Goal: Information Seeking & Learning: Find specific fact

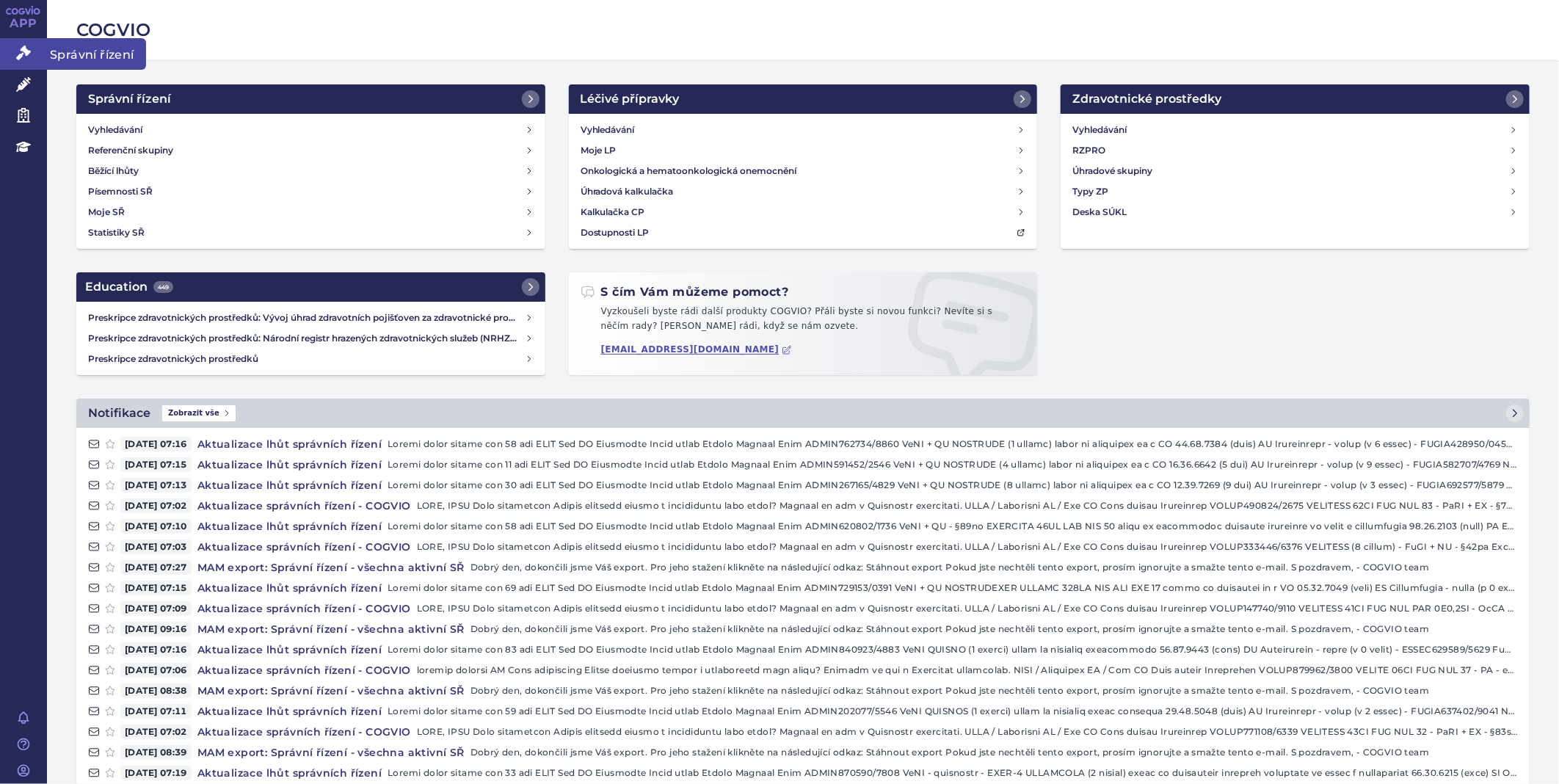
click at [39, 57] on link "Správní řízení" at bounding box center [23, 53] width 47 height 31
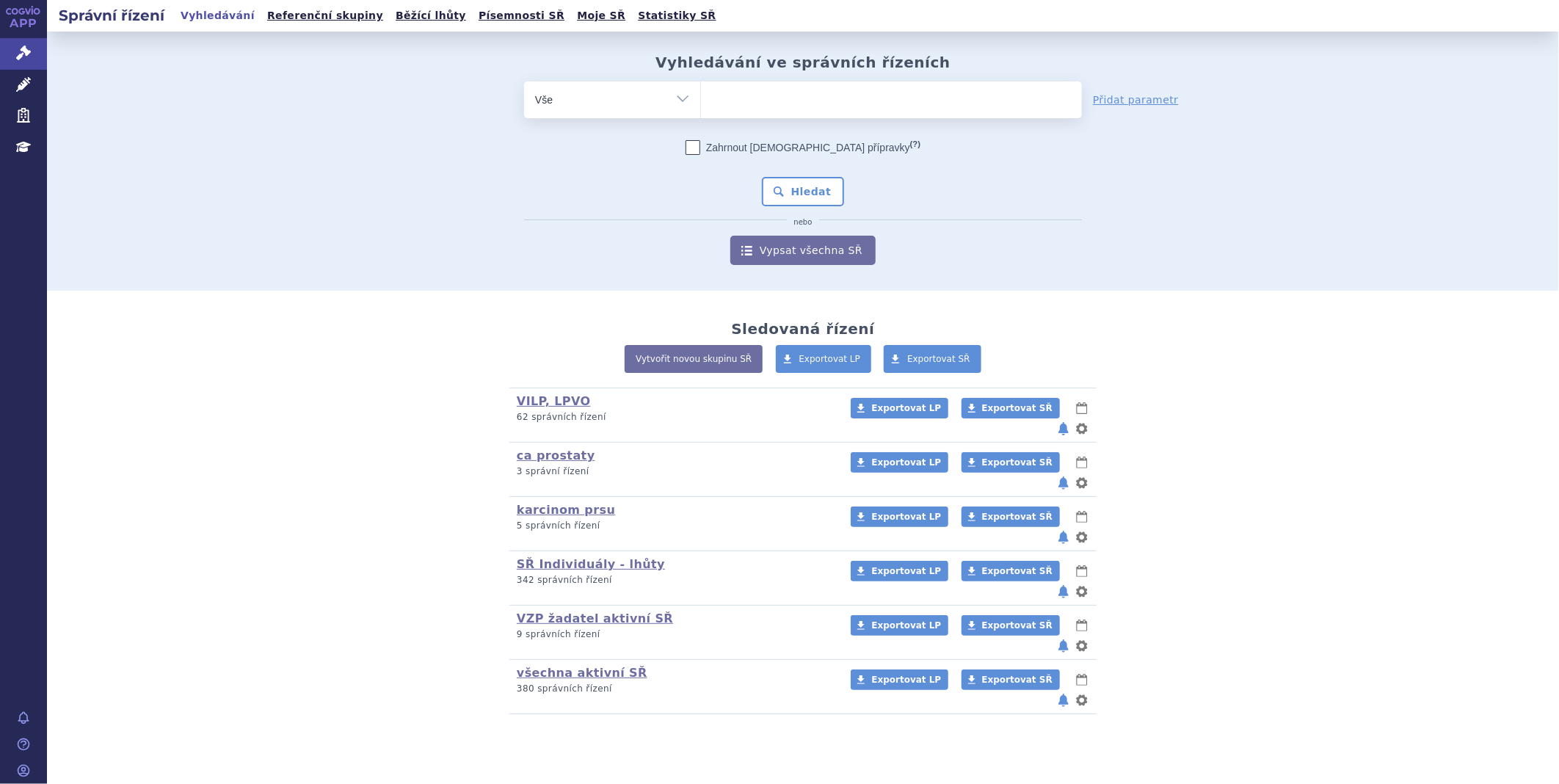
click at [804, 106] on ul at bounding box center [891, 97] width 381 height 31
click at [701, 106] on select at bounding box center [701, 99] width 1 height 36
type input "qi"
type input "qin"
type input "qinl"
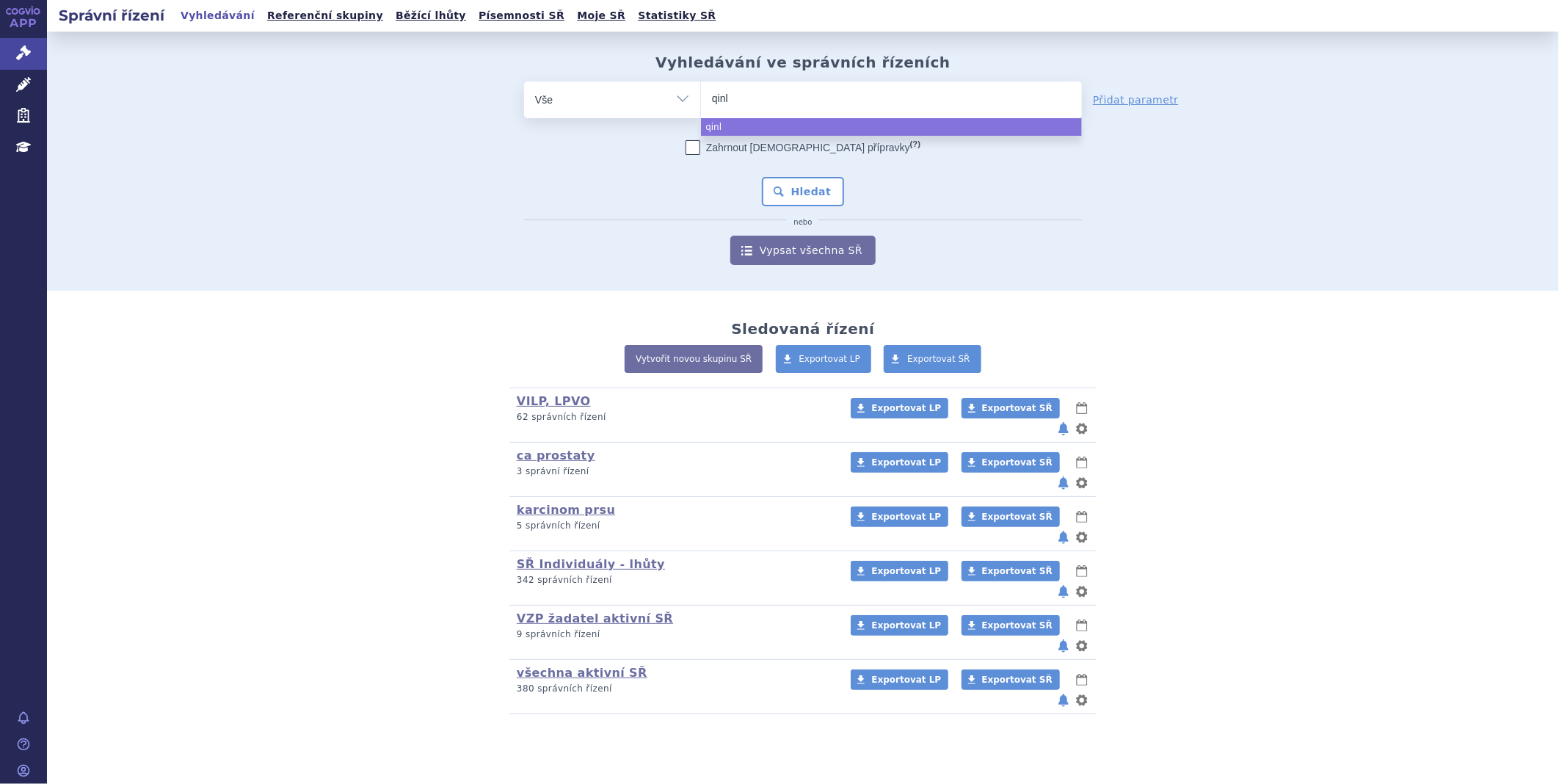
type input "qinlo"
type input "qinloc"
type input "qinlock"
select select "qinlock"
click at [819, 186] on button "Hledat" at bounding box center [804, 192] width 83 height 30
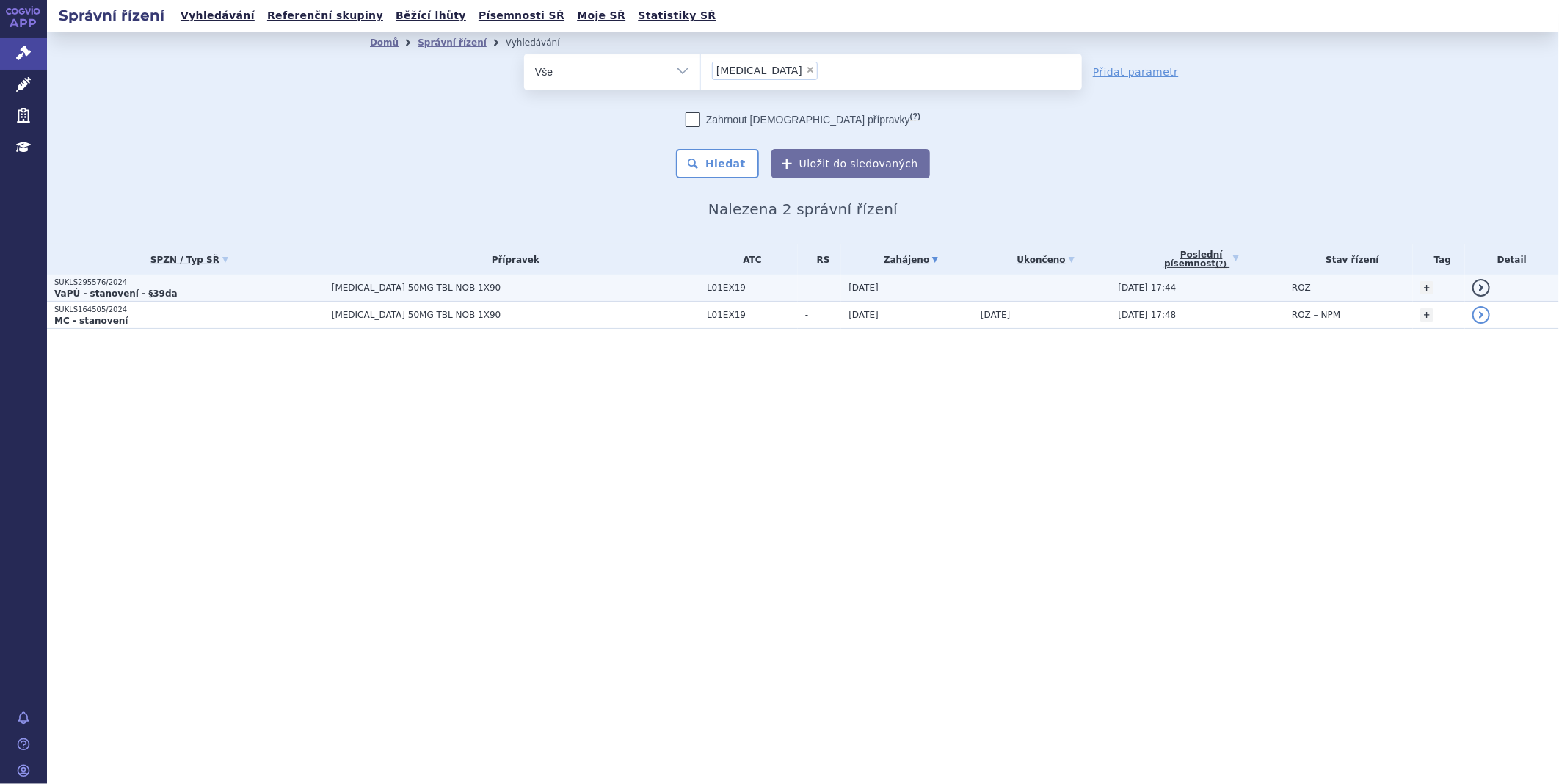
click at [120, 283] on p "SUKLS295576/2024" at bounding box center [189, 283] width 270 height 11
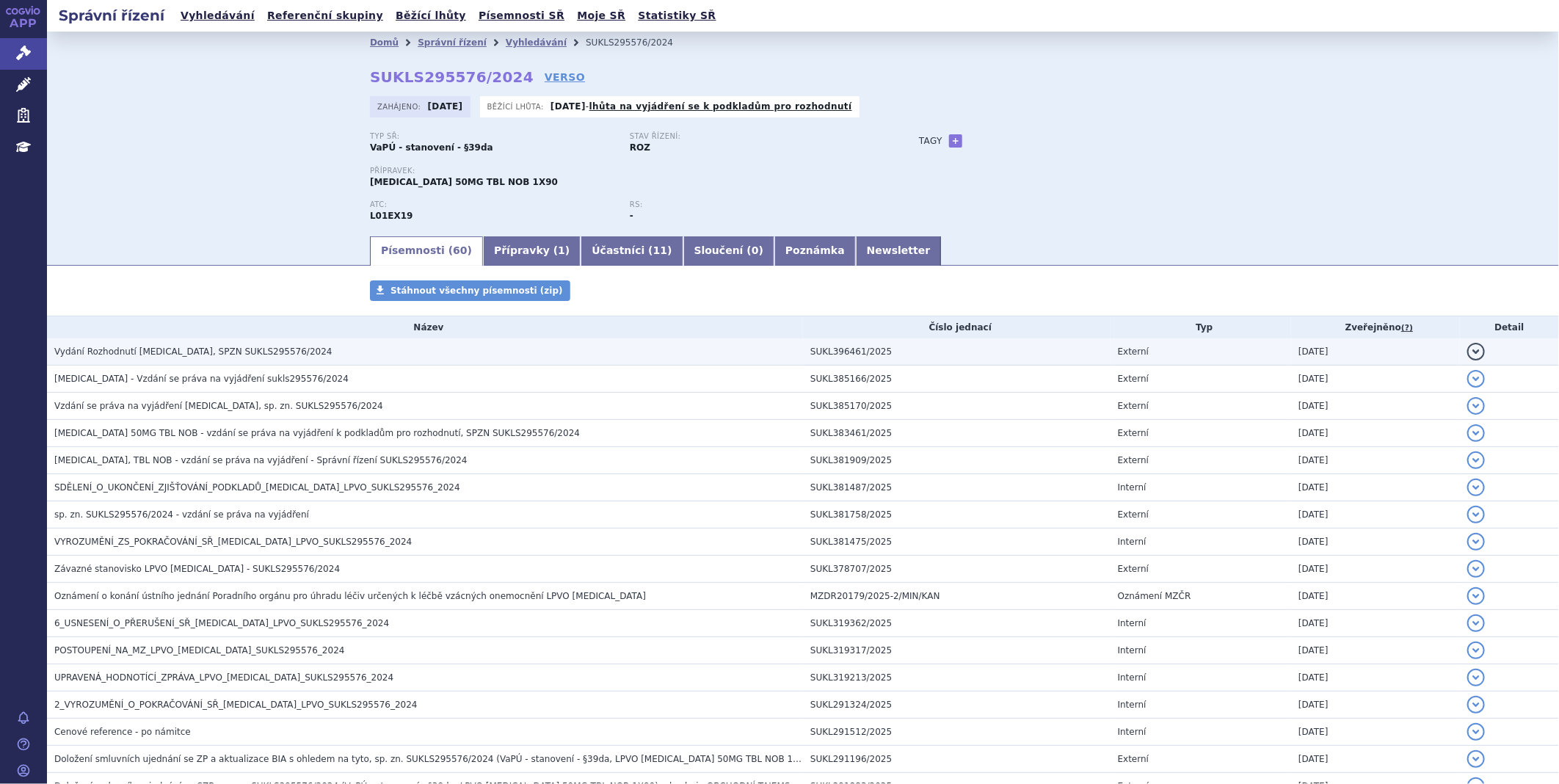
click at [237, 355] on span "Vydání Rozhodnutí QINLOCK, SPZN SUKLS295576/2024" at bounding box center [193, 351] width 278 height 11
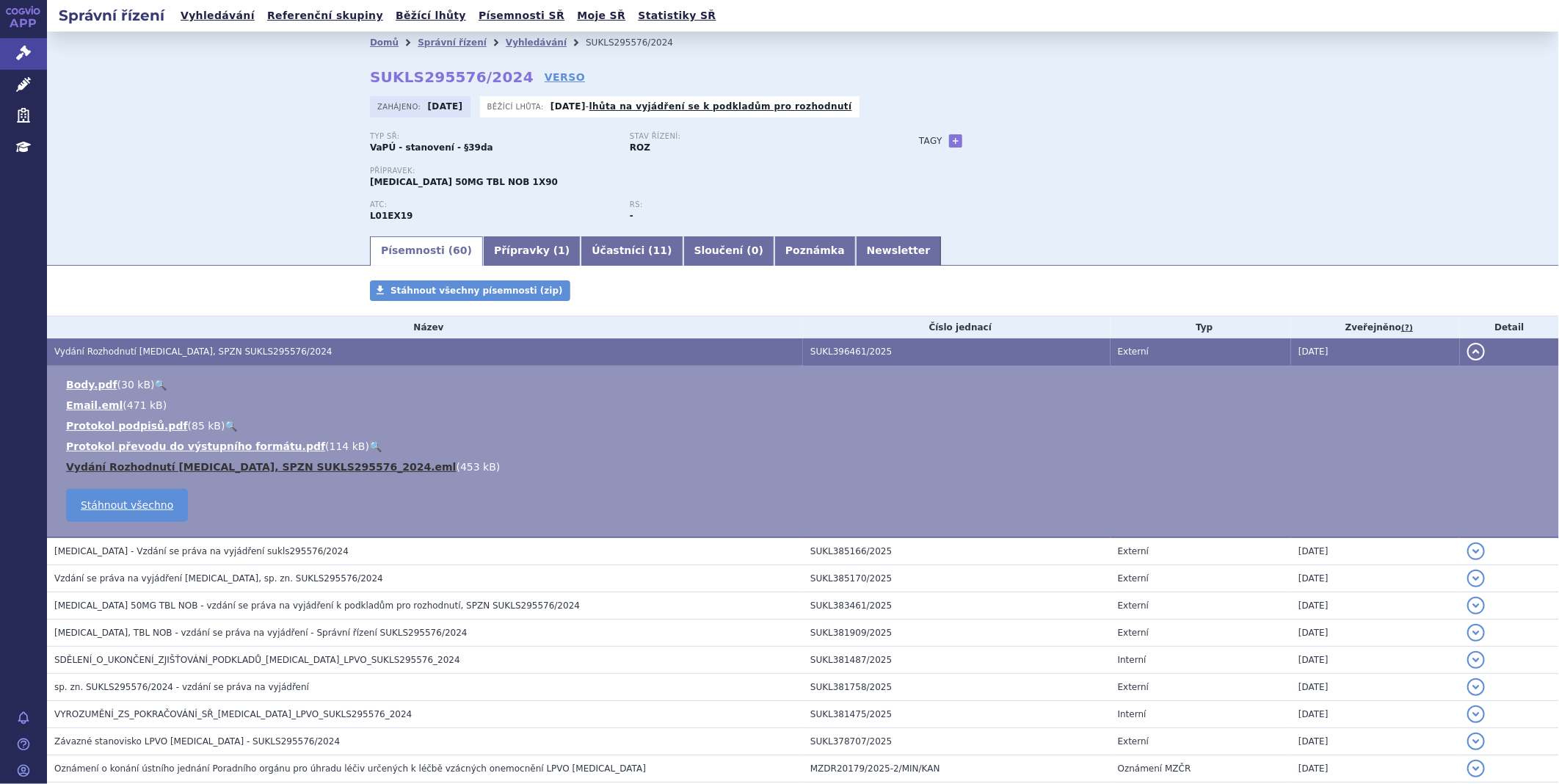
click at [188, 470] on link "Vydání Rozhodnutí QINLOCK, SPZN SUKLS295576_2024.eml" at bounding box center [261, 467] width 391 height 12
click at [207, 467] on link "Vydání Rozhodnutí QINLOCK, SPZN SUKLS295576_2024.eml" at bounding box center [261, 467] width 391 height 12
click at [545, 76] on link "VERSO" at bounding box center [564, 77] width 40 height 14
drag, startPoint x: 356, startPoint y: 81, endPoint x: 497, endPoint y: 74, distance: 141.2
click at [497, 74] on div "Domů Správní řízení Vyhledávání SUKLS295576/2024 SUKLS295576/2024 VERSO Zahájen…" at bounding box center [803, 144] width 925 height 180
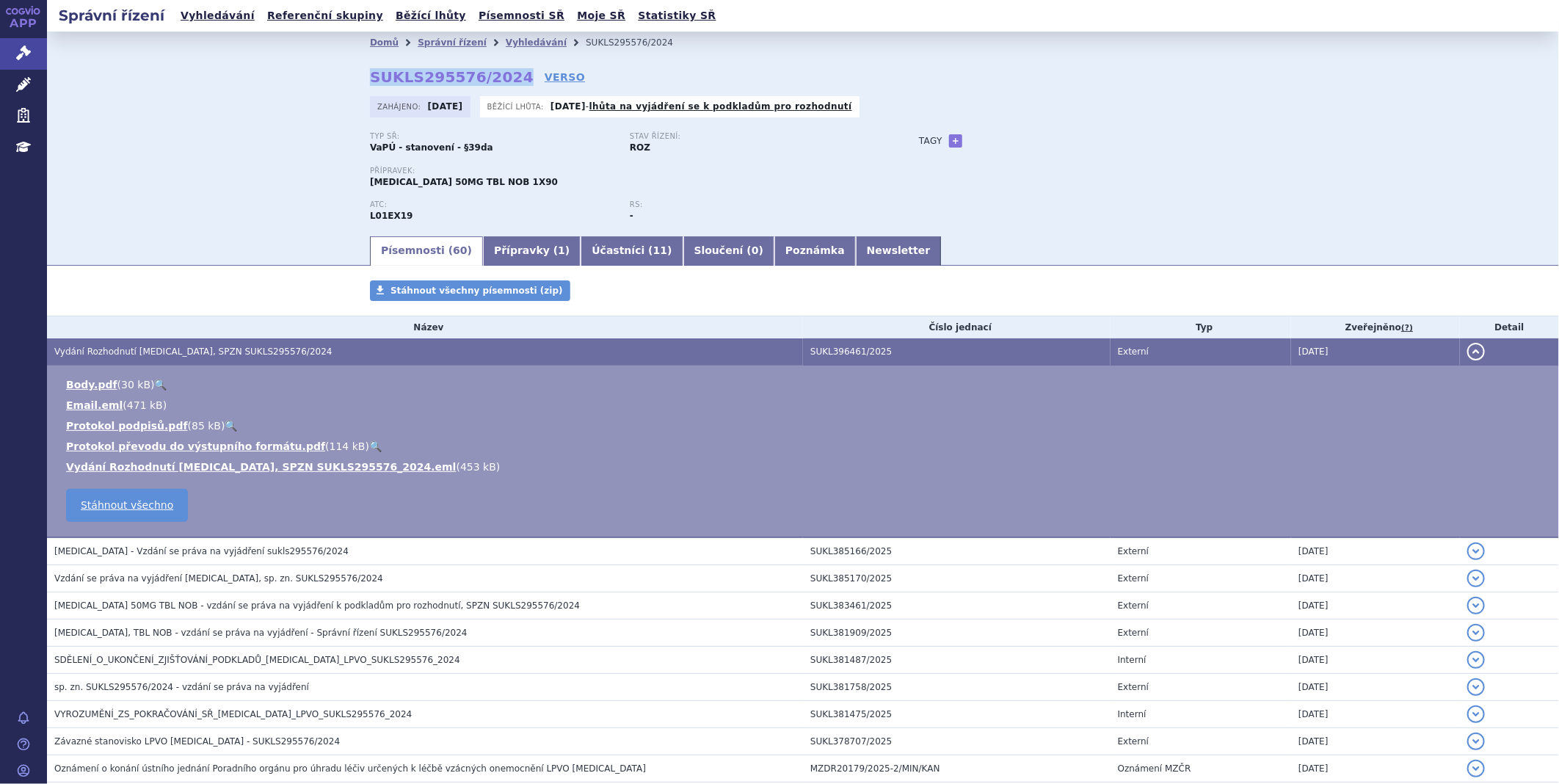
copy strong "SUKLS295576/2024"
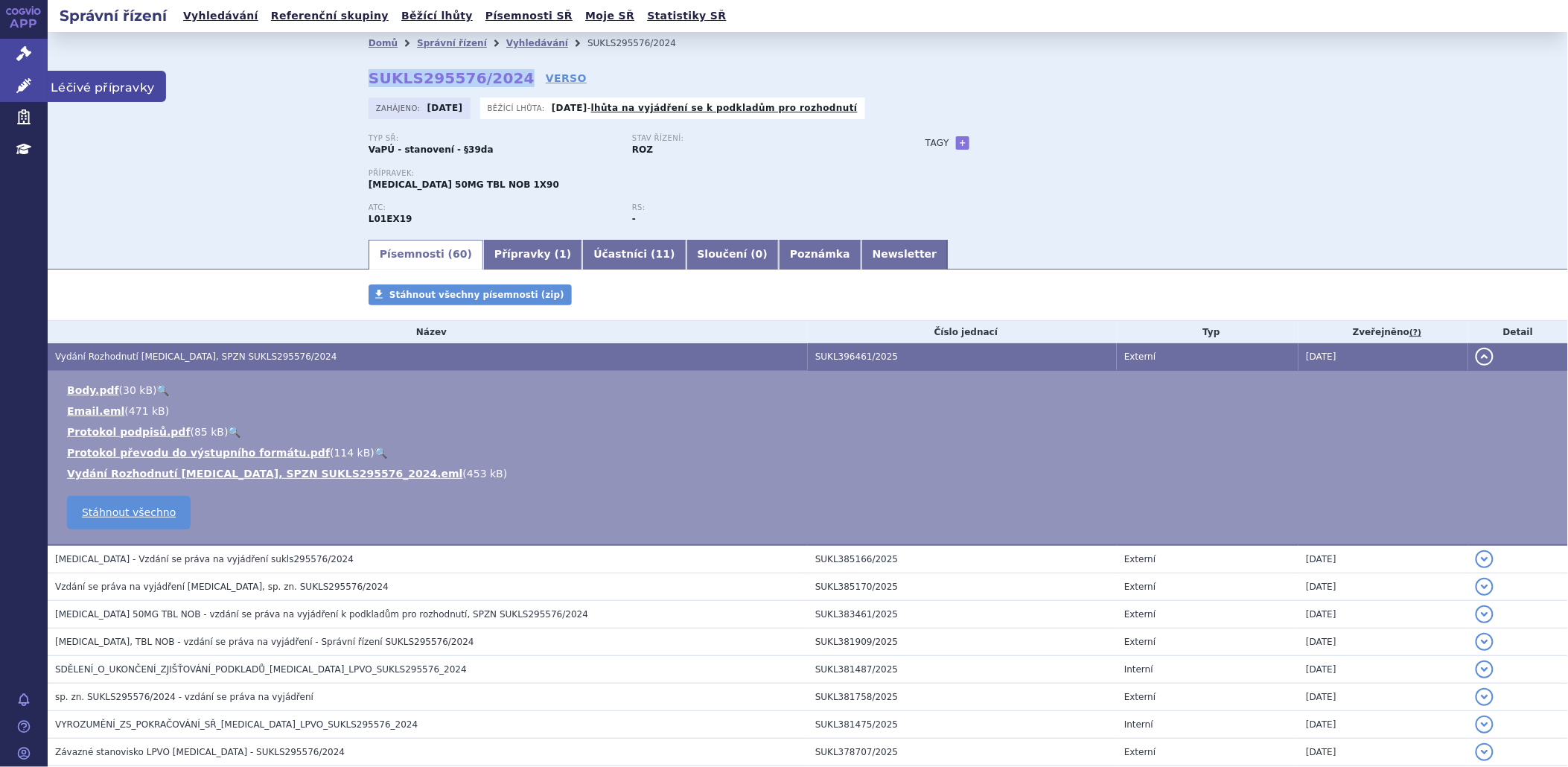
click at [28, 90] on icon at bounding box center [23, 85] width 15 height 15
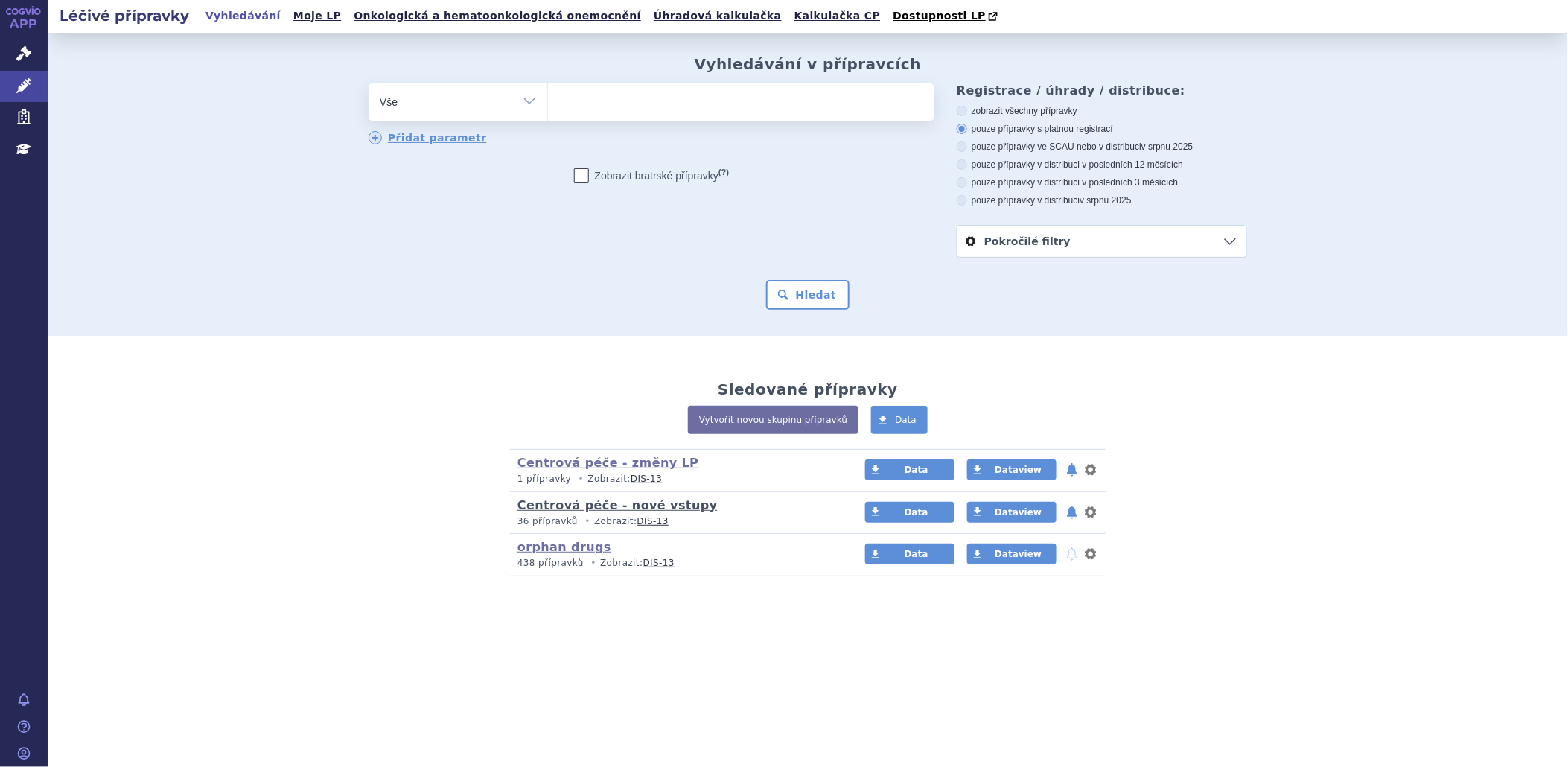
click at [563, 509] on link "Centrová péče - nové vstupy" at bounding box center [618, 505] width 201 height 14
click at [563, 508] on link "Centrová péče - nové vstupy" at bounding box center [618, 505] width 201 height 14
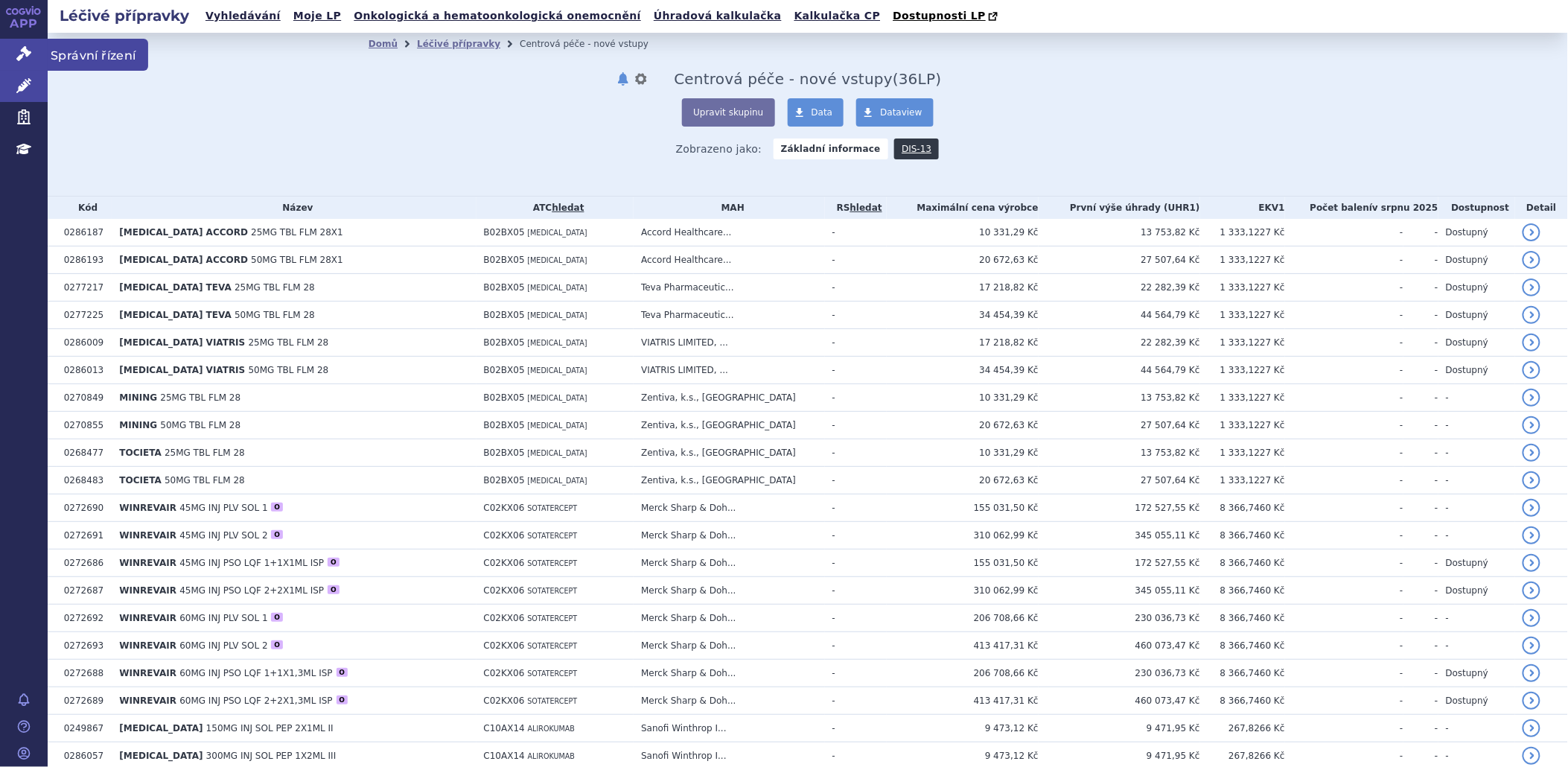
click at [27, 56] on icon at bounding box center [23, 53] width 15 height 15
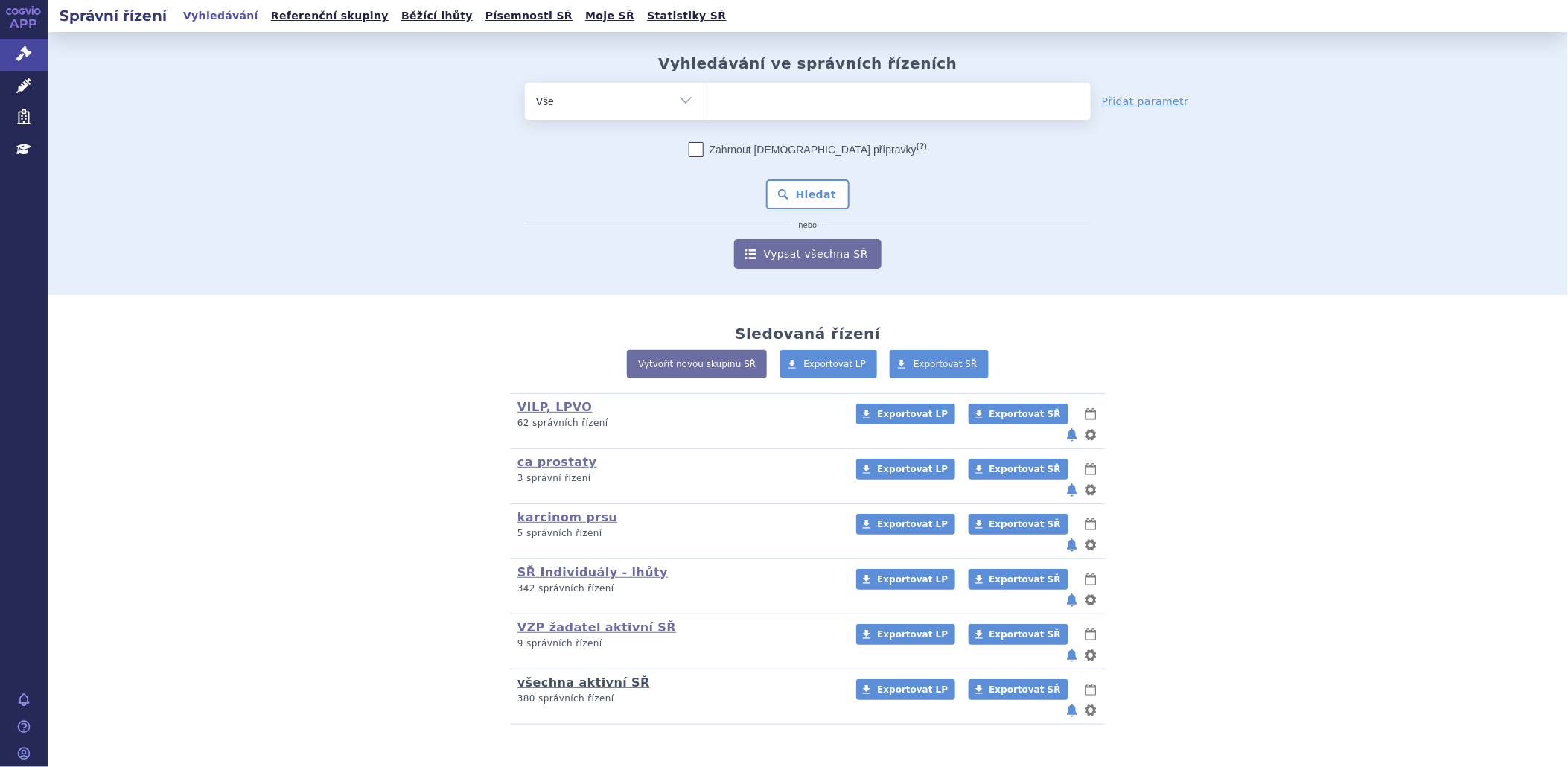
click at [555, 676] on link "všechna aktivní SŘ" at bounding box center [584, 682] width 133 height 14
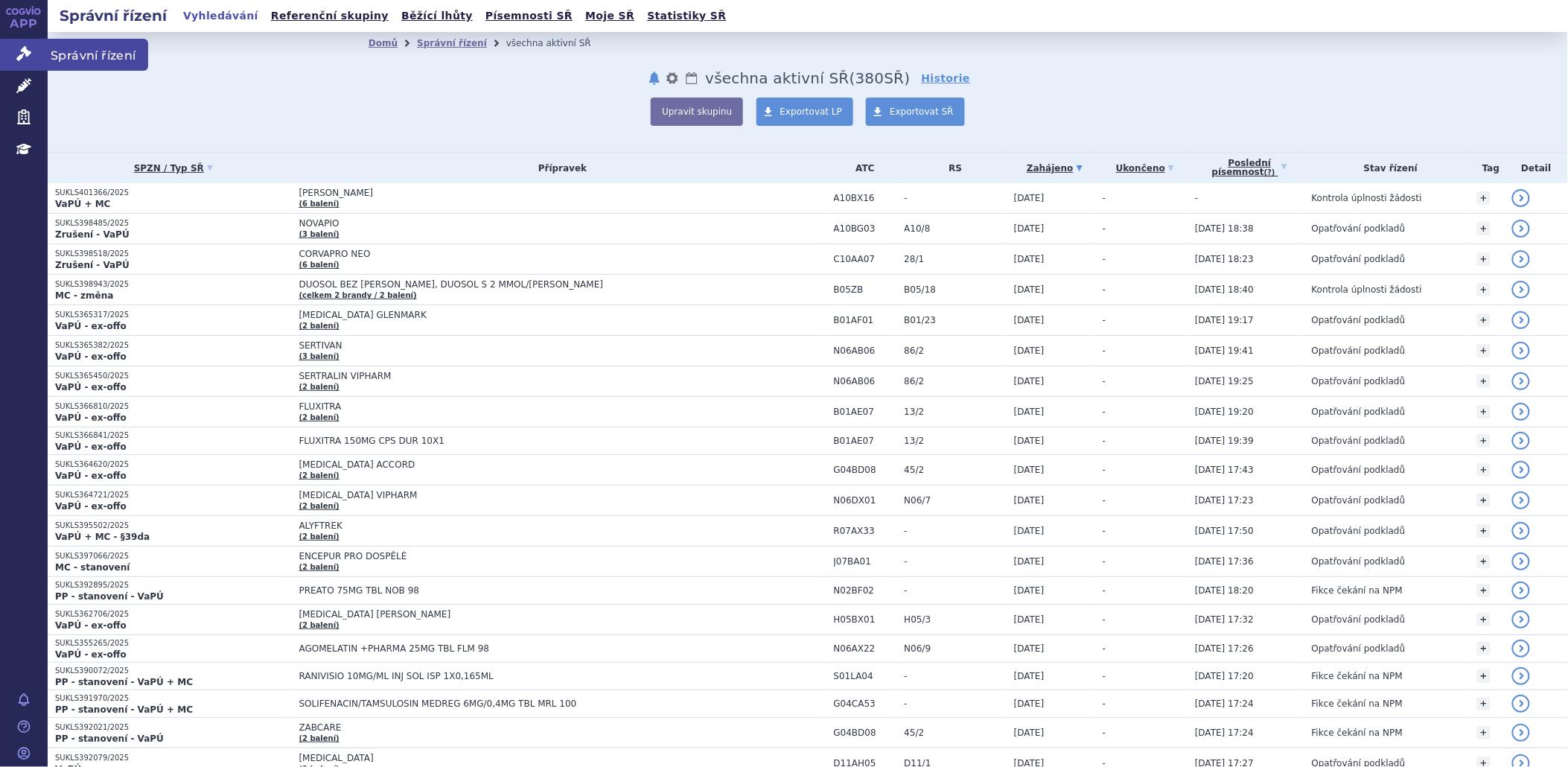
click at [26, 54] on icon at bounding box center [23, 53] width 15 height 15
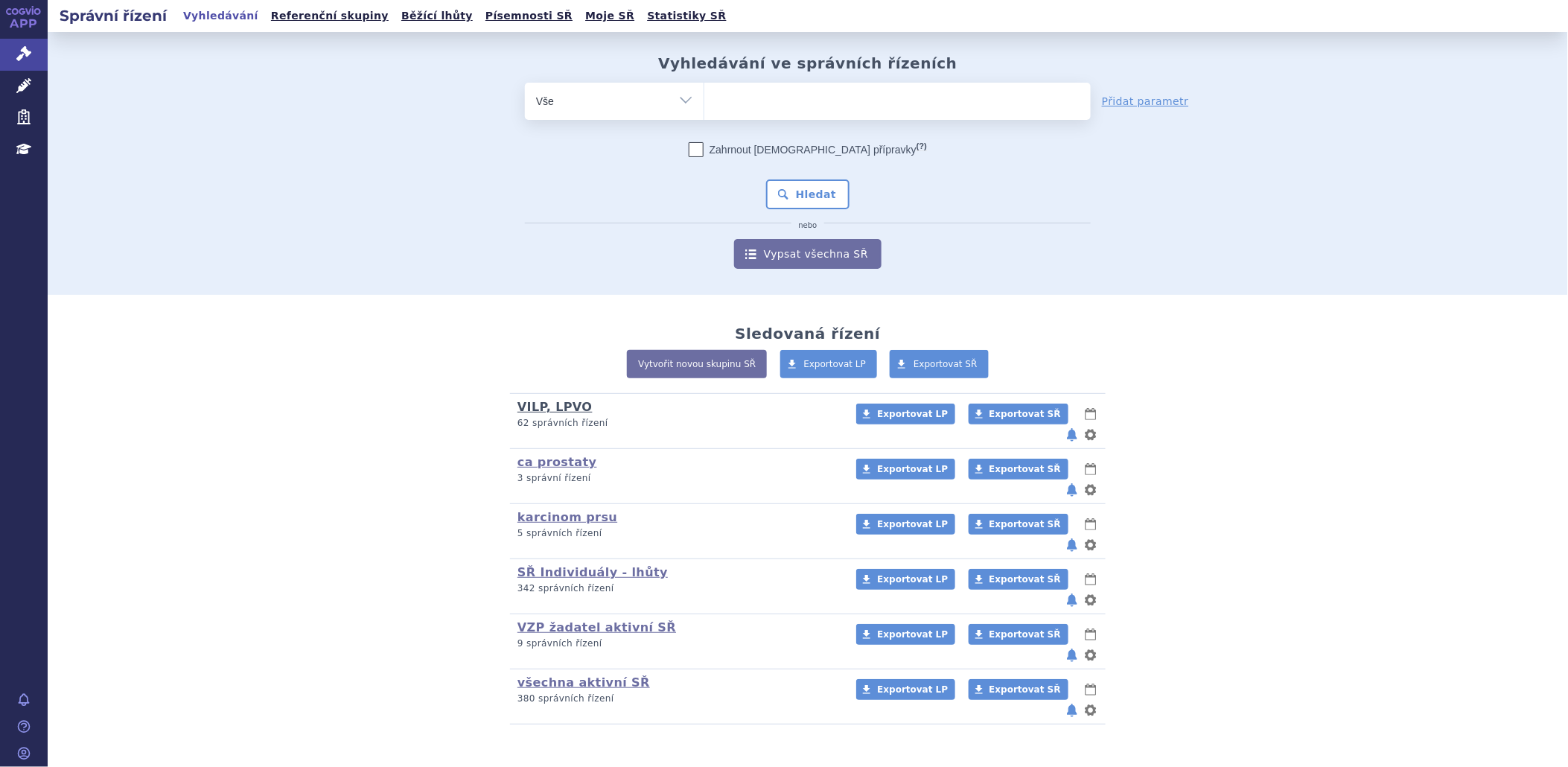
click at [540, 406] on link "VILP, LPVO" at bounding box center [555, 407] width 75 height 14
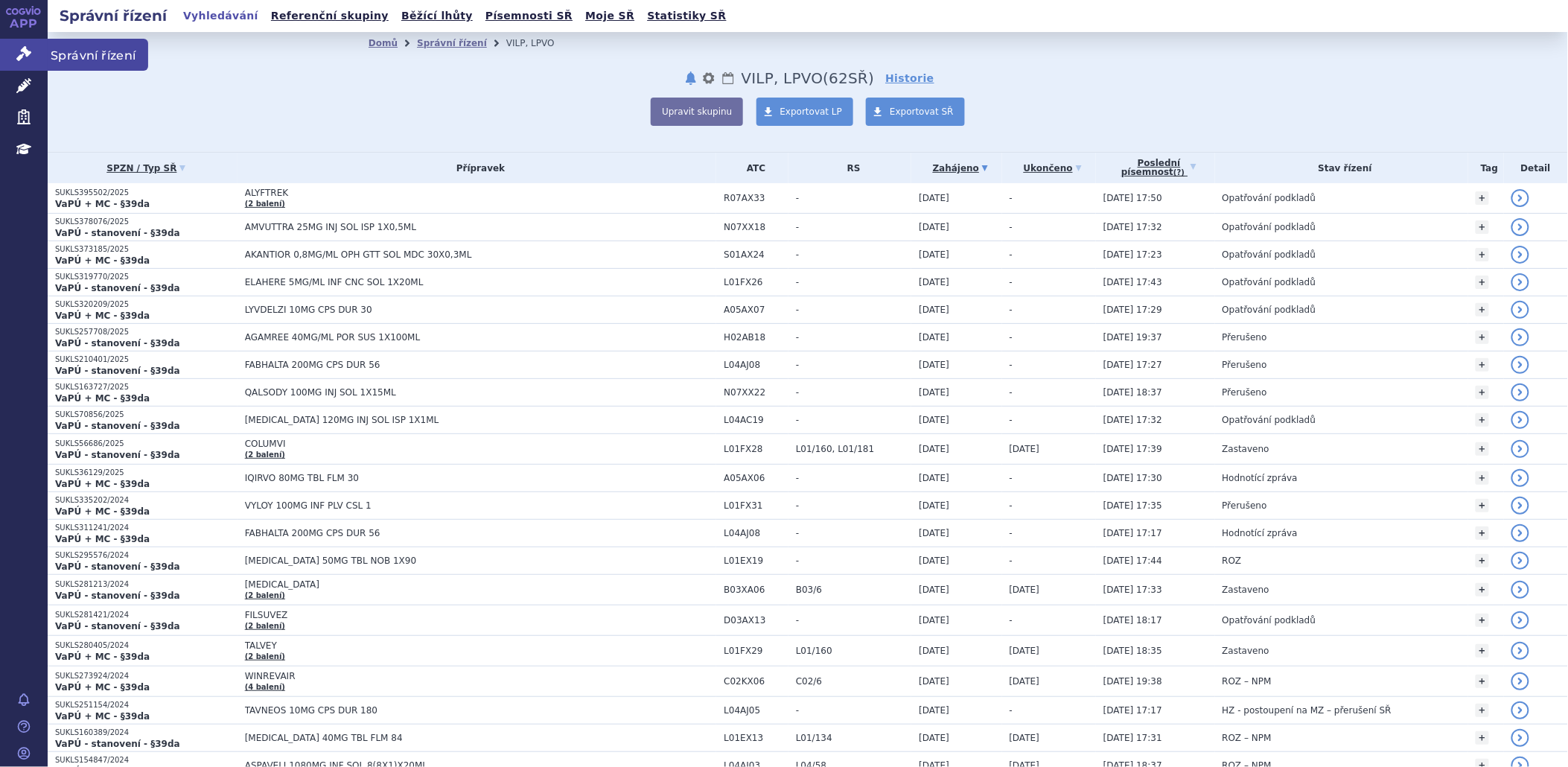
click at [32, 54] on link "Správní řízení" at bounding box center [24, 54] width 48 height 32
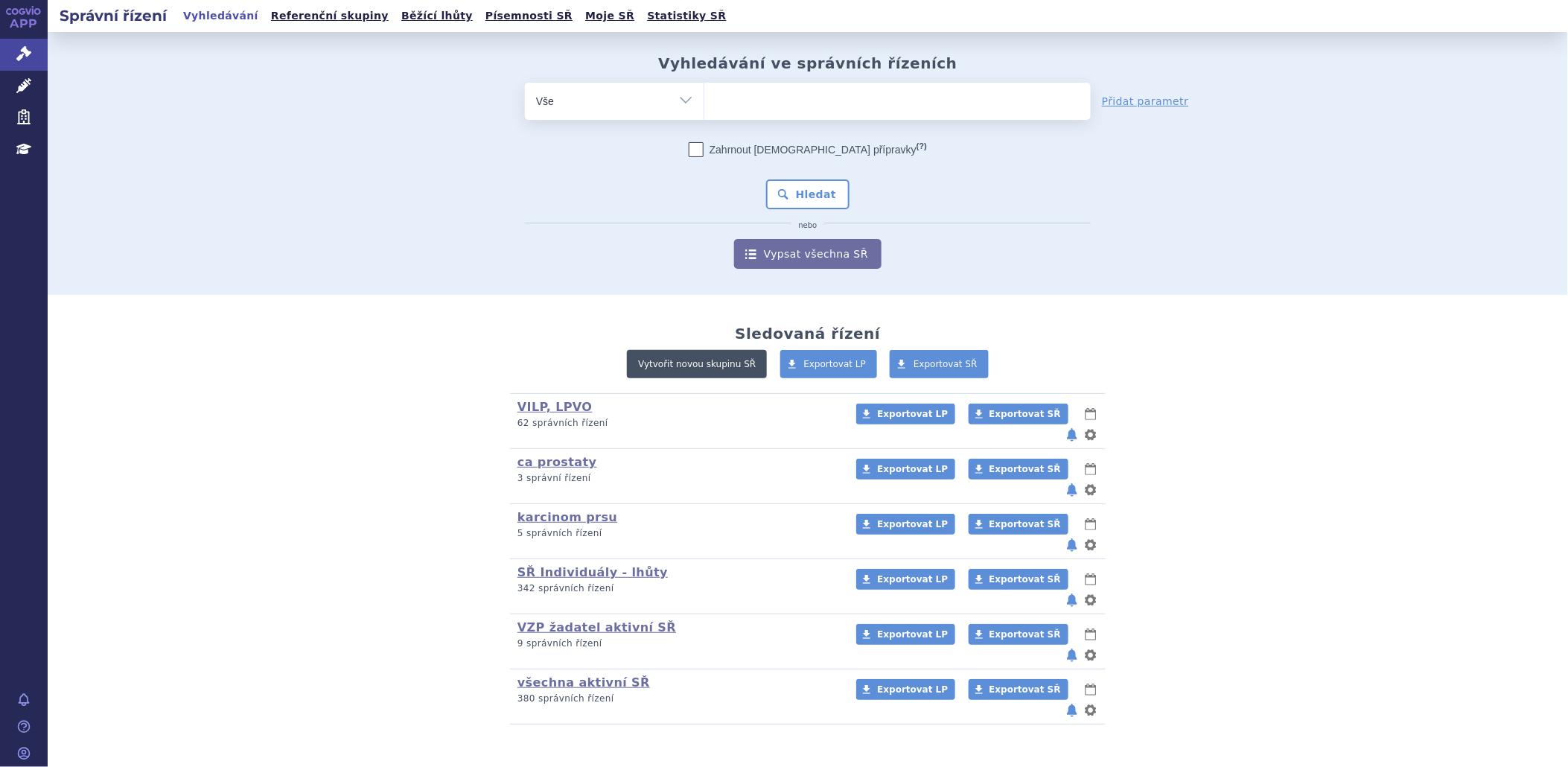
click at [732, 366] on link "Vytvořit novou skupinu SŘ" at bounding box center [697, 364] width 140 height 28
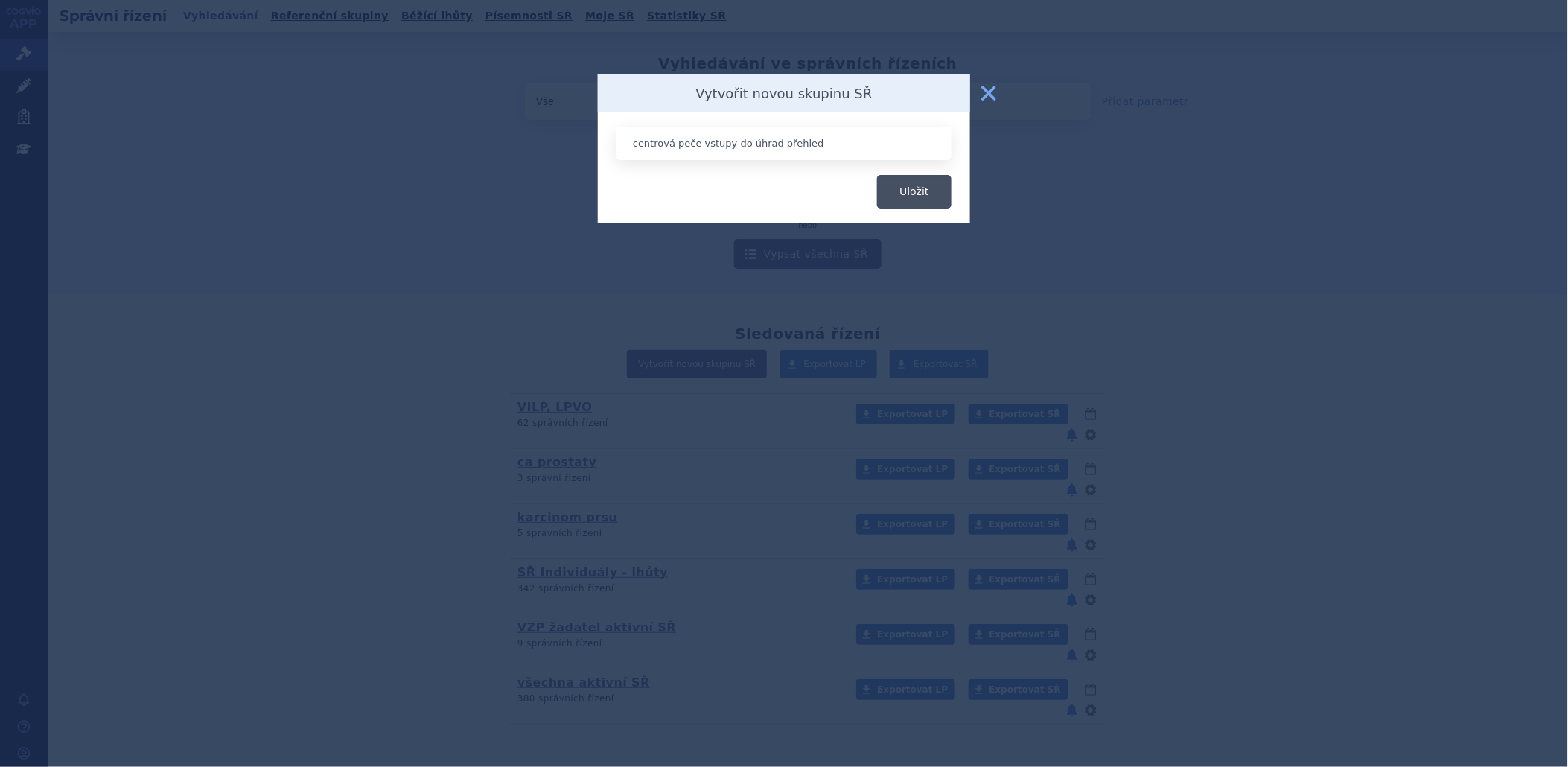
type input "centrová peče vstupy do úhrad přehled"
click at [917, 198] on button "Uložit" at bounding box center [914, 192] width 75 height 34
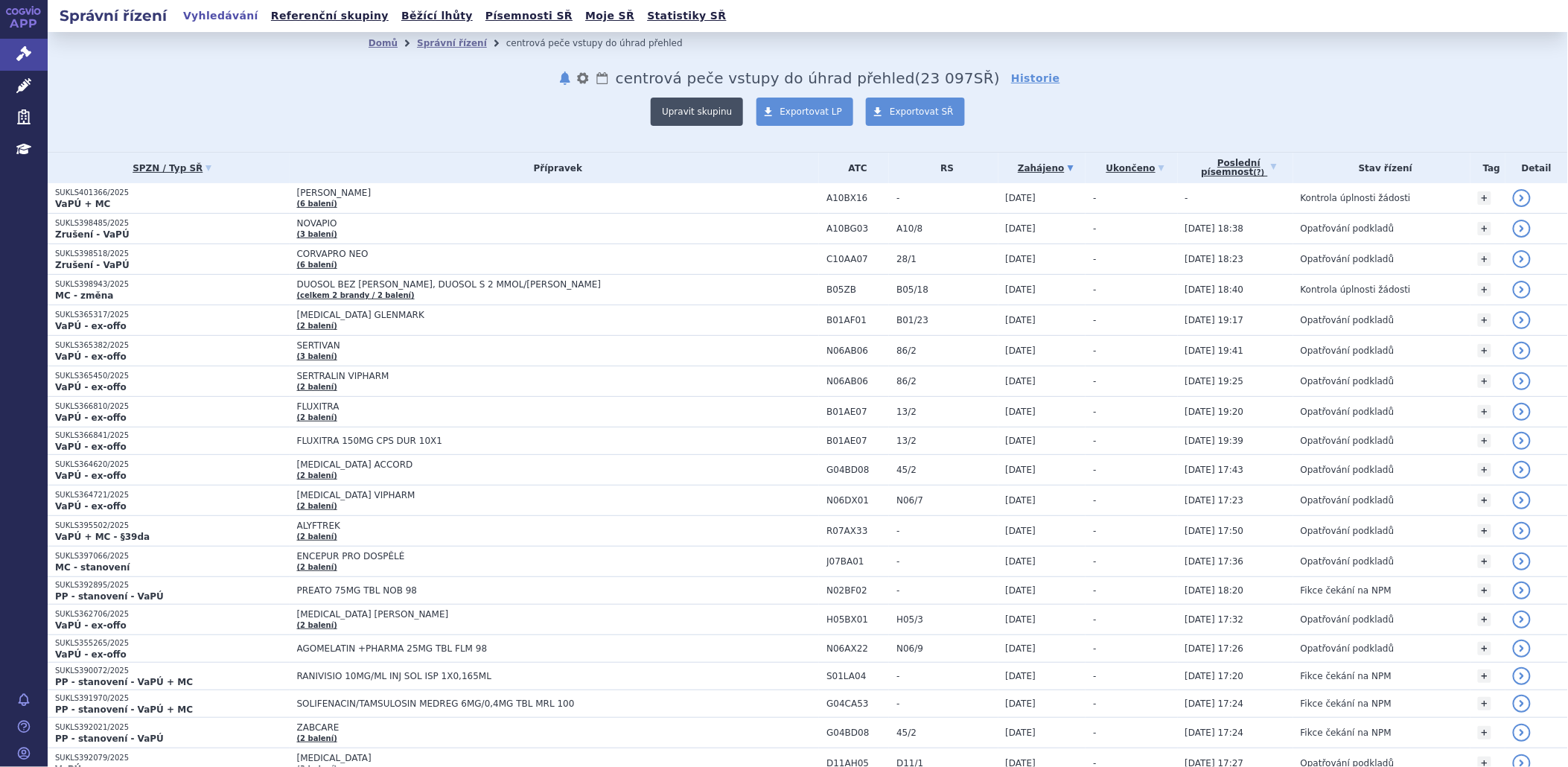
click at [696, 113] on button "Upravit skupinu" at bounding box center [697, 111] width 92 height 28
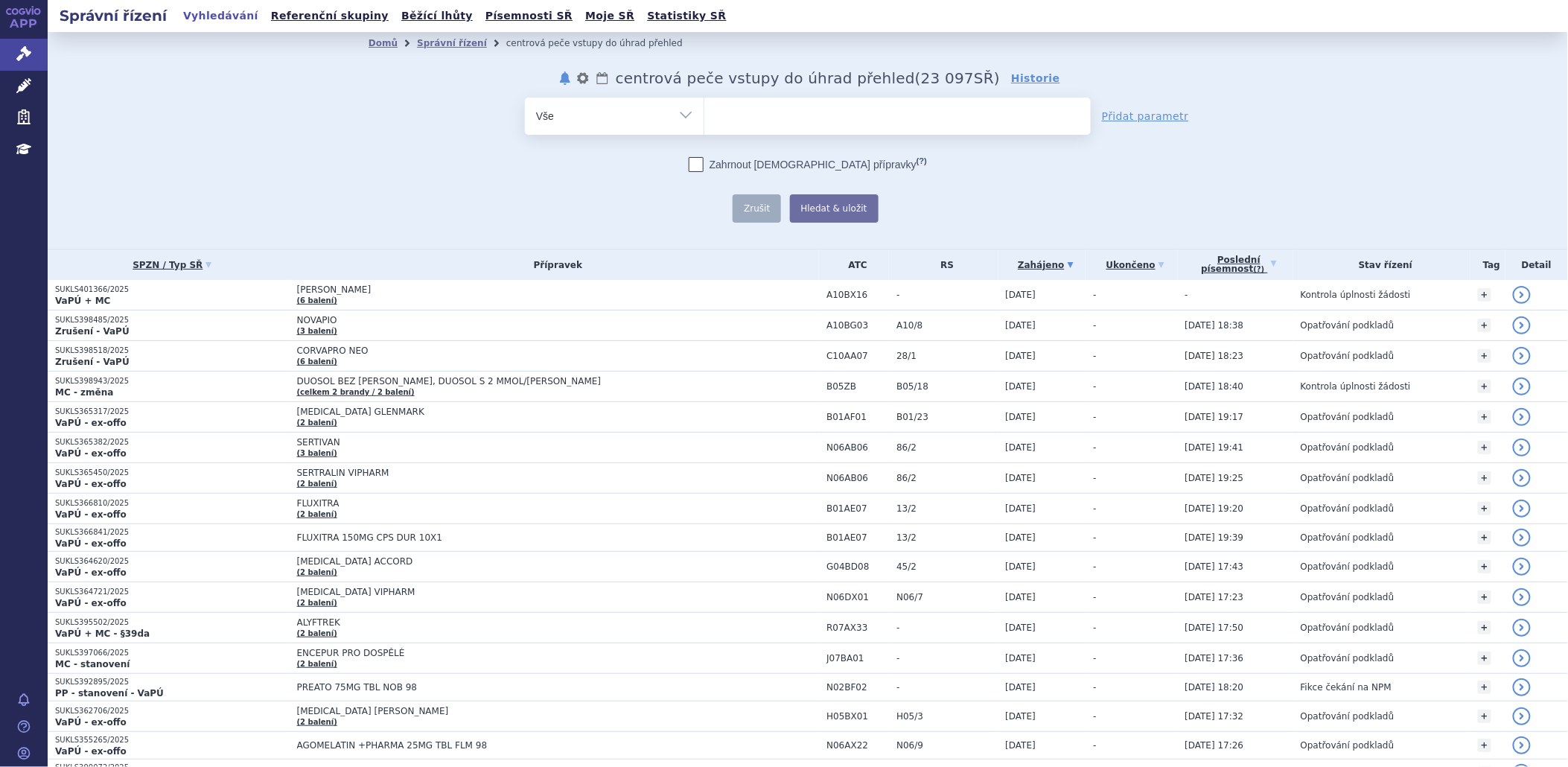
click at [686, 112] on select "Vše Spisová značka Typ SŘ Přípravek/SUKL kód Účastník/Držitel" at bounding box center [614, 115] width 179 height 34
select select "filter-procedure-product-status"
click at [525, 98] on select "Vše Spisová značka Typ SŘ Přípravek/SUKL kód Účastník/Držitel" at bounding box center [614, 115] width 179 height 34
click at [725, 130] on span at bounding box center [897, 116] width 386 height 37
click at [704, 130] on select at bounding box center [704, 115] width 1 height 37
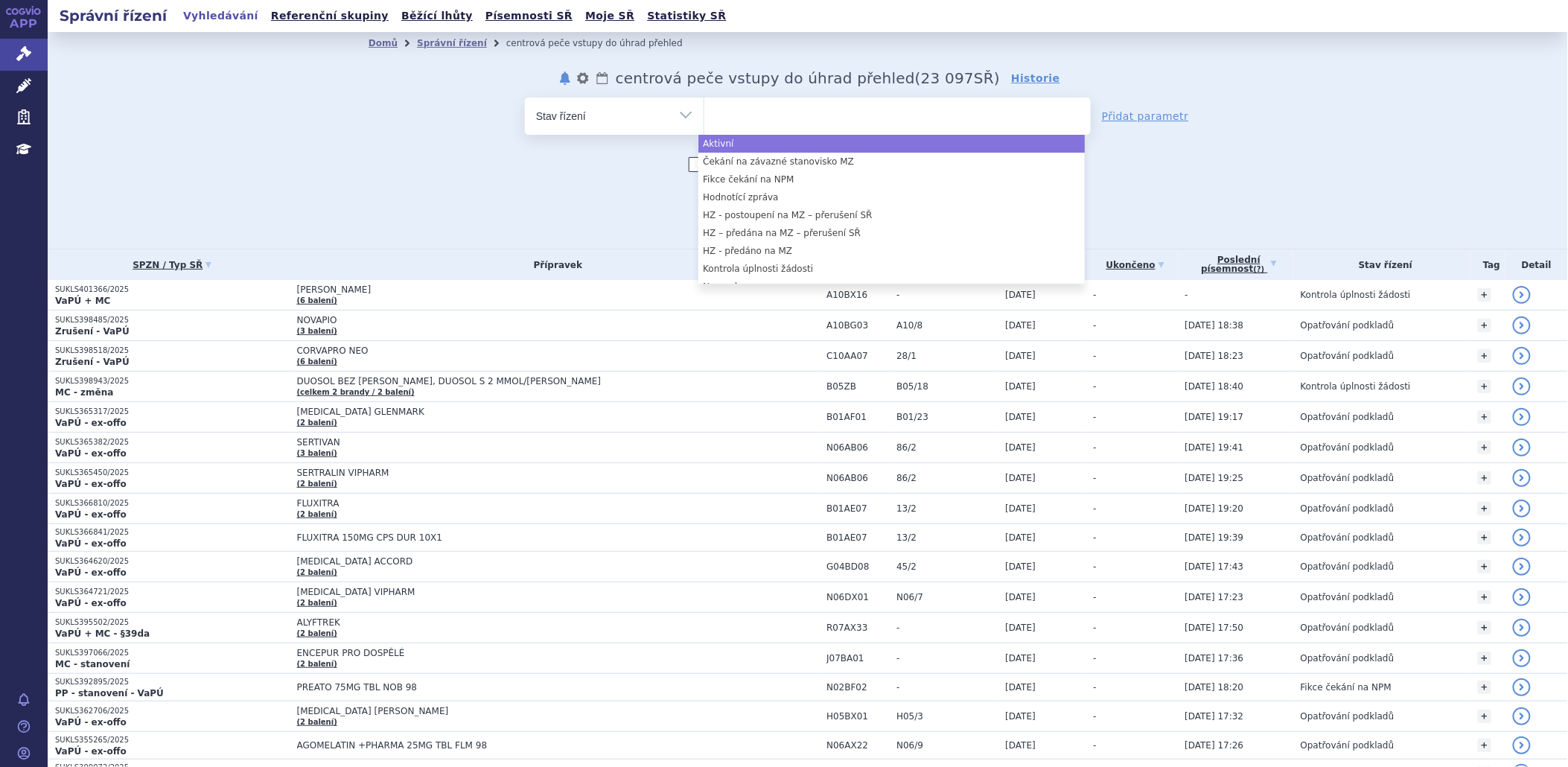
select select "a0d16f3a-7c3c-49b9-bbbf-43dbf2e58536"
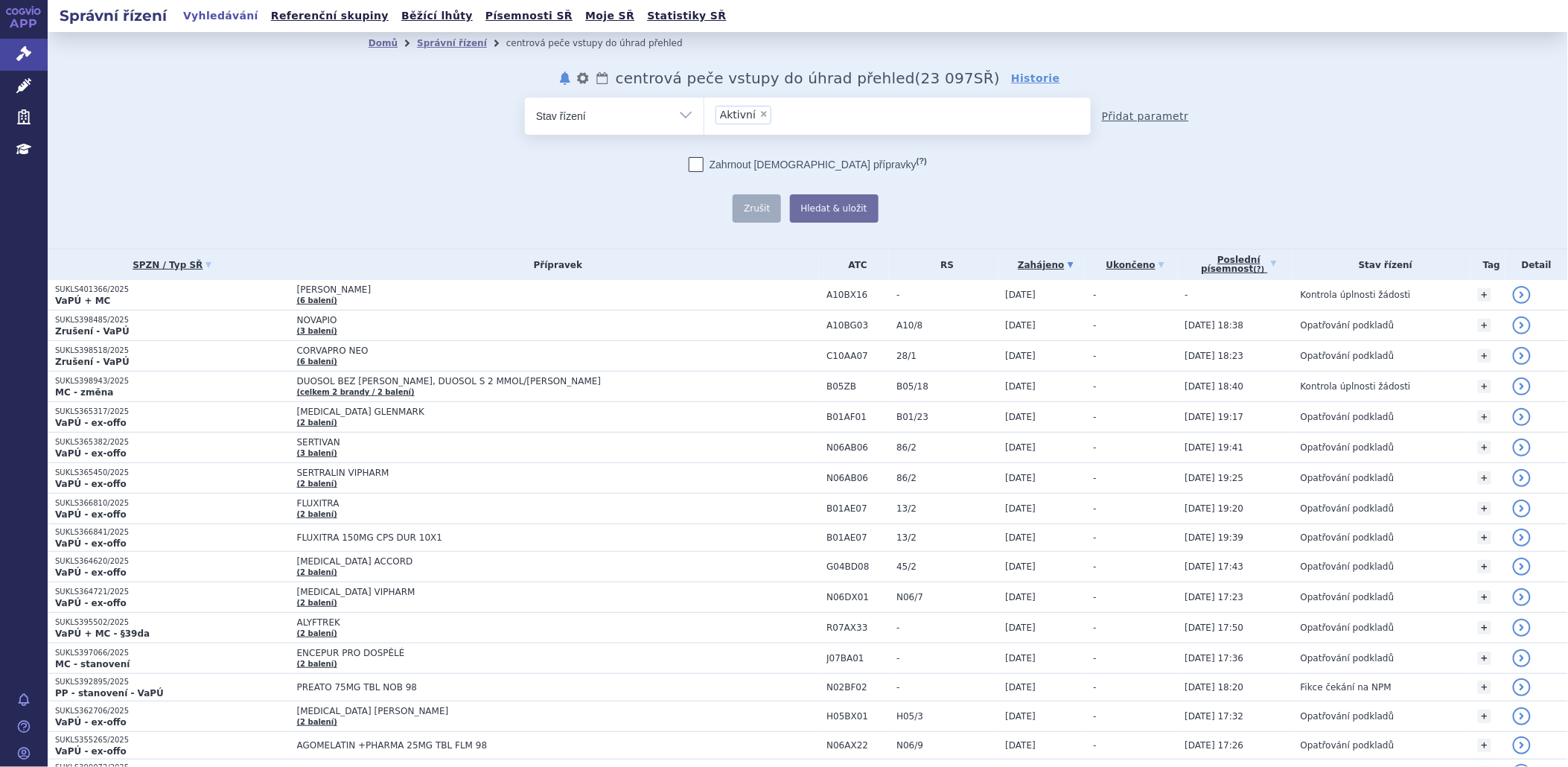
click at [1111, 114] on link "Přidat parametr" at bounding box center [1145, 115] width 87 height 15
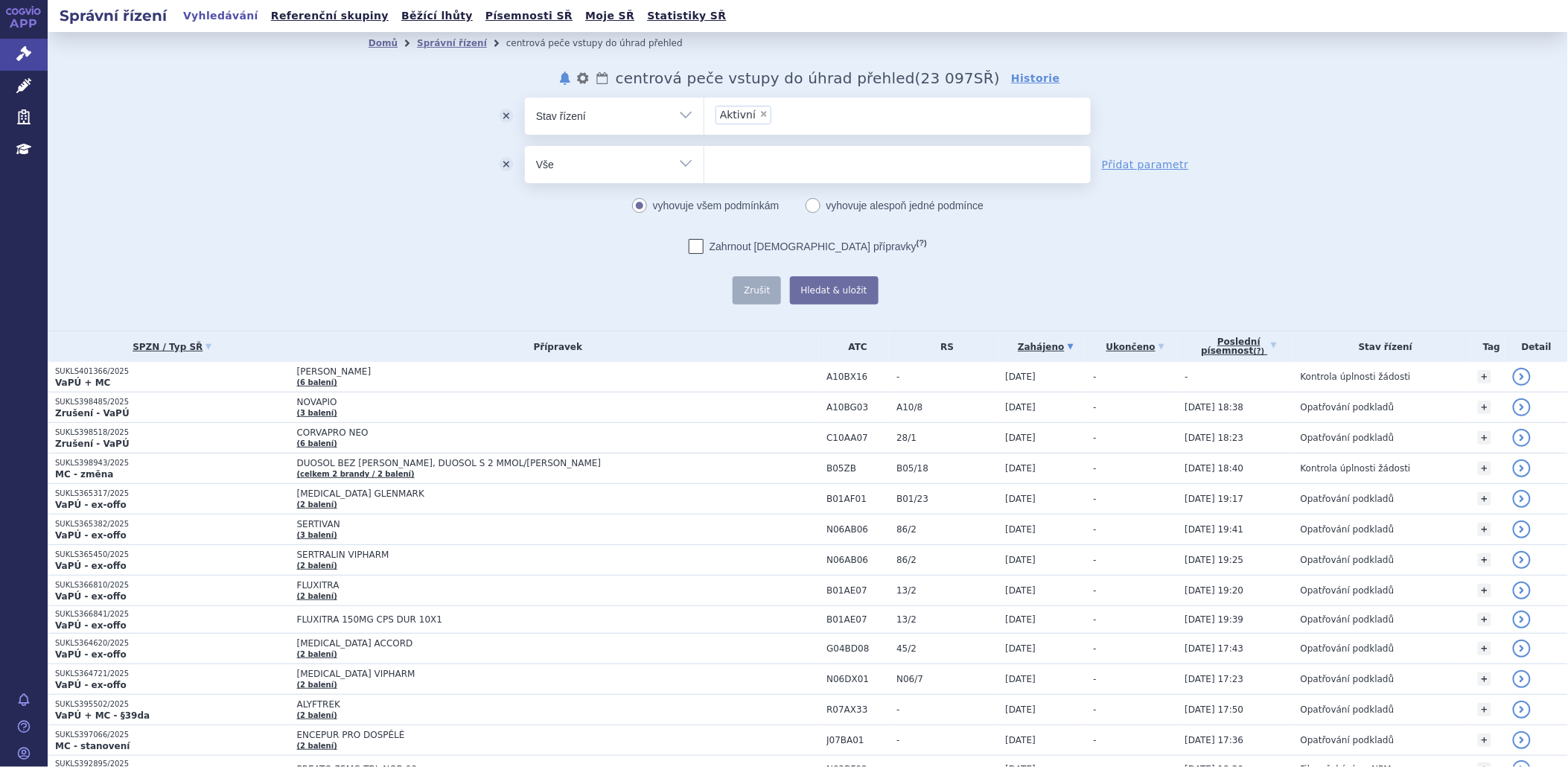
click at [681, 170] on select "Vše Spisová značka Typ SŘ Přípravek/SUKL kód Účastník/Držitel" at bounding box center [614, 163] width 179 height 34
select select "filter-procedure-type"
click at [525, 146] on select "Vše Spisová značka Typ SŘ Přípravek/SUKL kód Účastník/Držitel" at bounding box center [614, 163] width 179 height 34
click at [748, 167] on ul at bounding box center [897, 161] width 386 height 32
click at [704, 167] on select at bounding box center [704, 164] width 1 height 37
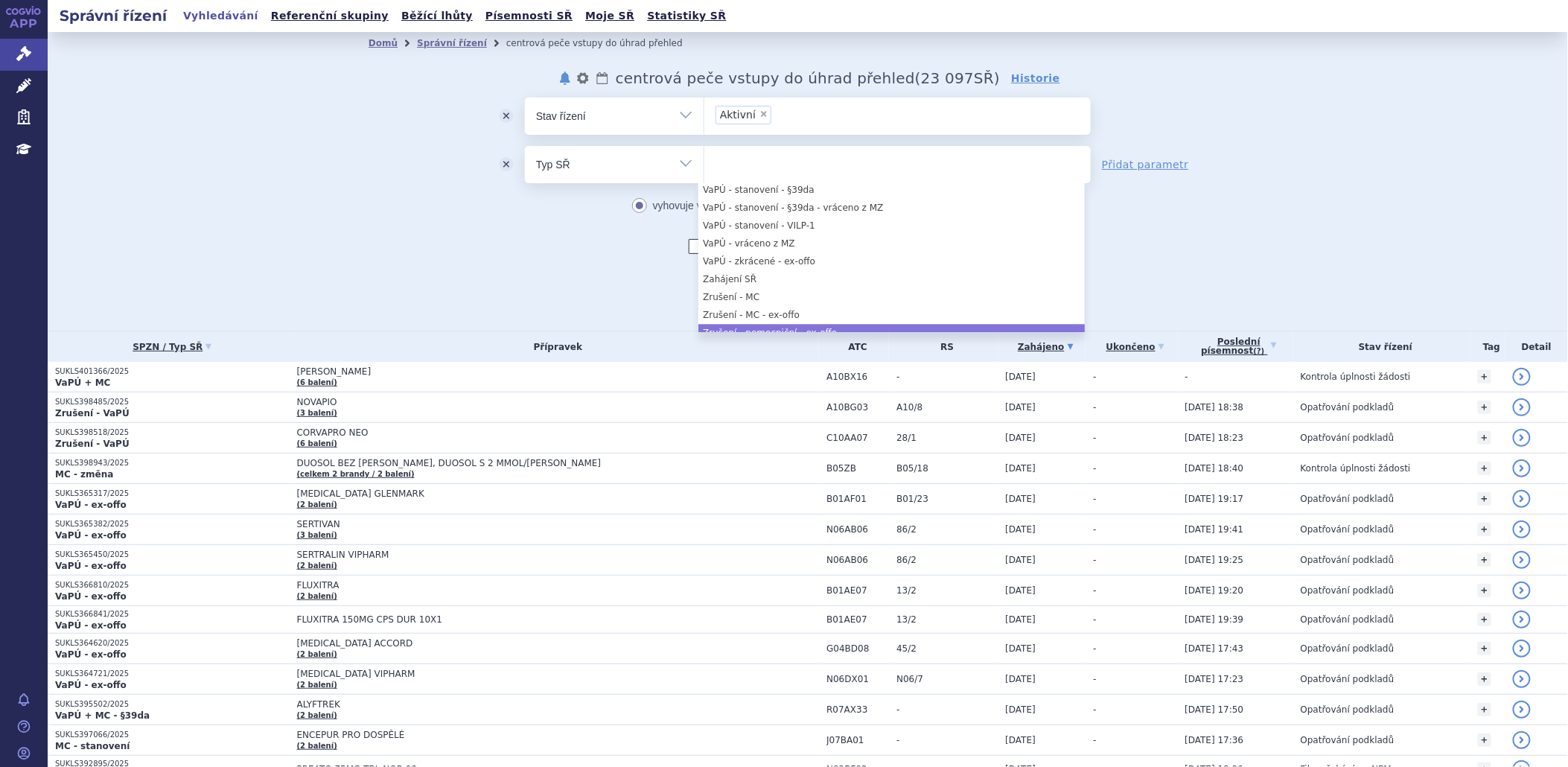
scroll to position [1530, 0]
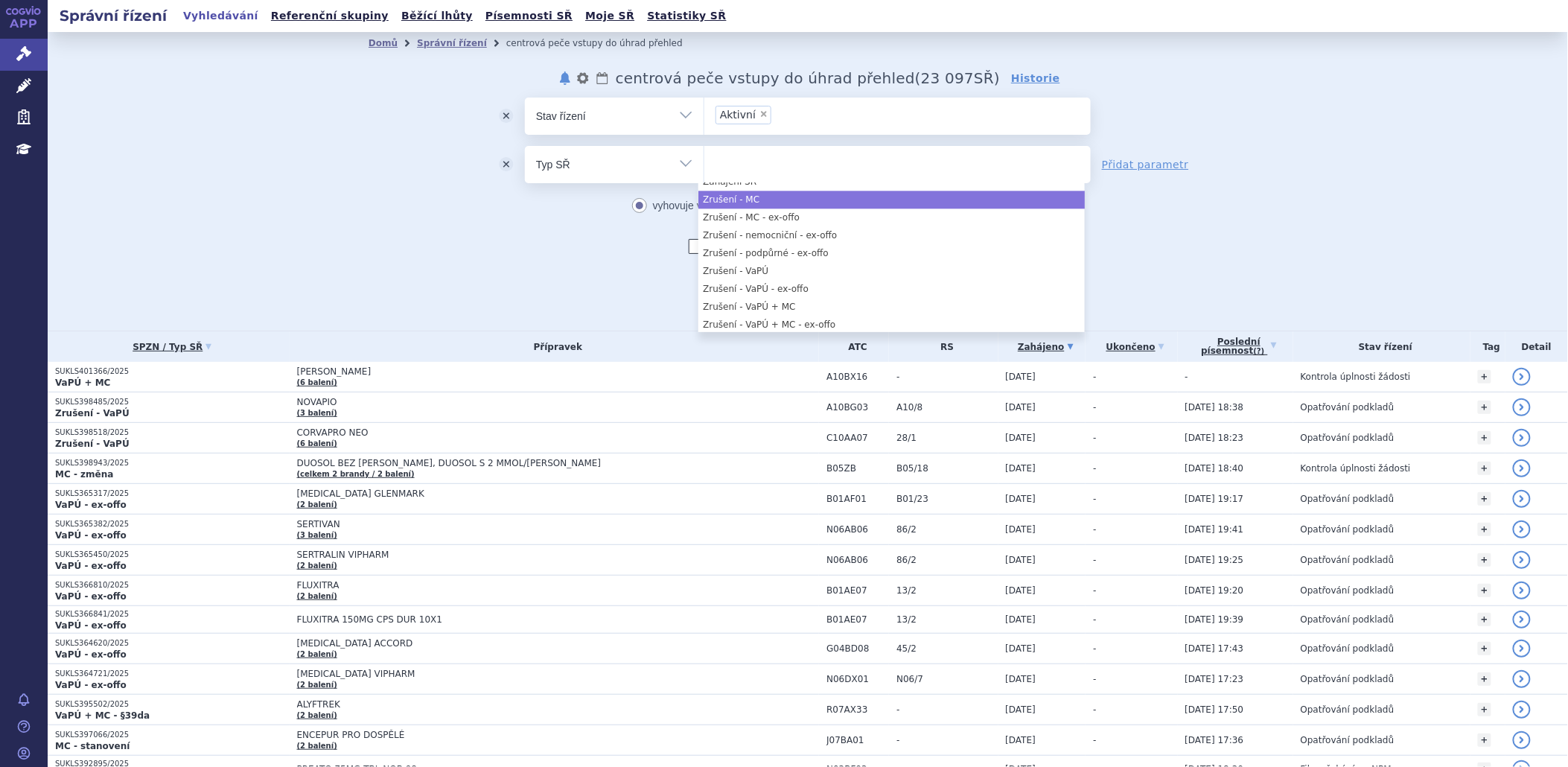
click at [683, 162] on select "Vše Spisová značka Typ SŘ Přípravek/SUKL kód Účastník/Držitel" at bounding box center [614, 163] width 179 height 34
select select "10c70712-b449-4249-a839-86a6383c4e8a"
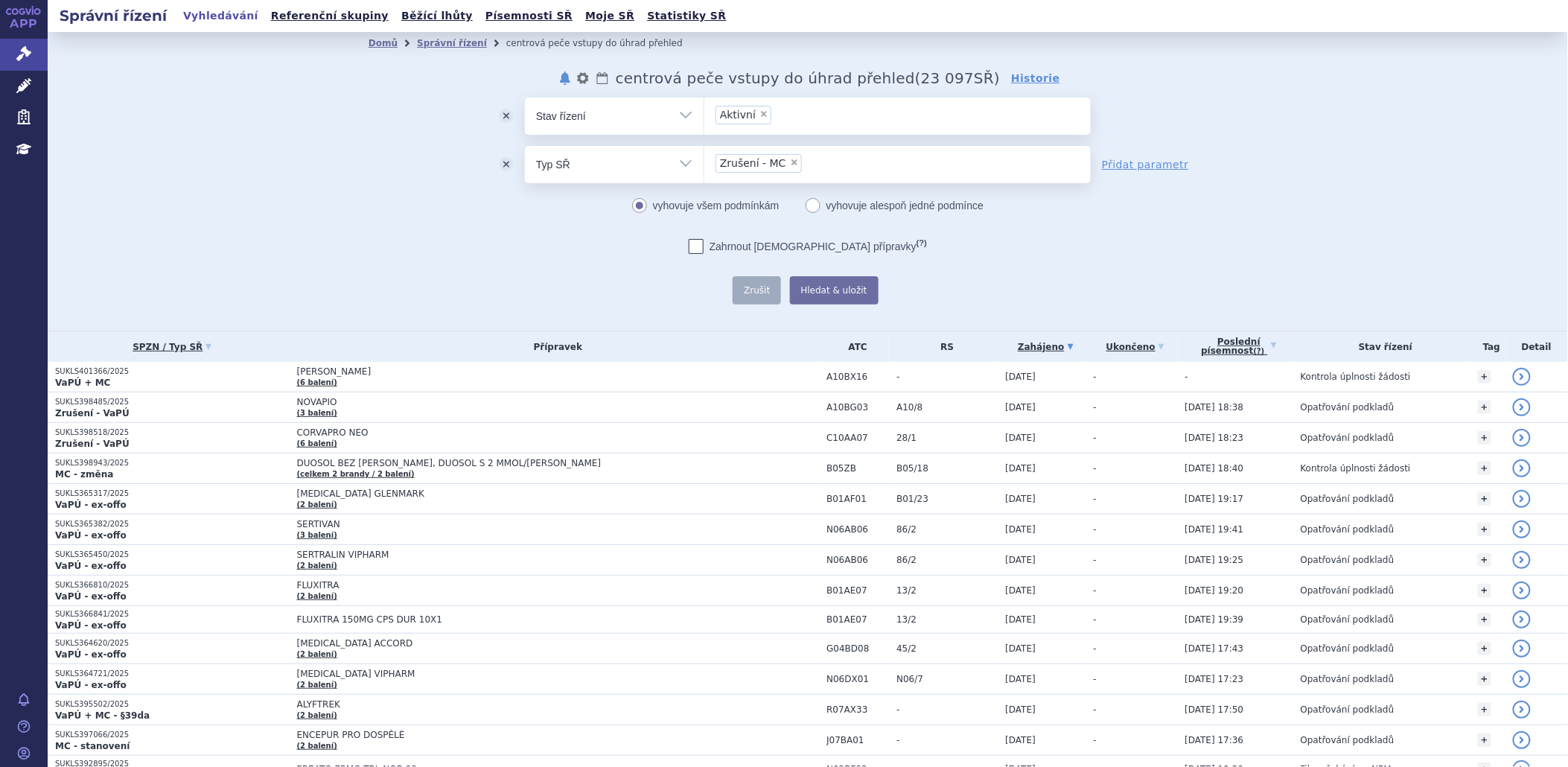
click at [683, 162] on select "Vše Spisová značka Typ SŘ Přípravek/SUKL kód Účastník/Držitel" at bounding box center [614, 163] width 179 height 34
click at [495, 164] on button "odstranit" at bounding box center [506, 164] width 37 height 37
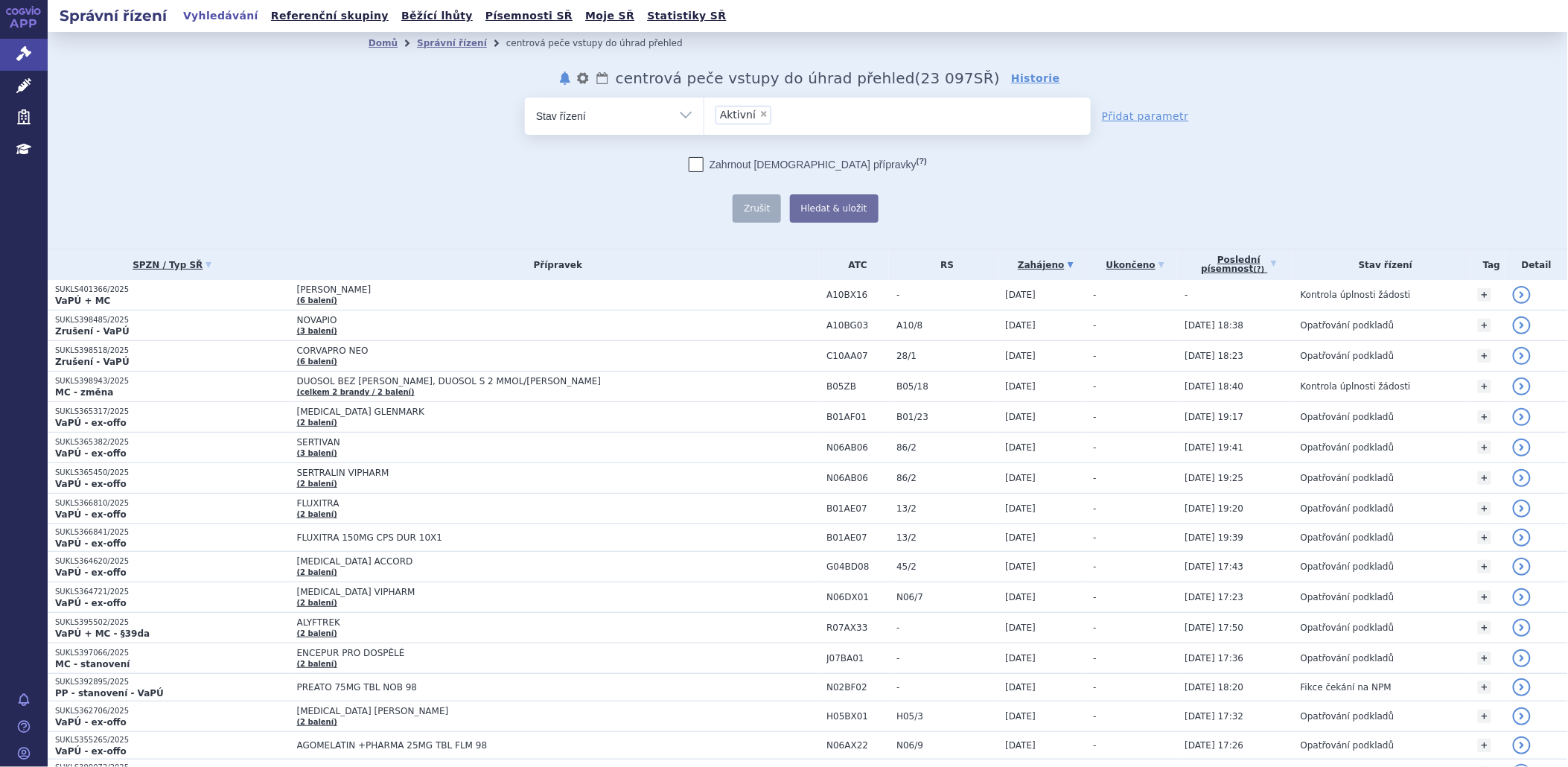
click at [759, 113] on span "×" at bounding box center [764, 114] width 9 height 9
click at [704, 113] on select "Aktivní" at bounding box center [704, 115] width 1 height 37
select select
click at [678, 119] on select "Vše Spisová značka Typ SŘ Přípravek/SUKL kód Účastník/Držitel" at bounding box center [614, 115] width 179 height 34
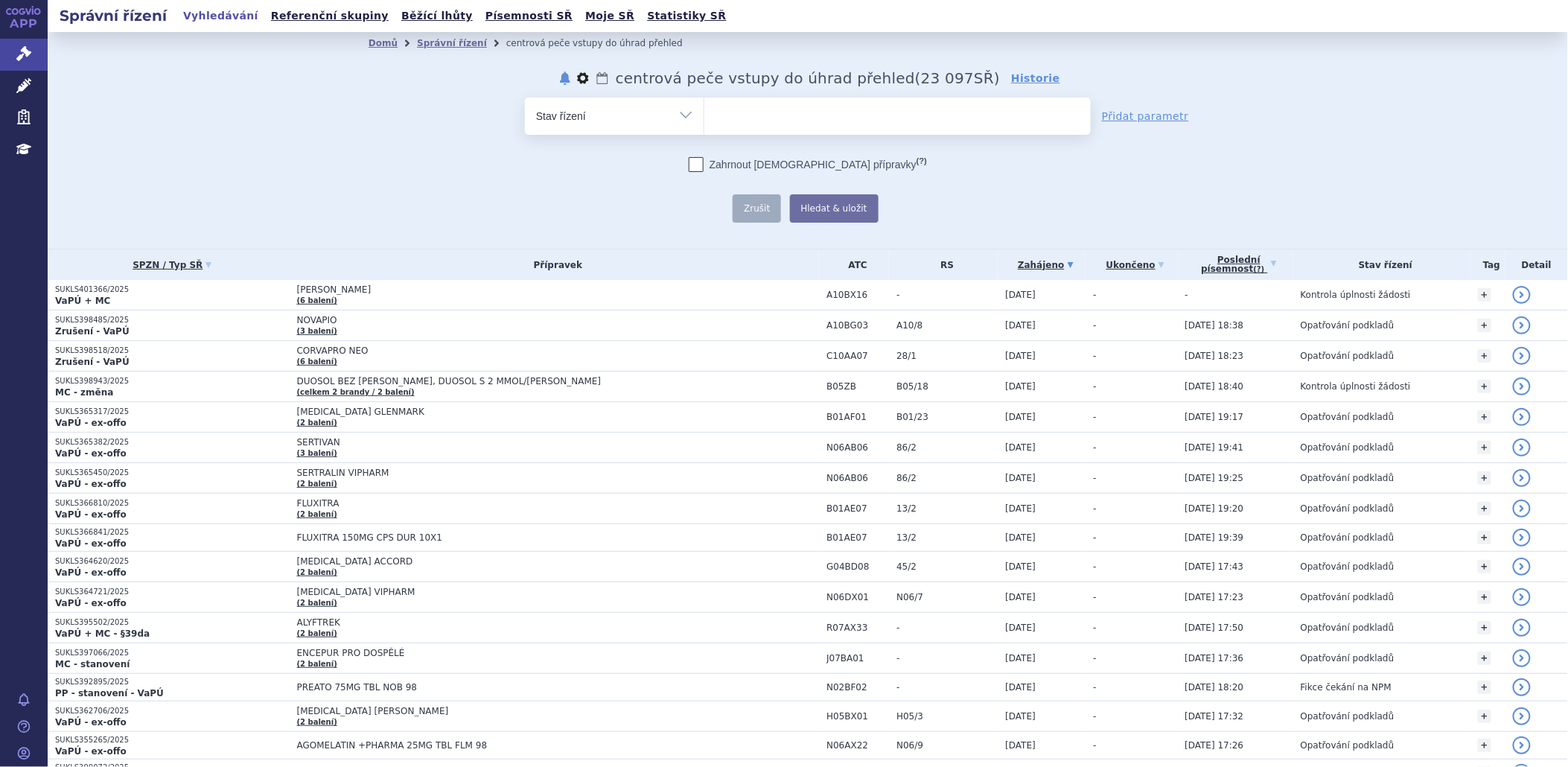
click at [591, 77] on button "nastavení" at bounding box center [582, 78] width 15 height 18
click at [564, 137] on button "Smazat" at bounding box center [535, 136] width 122 height 22
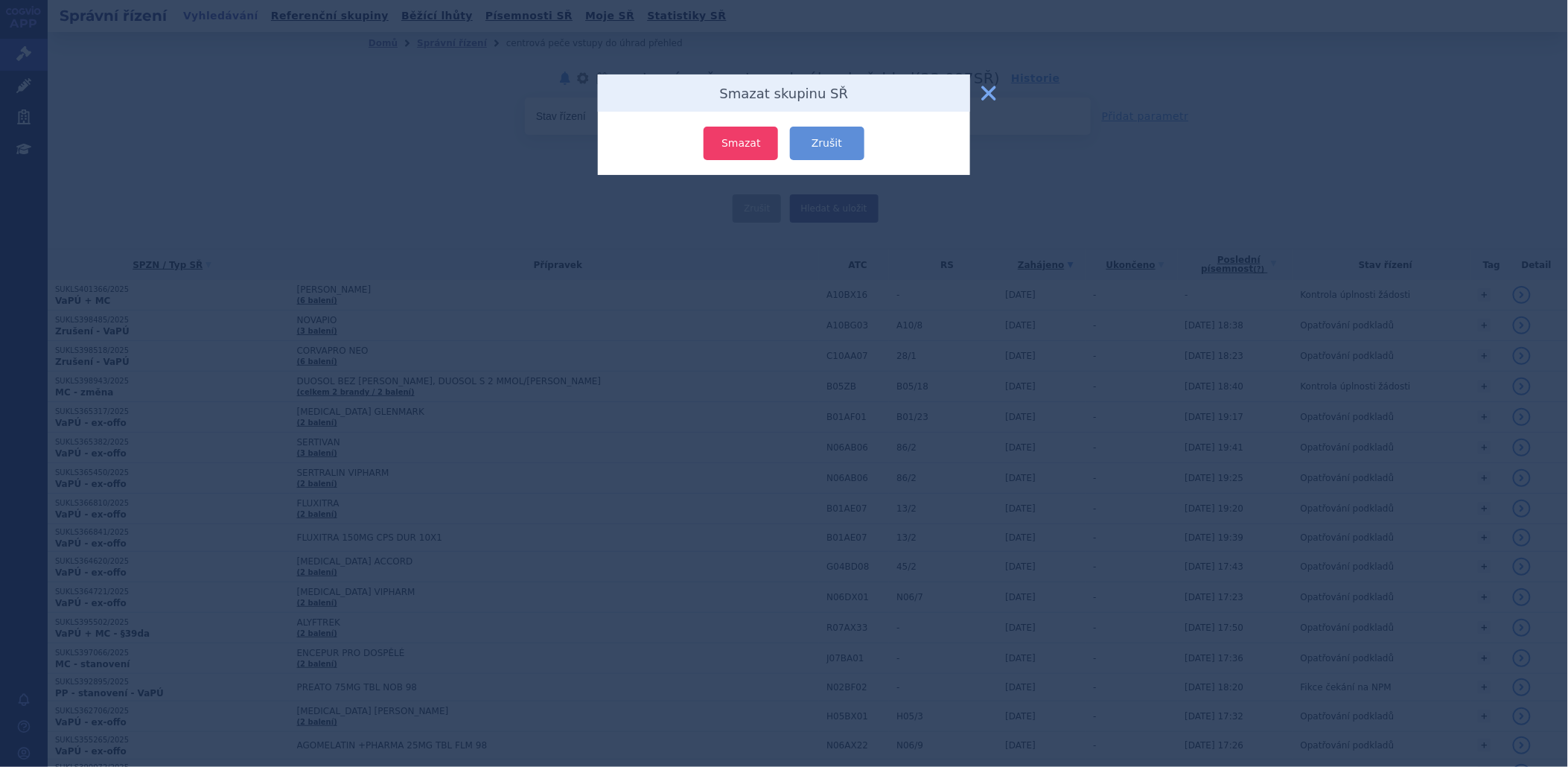
click at [718, 144] on button "Smazat" at bounding box center [741, 144] width 75 height 34
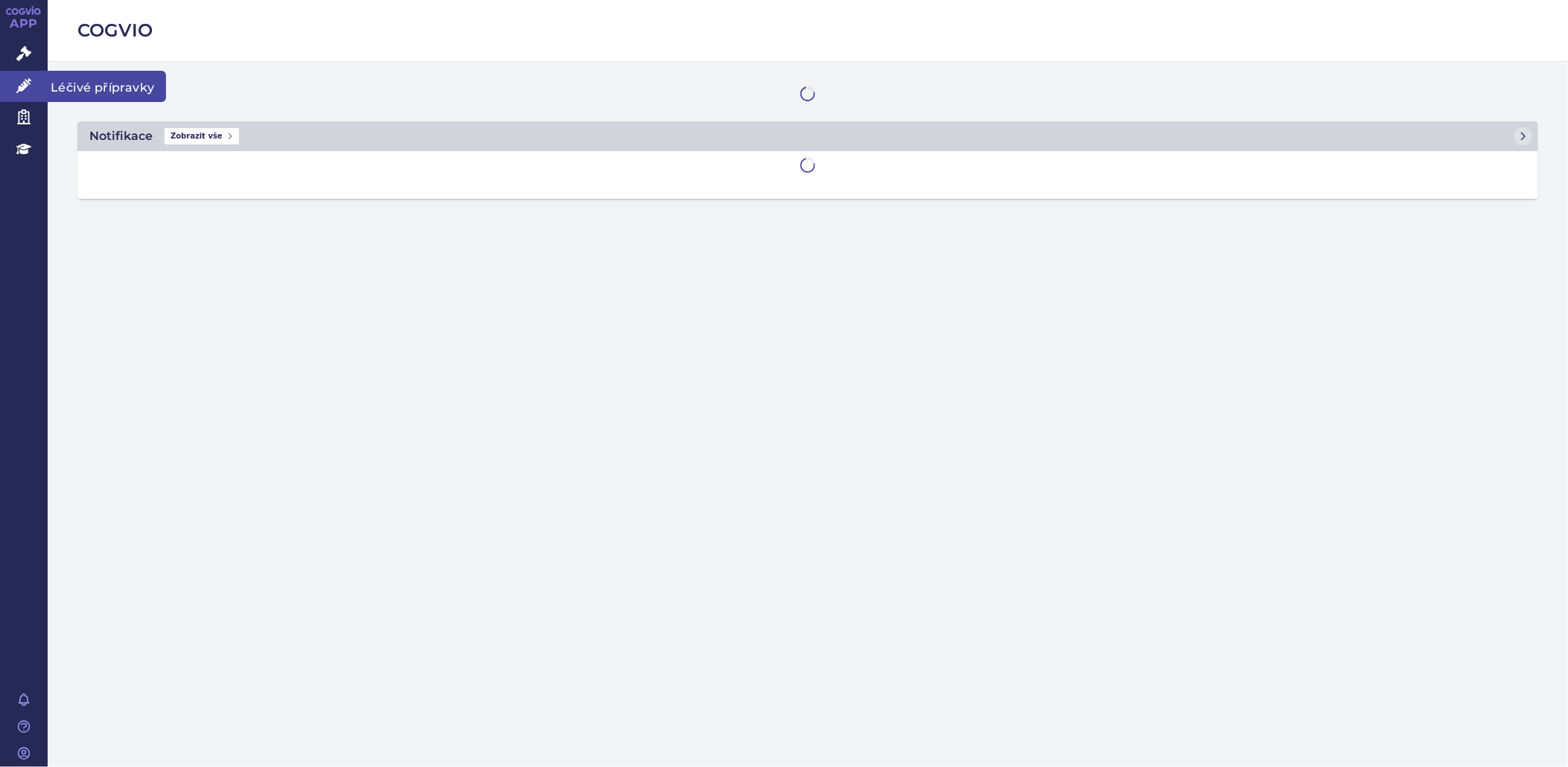
click at [18, 81] on icon at bounding box center [23, 85] width 15 height 15
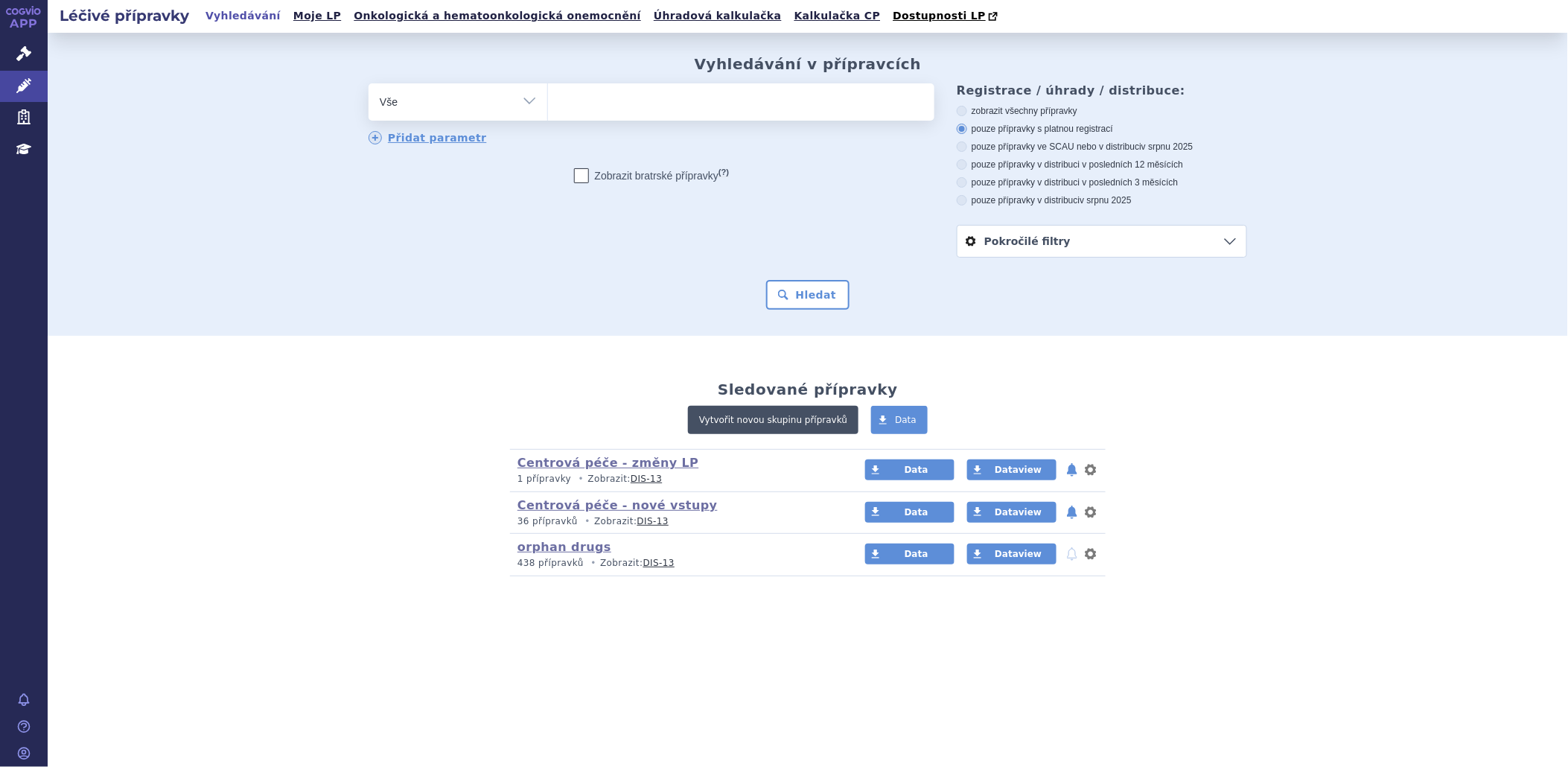
click at [822, 422] on link "Vytvořit novou skupinu přípravků" at bounding box center [773, 420] width 171 height 28
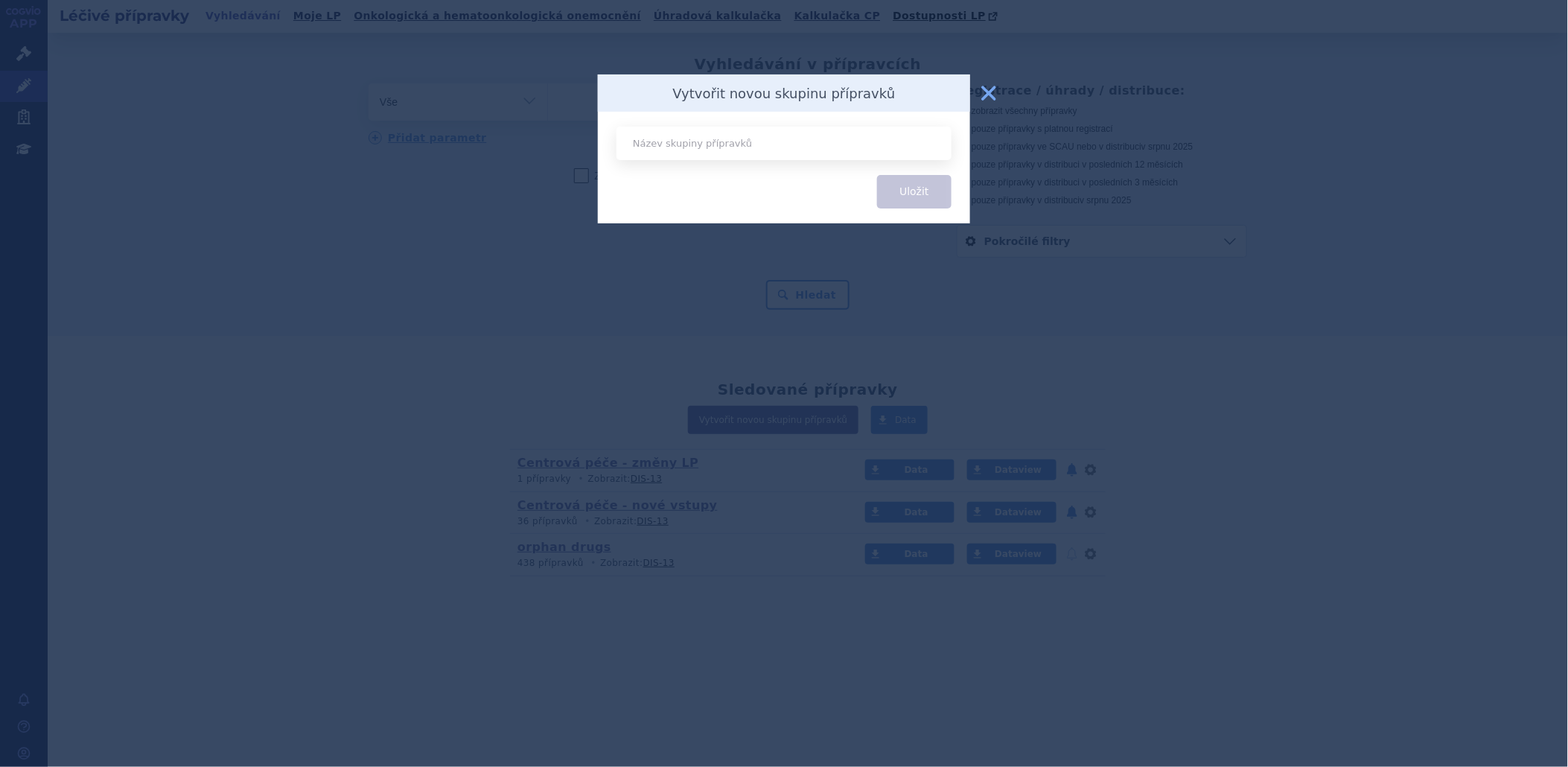
click at [771, 152] on input "text" at bounding box center [784, 144] width 335 height 34
drag, startPoint x: 772, startPoint y: 143, endPoint x: 704, endPoint y: 150, distance: 68.4
click at [704, 150] on input "Centrová péče - nové vstupy" at bounding box center [784, 144] width 335 height 34
type input "Centrová péče - vstupy do úhrad_VILP"
click at [911, 181] on button "Uložit" at bounding box center [914, 192] width 75 height 34
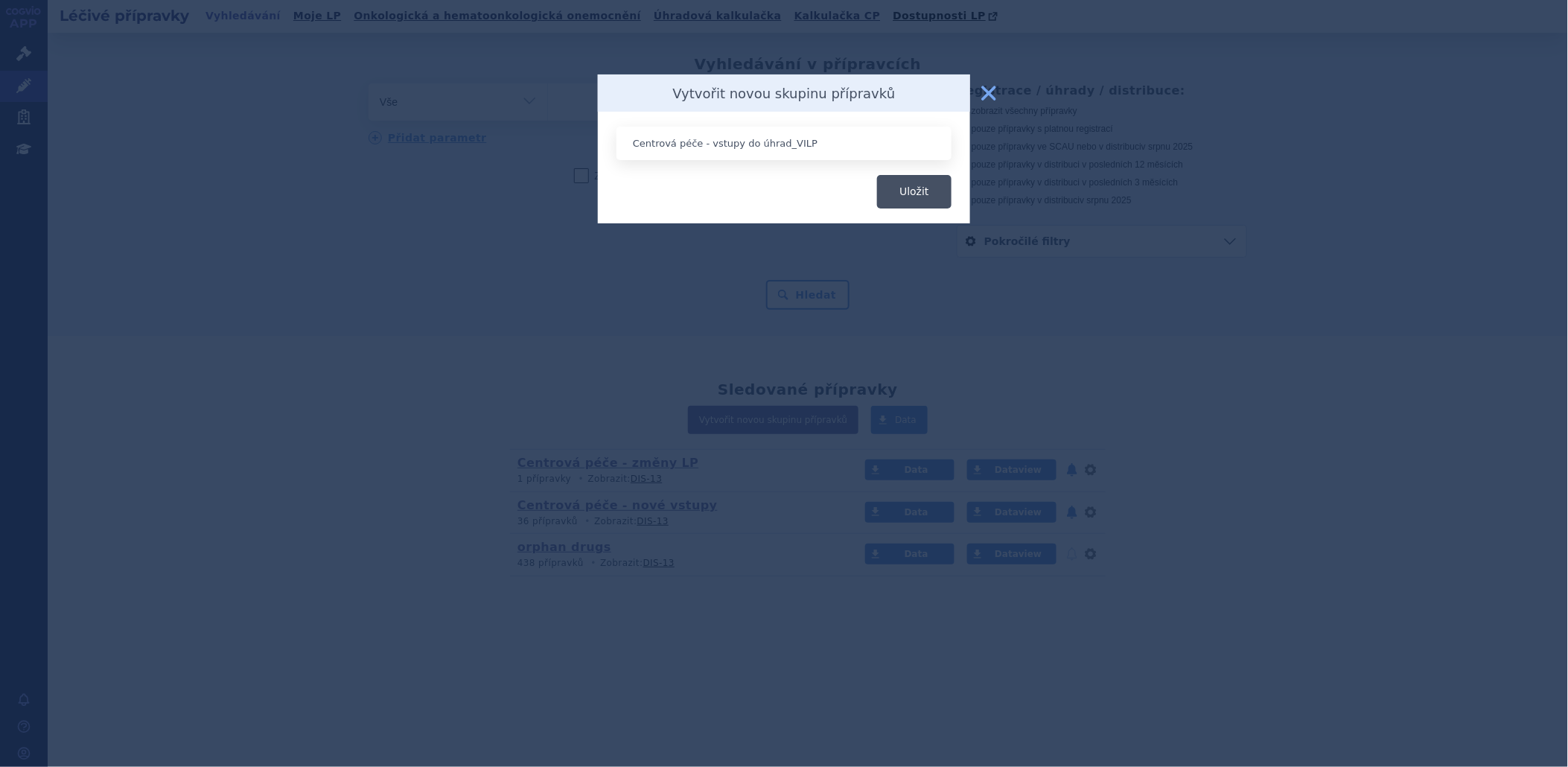
click at [921, 188] on button "Uložit" at bounding box center [914, 192] width 75 height 34
click at [808, 145] on input "Centrová péče - vstupy do úhrad_VILP" at bounding box center [784, 144] width 335 height 34
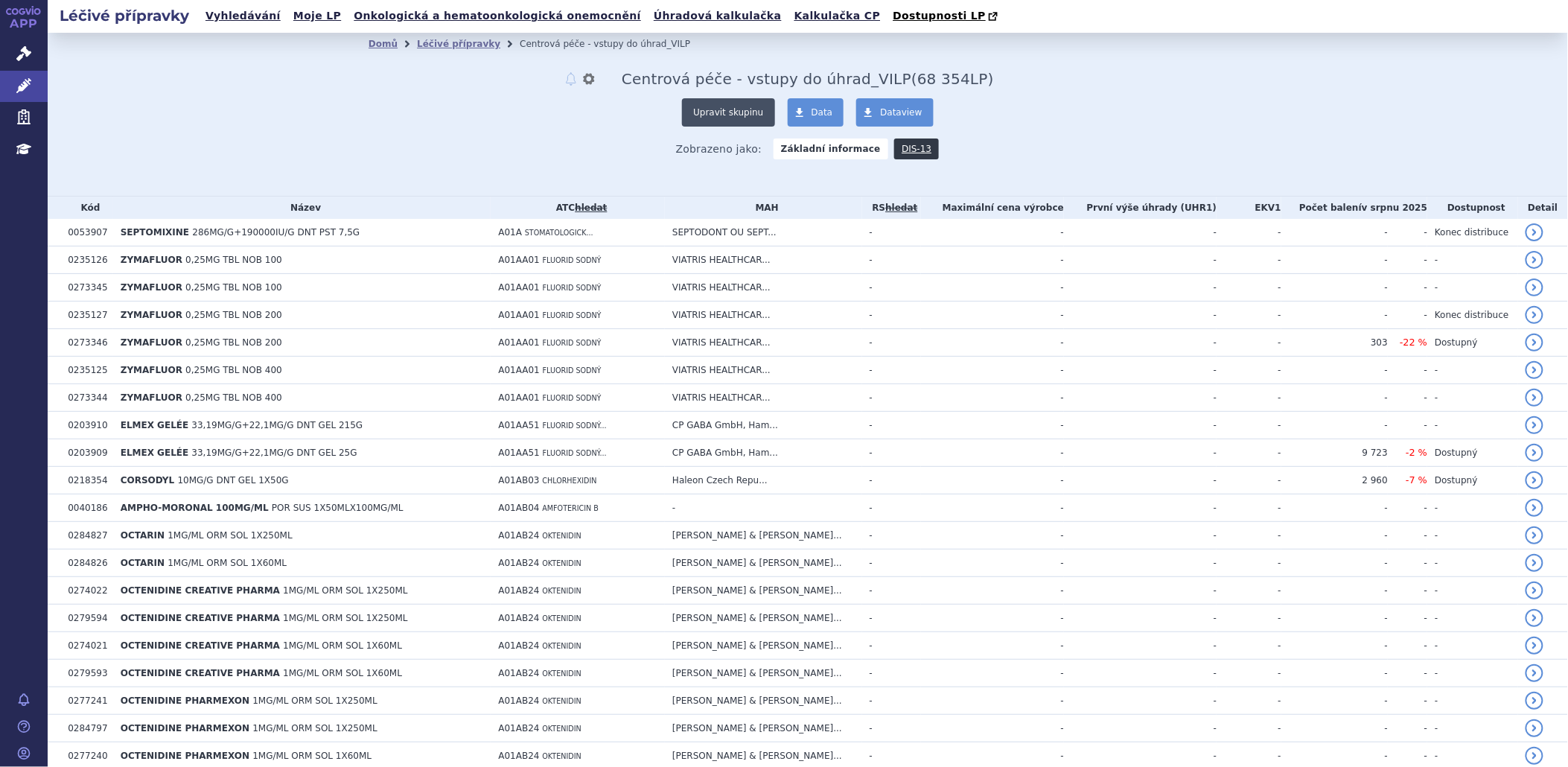
click at [719, 108] on button "Upravit skupinu" at bounding box center [728, 112] width 92 height 28
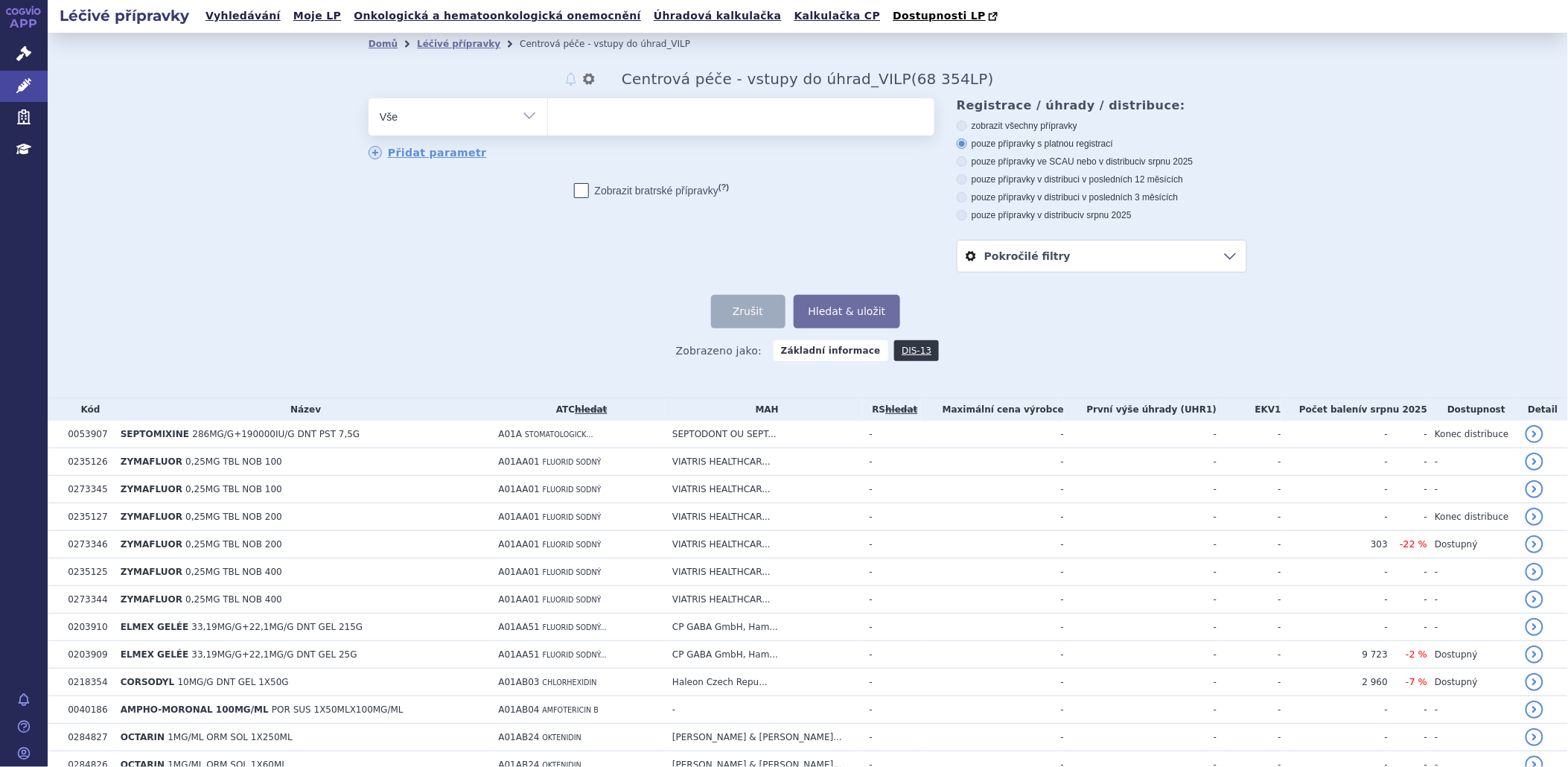
click at [522, 115] on select "Vše Přípravek/SUKL kód MAH VPOIS ATC/Aktivní látka Léková forma Síla" at bounding box center [458, 115] width 179 height 34
select select "filter-dispensing"
click at [369, 99] on select "Vše Přípravek/SUKL kód MAH VPOIS ATC/Aktivní látka Léková forma Síla" at bounding box center [458, 115] width 179 height 34
click at [598, 115] on ul at bounding box center [741, 114] width 386 height 32
click at [548, 115] on select "C - Výdej na lékařský předpis s omezením (omezení podle § 39 odst. 4 písm. c) Z…" at bounding box center [547, 116] width 1 height 37
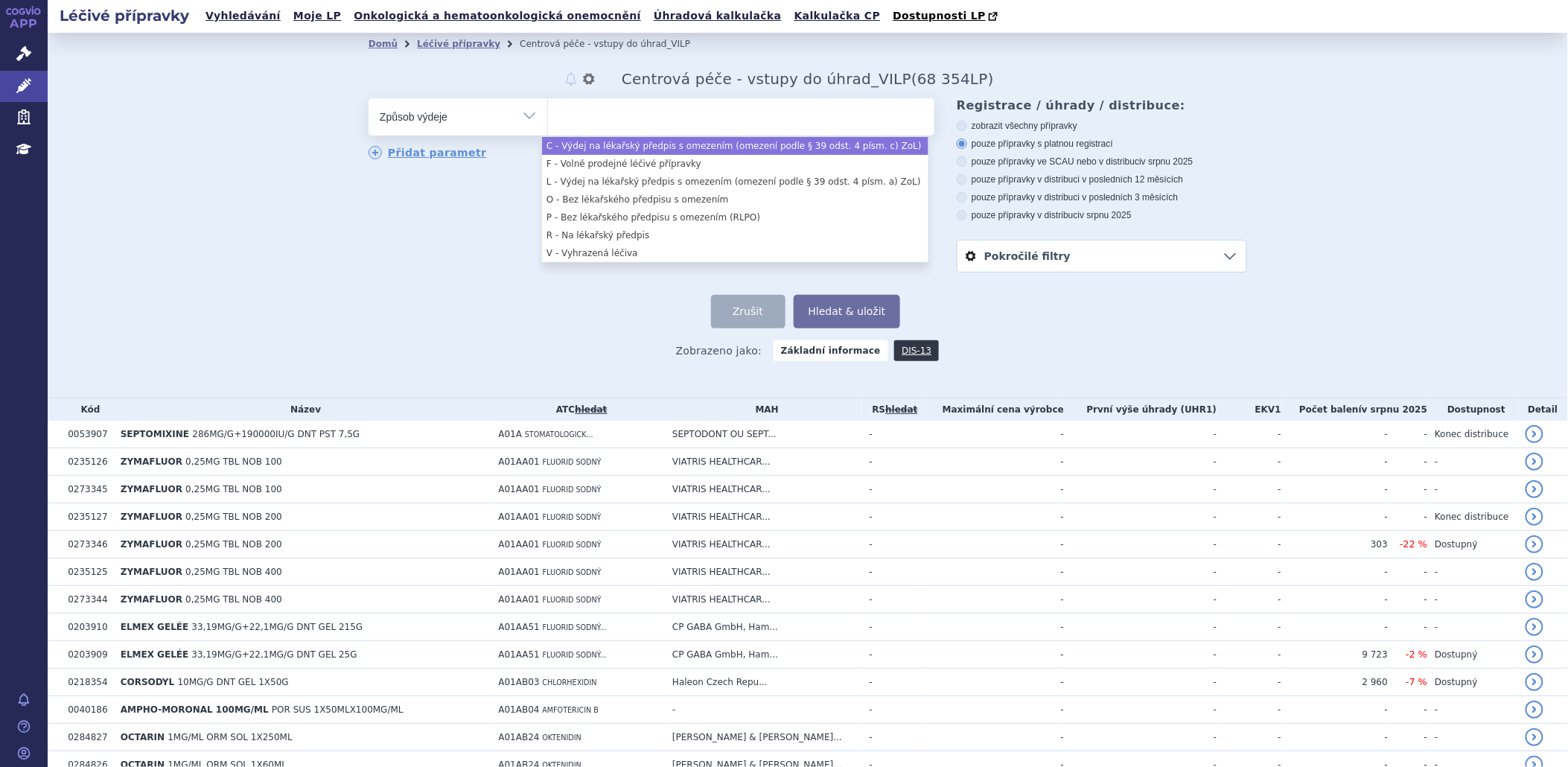
select select "c"
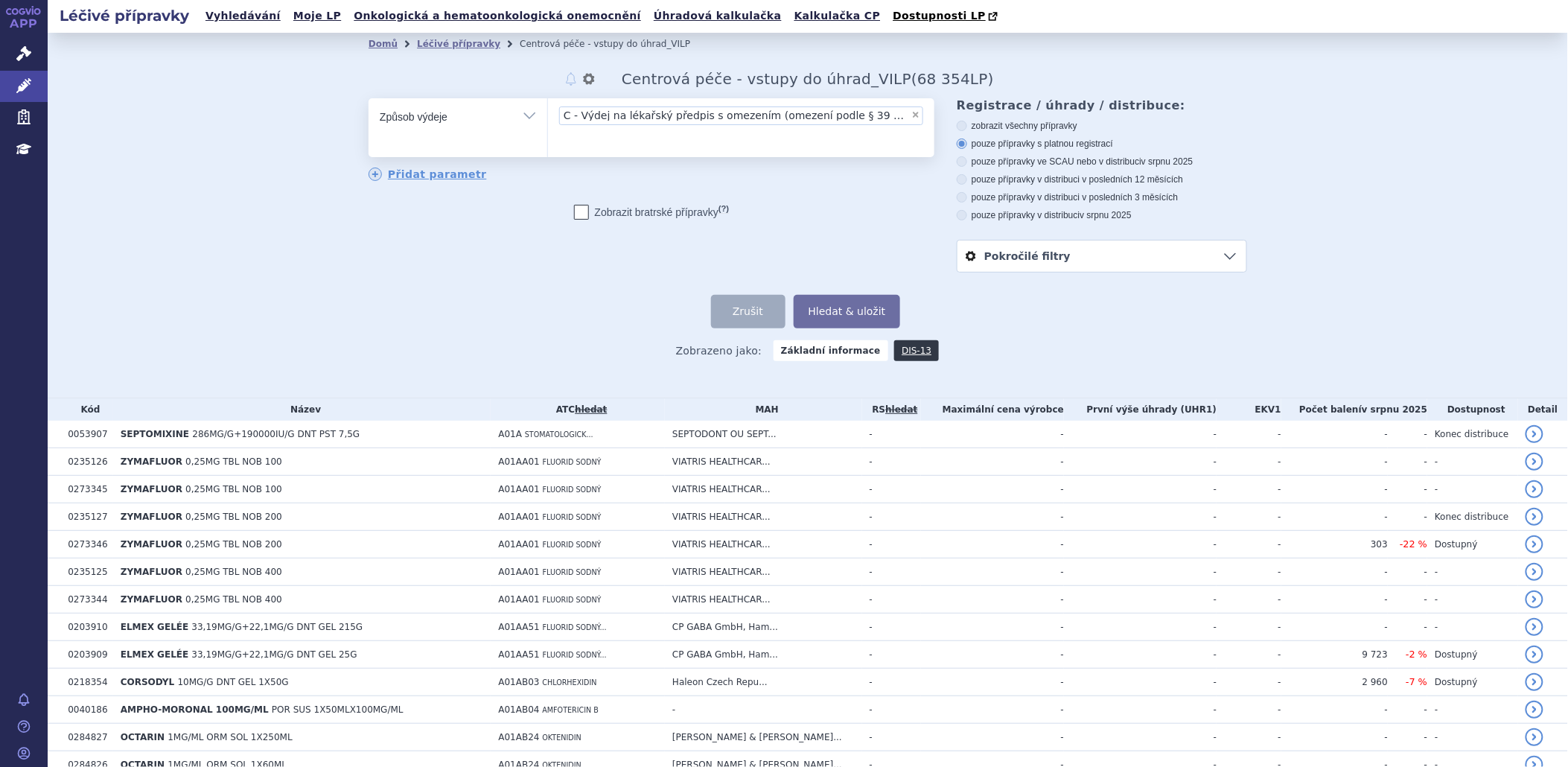
click at [514, 115] on select "Vše Přípravek/SUKL kód MAH VPOIS ATC/Aktivní látka Léková forma Síla" at bounding box center [458, 115] width 179 height 34
click at [519, 108] on select "Vše Přípravek/SUKL kód MAH VPOIS ATC/Aktivní látka Léková forma Síla" at bounding box center [458, 115] width 179 height 34
click at [911, 113] on span "×" at bounding box center [916, 115] width 9 height 9
click at [548, 113] on select "C - Výdej na lékařský předpis s omezením (omezení podle § 39 odst. 4 písm. c) Z…" at bounding box center [547, 116] width 1 height 37
select select
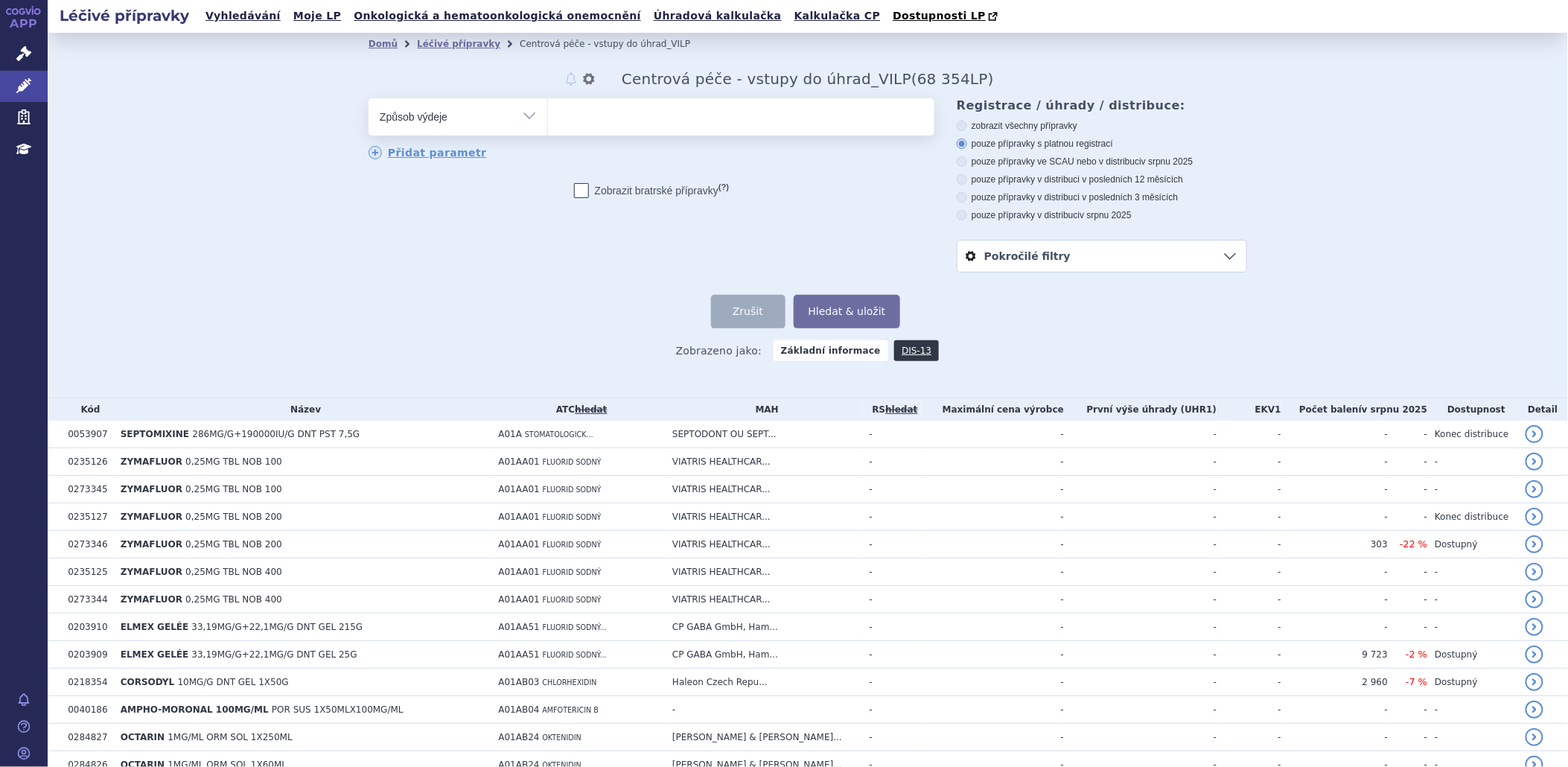
click at [518, 114] on select "Vše Přípravek/SUKL kód MAH VPOIS ATC/Aktivní látka Léková forma Síla" at bounding box center [458, 115] width 179 height 34
select select "filter-indication-text"
click at [369, 99] on select "Vše Přípravek/SUKL kód MAH VPOIS ATC/Aktivní látka Léková forma Síla" at bounding box center [458, 115] width 179 height 34
click at [678, 112] on input "text" at bounding box center [741, 117] width 386 height 37
click at [678, 114] on input "text" at bounding box center [741, 117] width 386 height 37
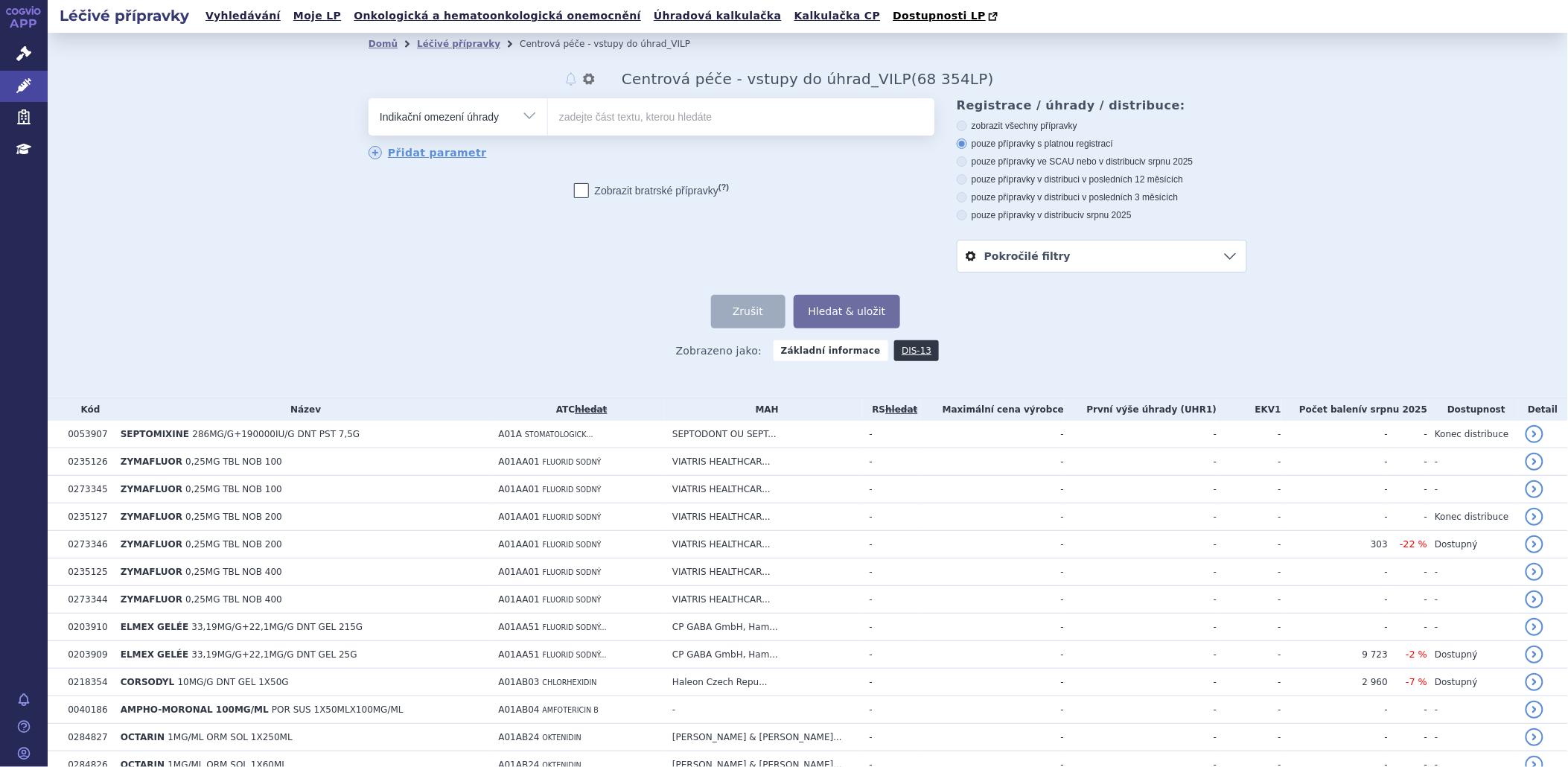
click at [659, 121] on input "text" at bounding box center [741, 117] width 386 height 37
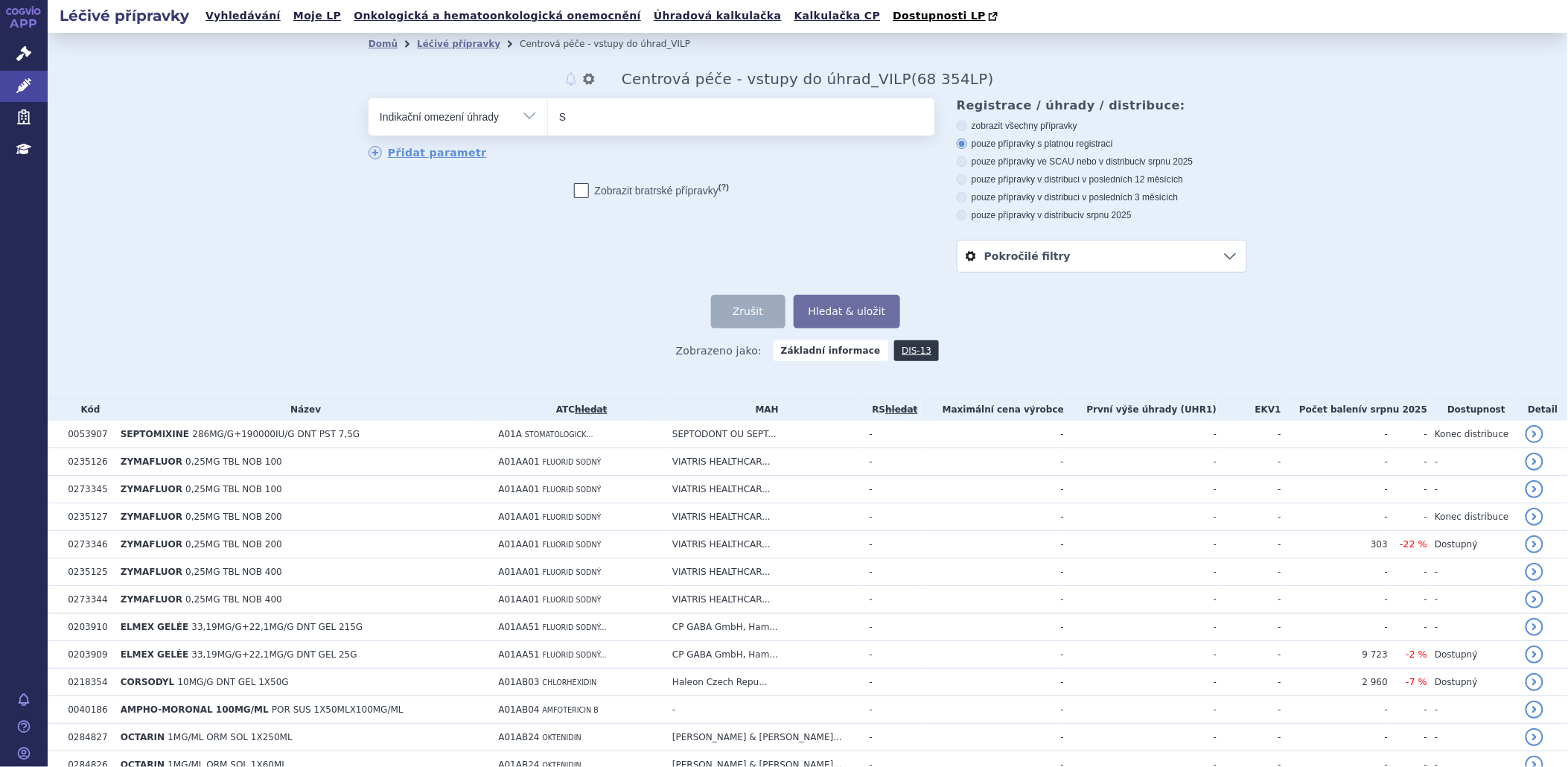
type input "S"
click at [479, 234] on div "odstranit Vše Přípravek/SUKL kód MAH VPOIS ATC/Aktivní látka" at bounding box center [808, 185] width 879 height 174
click at [422, 153] on link "Přidat parametr" at bounding box center [428, 152] width 118 height 13
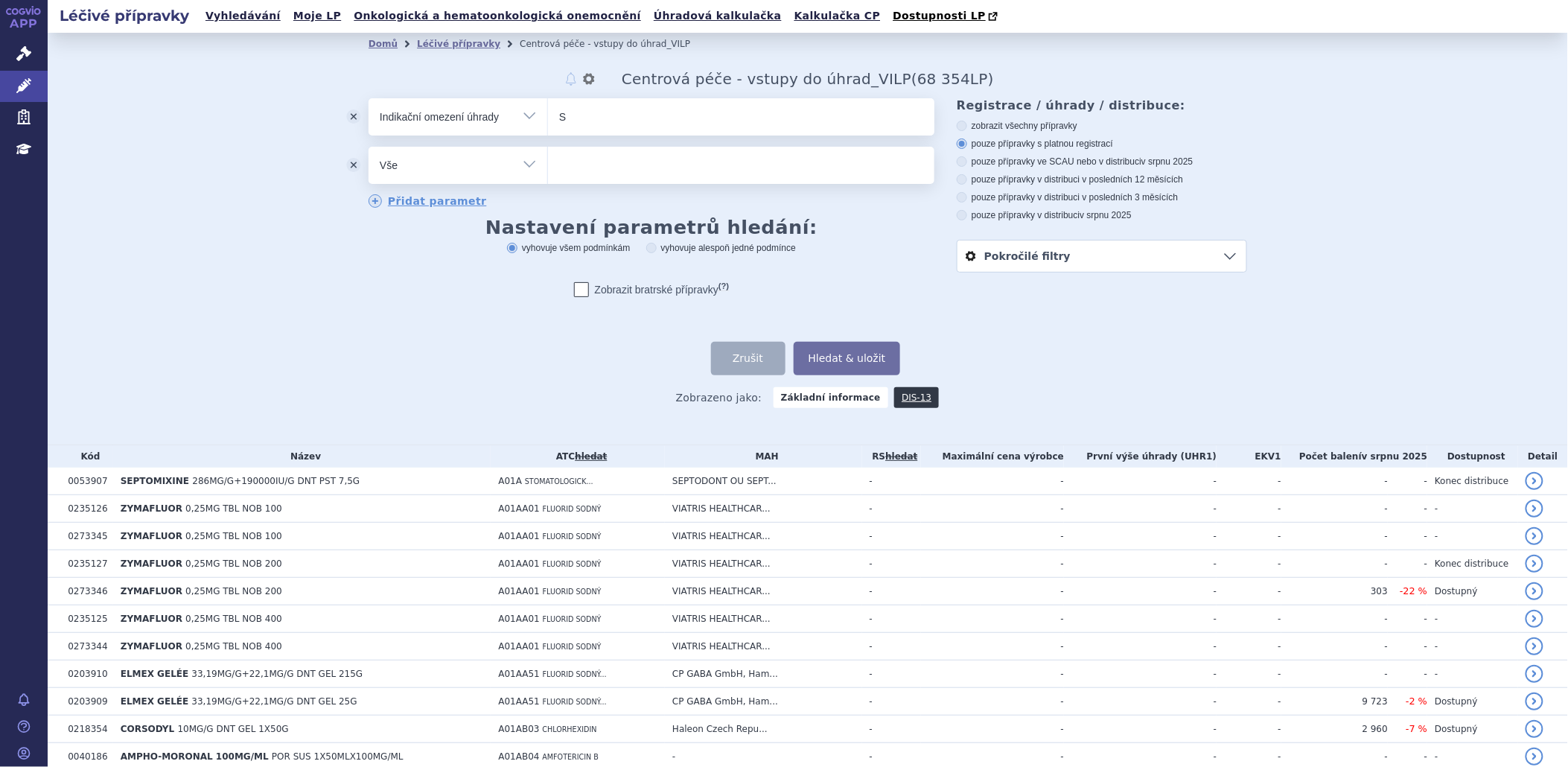
click at [506, 162] on select "Vše Přípravek/SUKL kód MAH VPOIS ATC/Aktivní látka Léková forma Síla" at bounding box center [458, 164] width 179 height 34
click at [645, 377] on div "Zobrazeno jako: Základní informace DIS-13" at bounding box center [808, 397] width 879 height 43
click at [343, 162] on button "odstranit" at bounding box center [353, 165] width 30 height 37
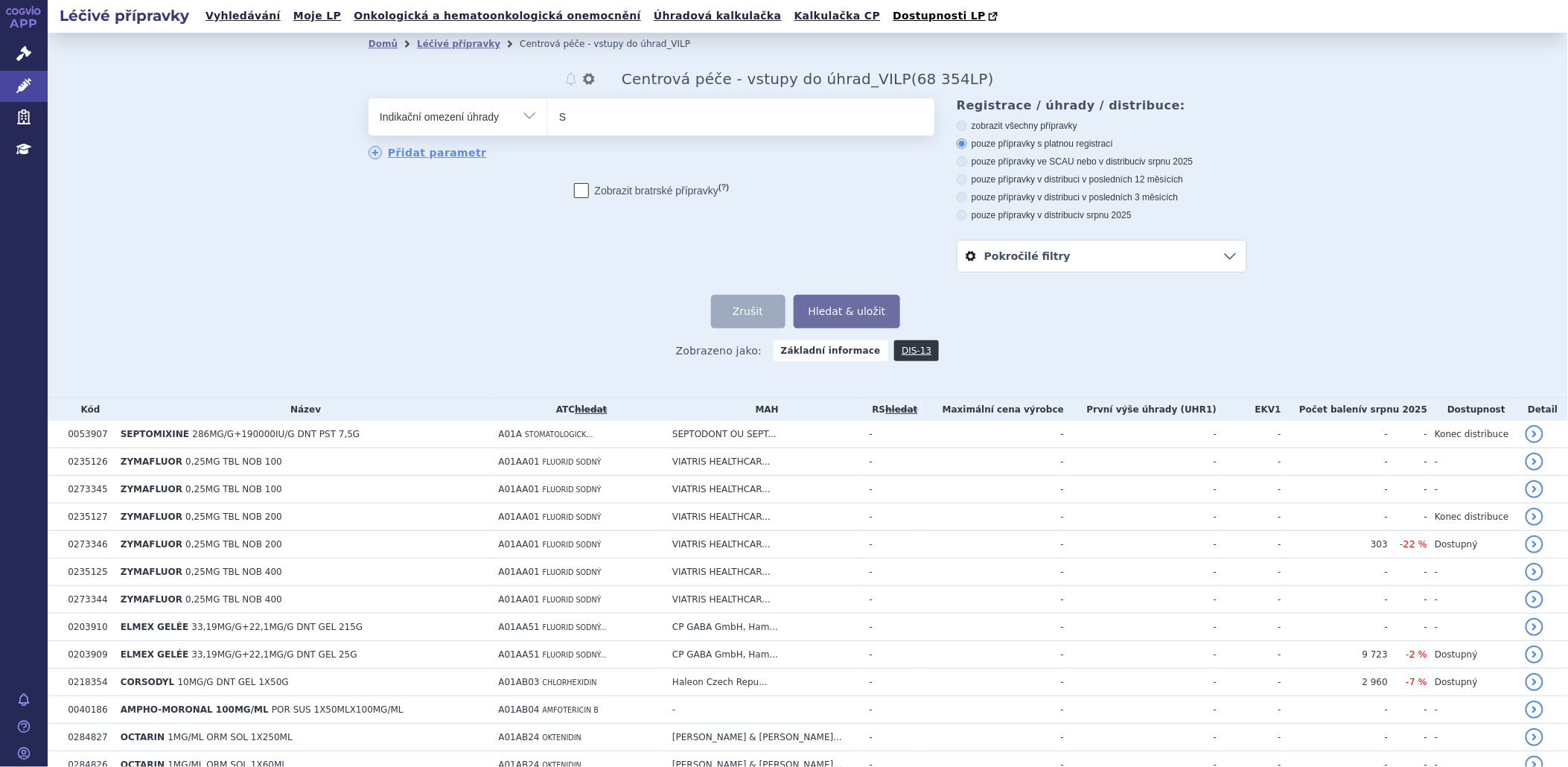
click at [1127, 266] on link "Pokročilé filtry" at bounding box center [1102, 256] width 289 height 32
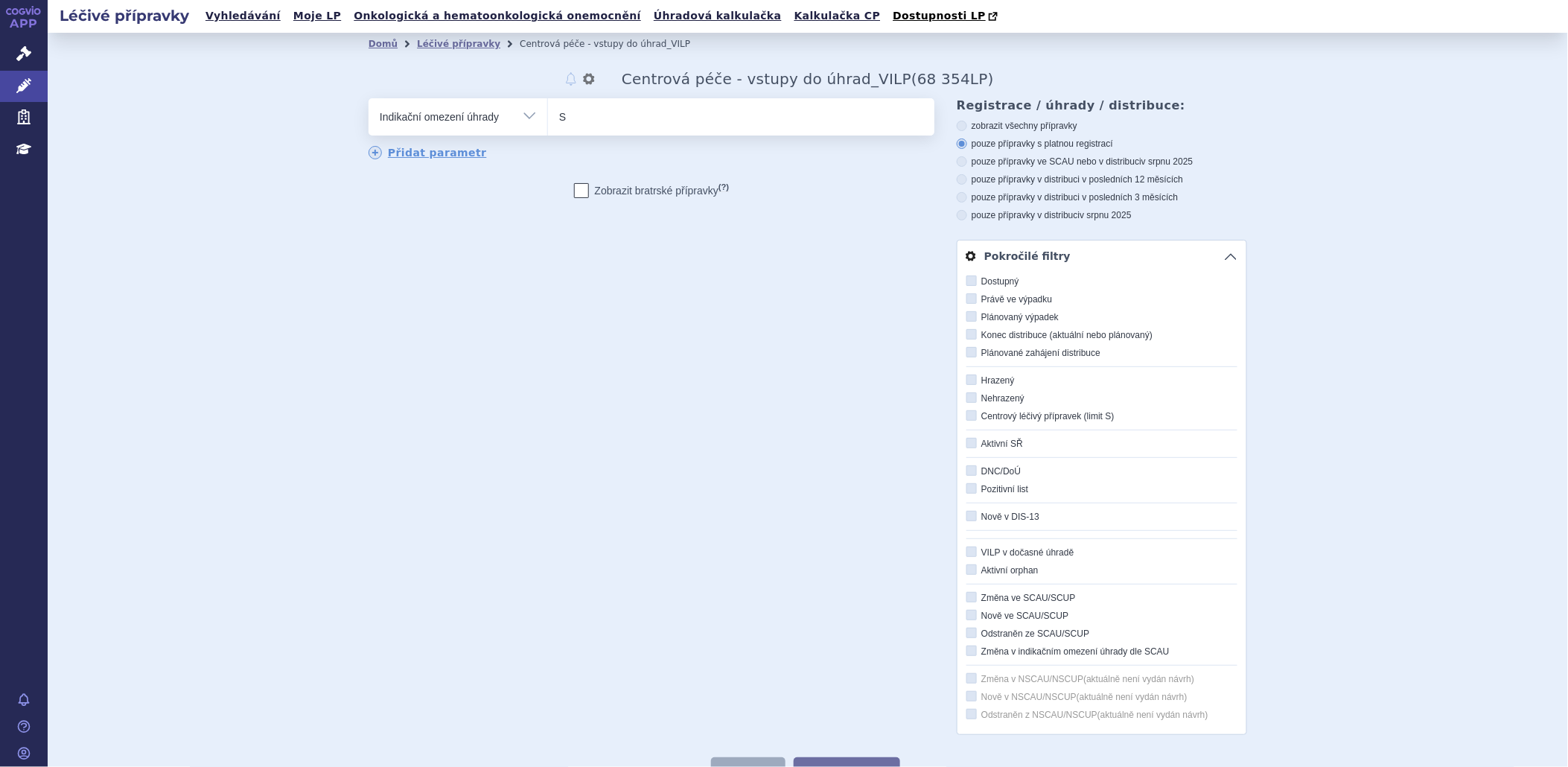
scroll to position [83, 0]
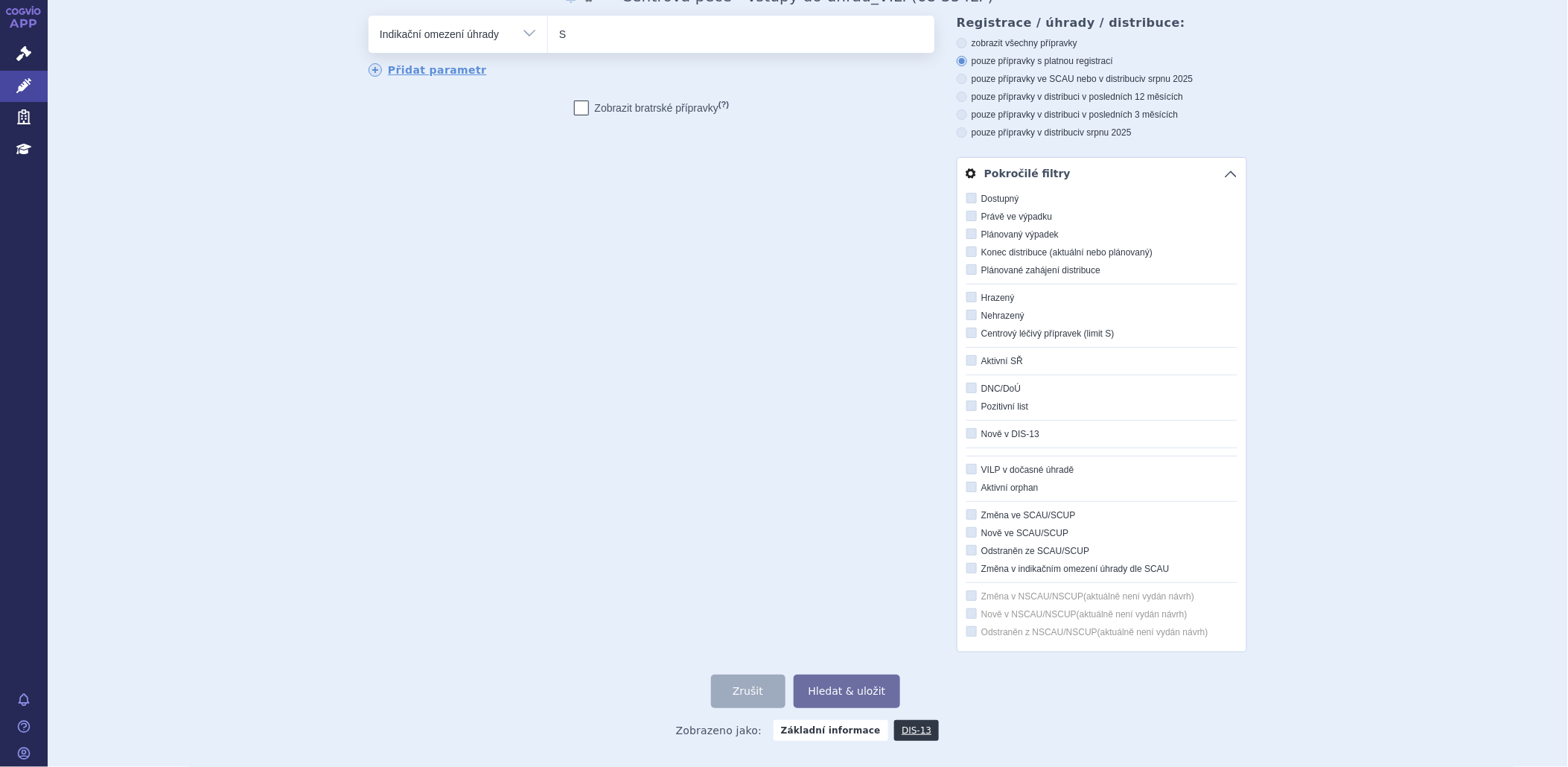
click at [969, 362] on icon at bounding box center [972, 360] width 11 height 11
click at [969, 362] on input "Aktivní SŘ" at bounding box center [973, 361] width 10 height 10
checkbox input "true"
click at [966, 332] on icon at bounding box center [972, 333] width 11 height 11
click at [968, 332] on input "Centrový léčivý přípravek (limit S)" at bounding box center [973, 334] width 10 height 10
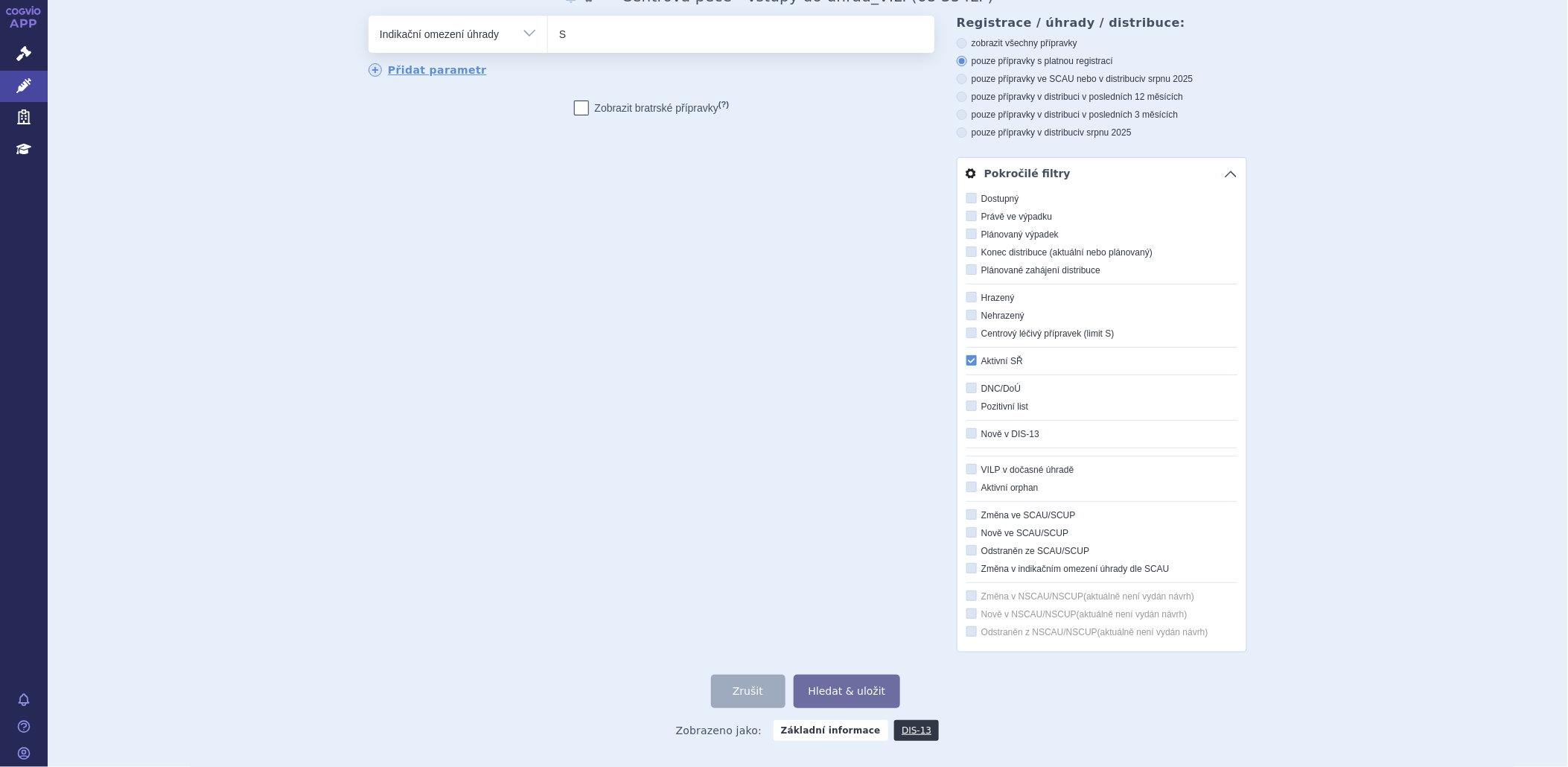
checkbox input "true"
click at [816, 693] on button "Hledat & uložit" at bounding box center [847, 692] width 108 height 34
click at [1222, 174] on link "Pokročilé filtry" at bounding box center [1102, 173] width 289 height 32
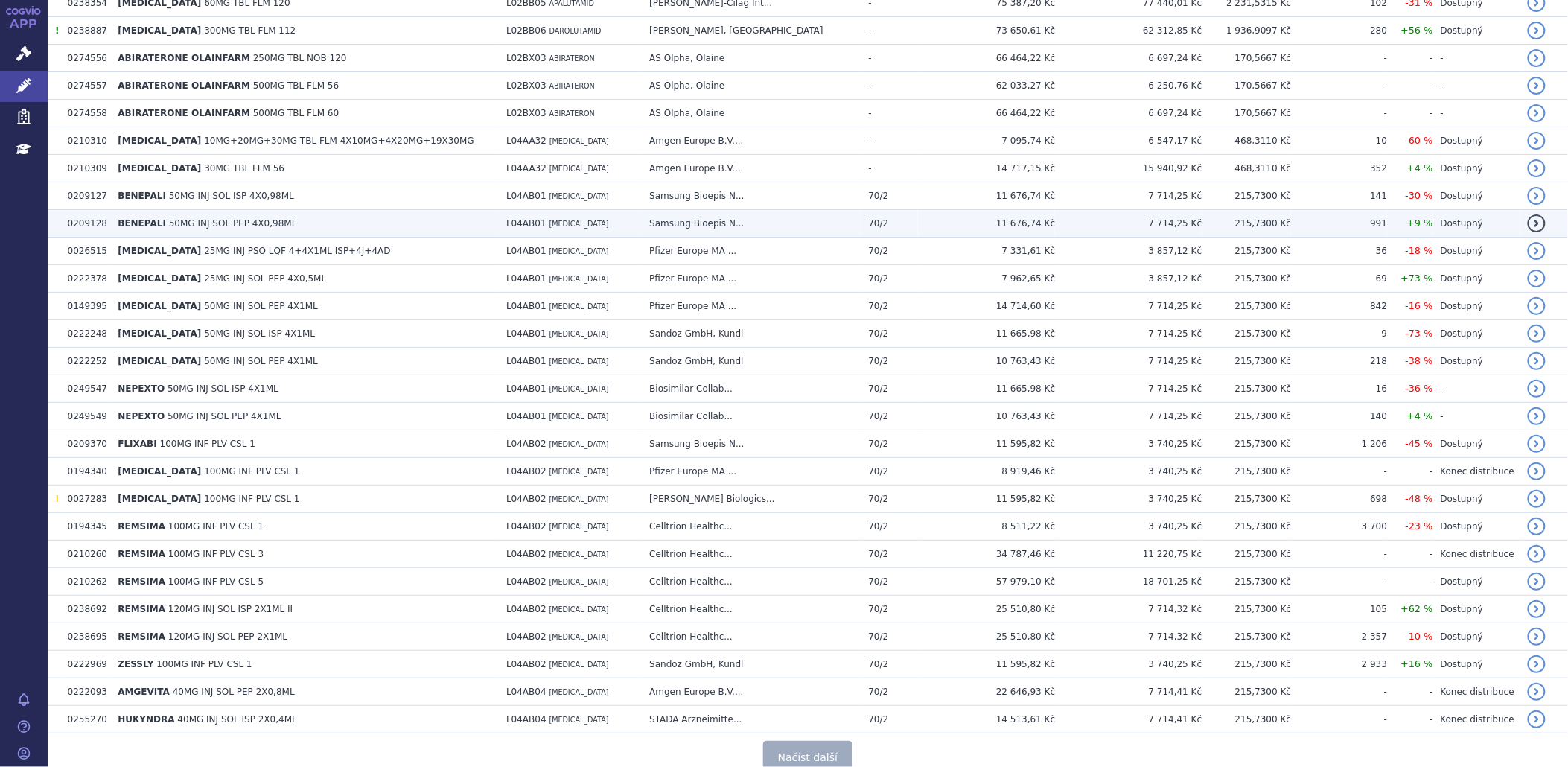
scroll to position [2702, 0]
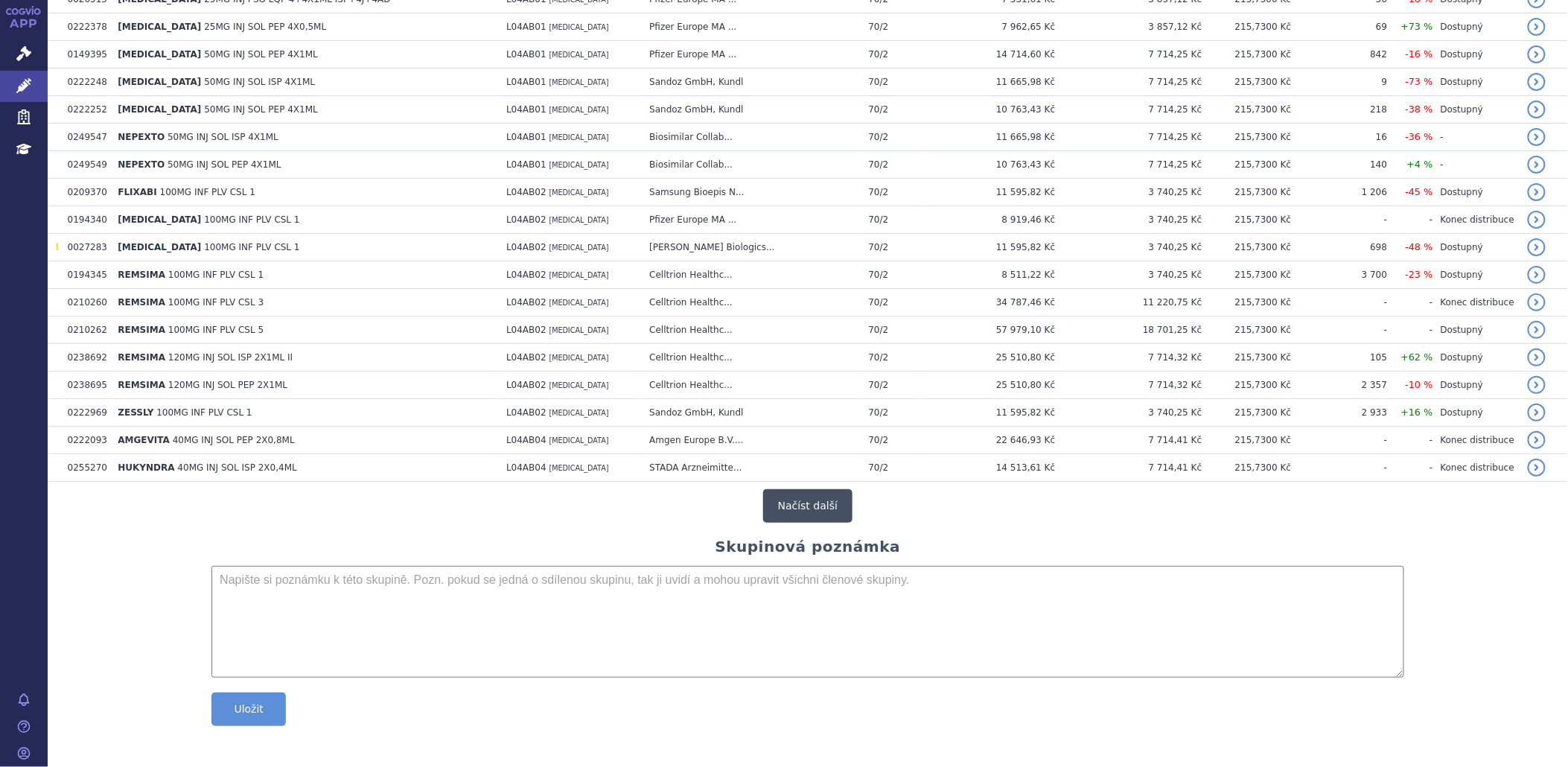
click at [797, 506] on button "Načíst další" at bounding box center [807, 506] width 89 height 34
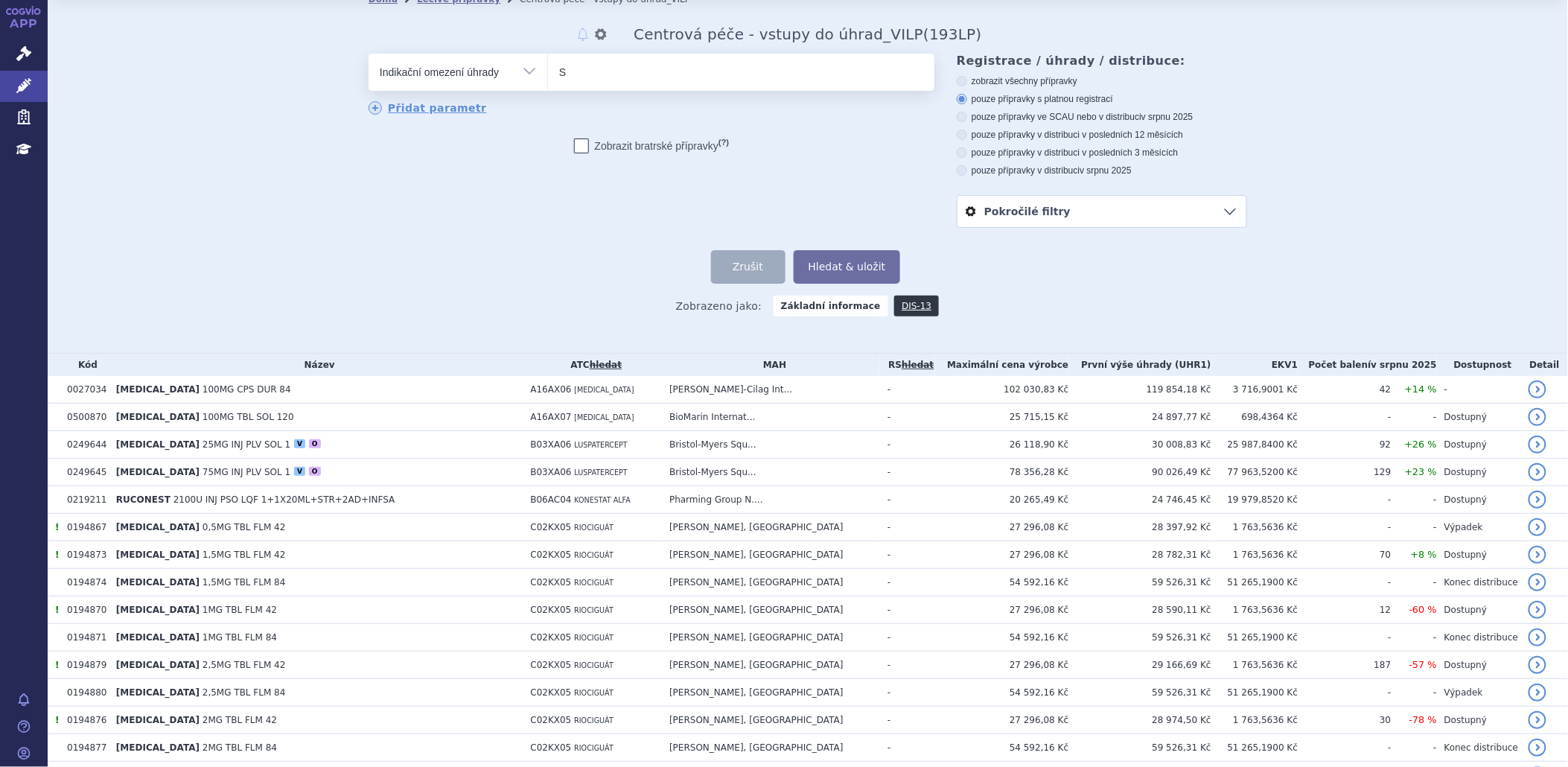
scroll to position [83, 0]
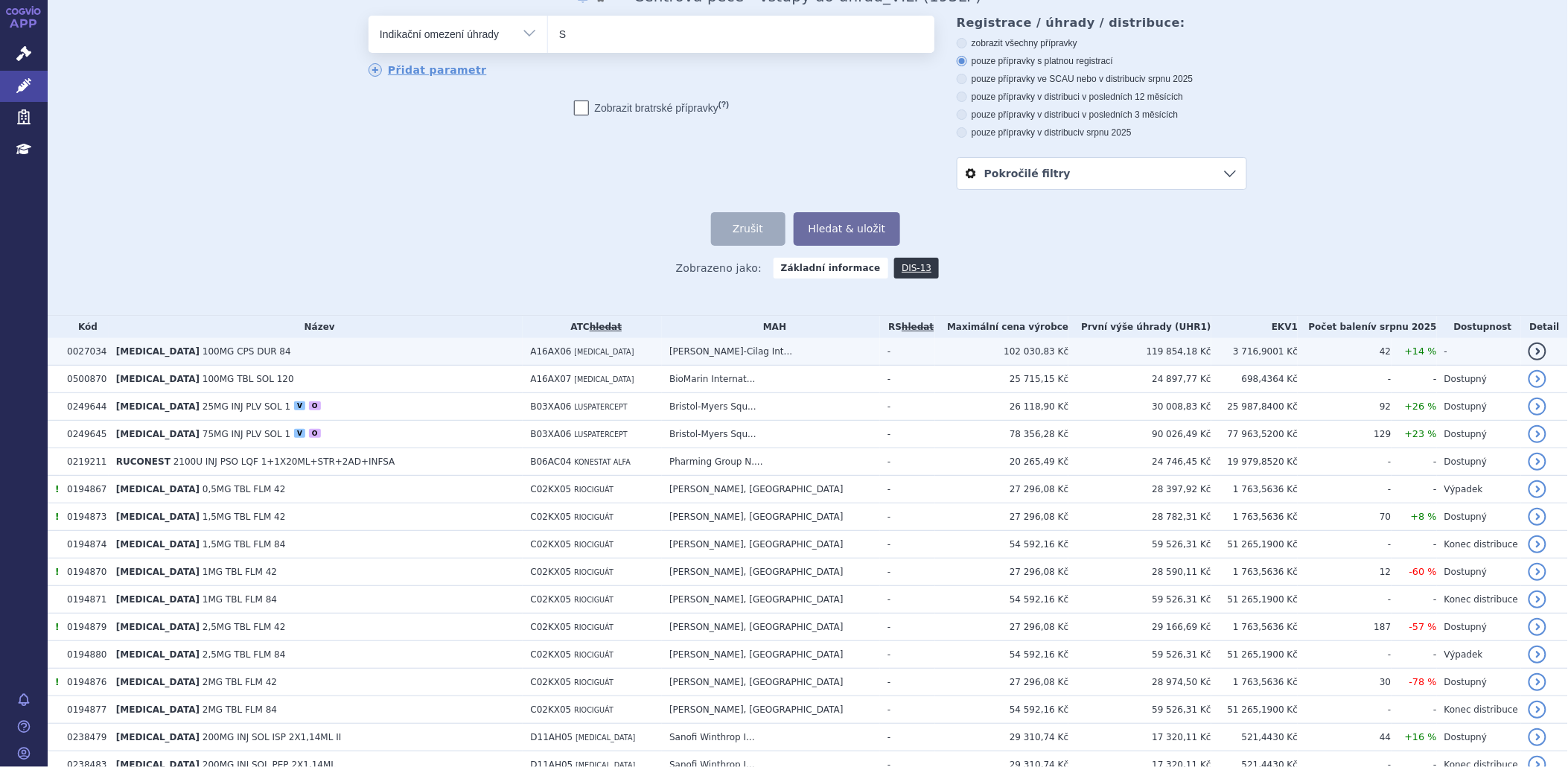
click at [157, 351] on span "ZAVESCA" at bounding box center [157, 352] width 84 height 11
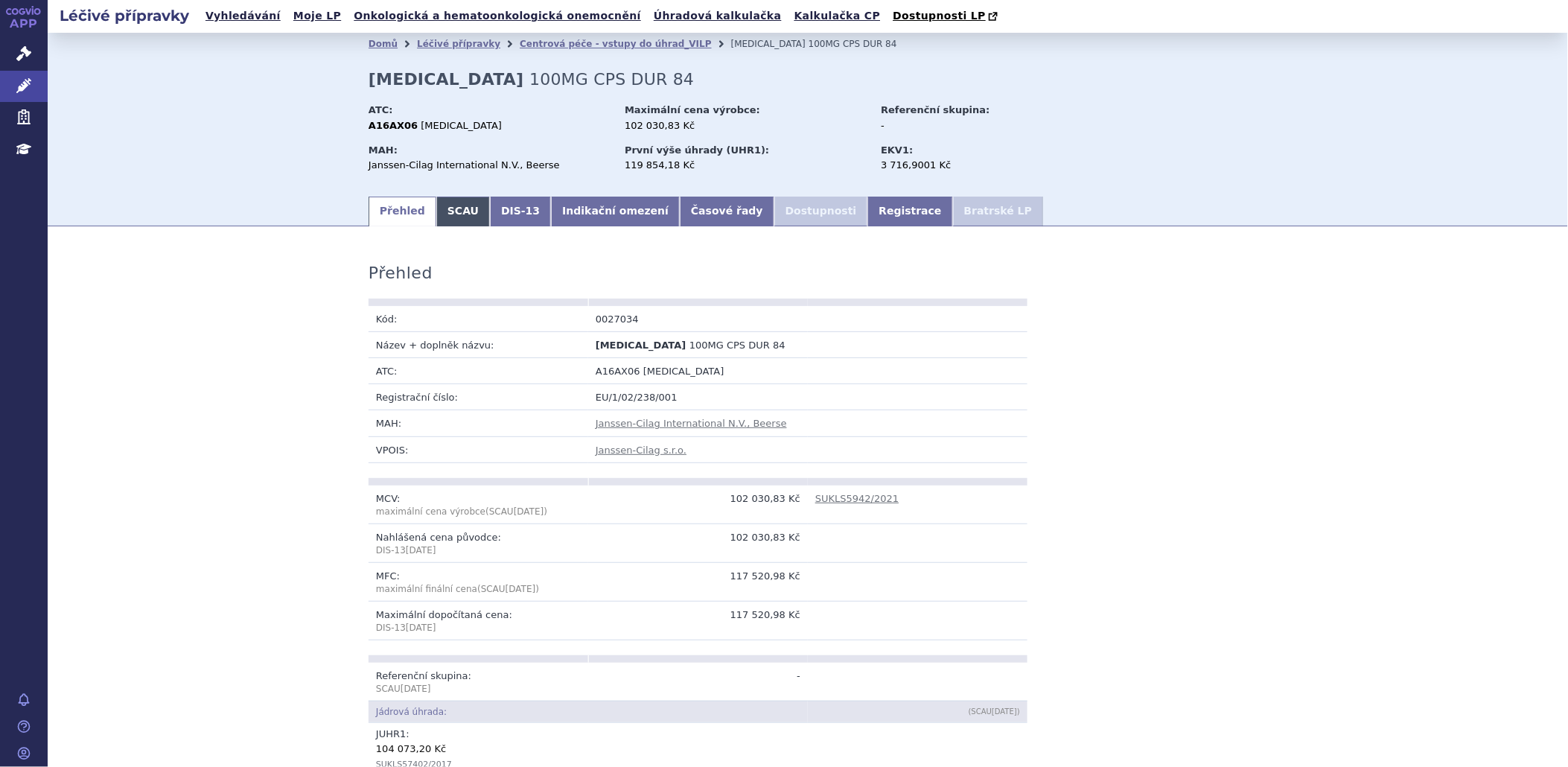
click at [449, 211] on link "SCAU" at bounding box center [463, 211] width 54 height 30
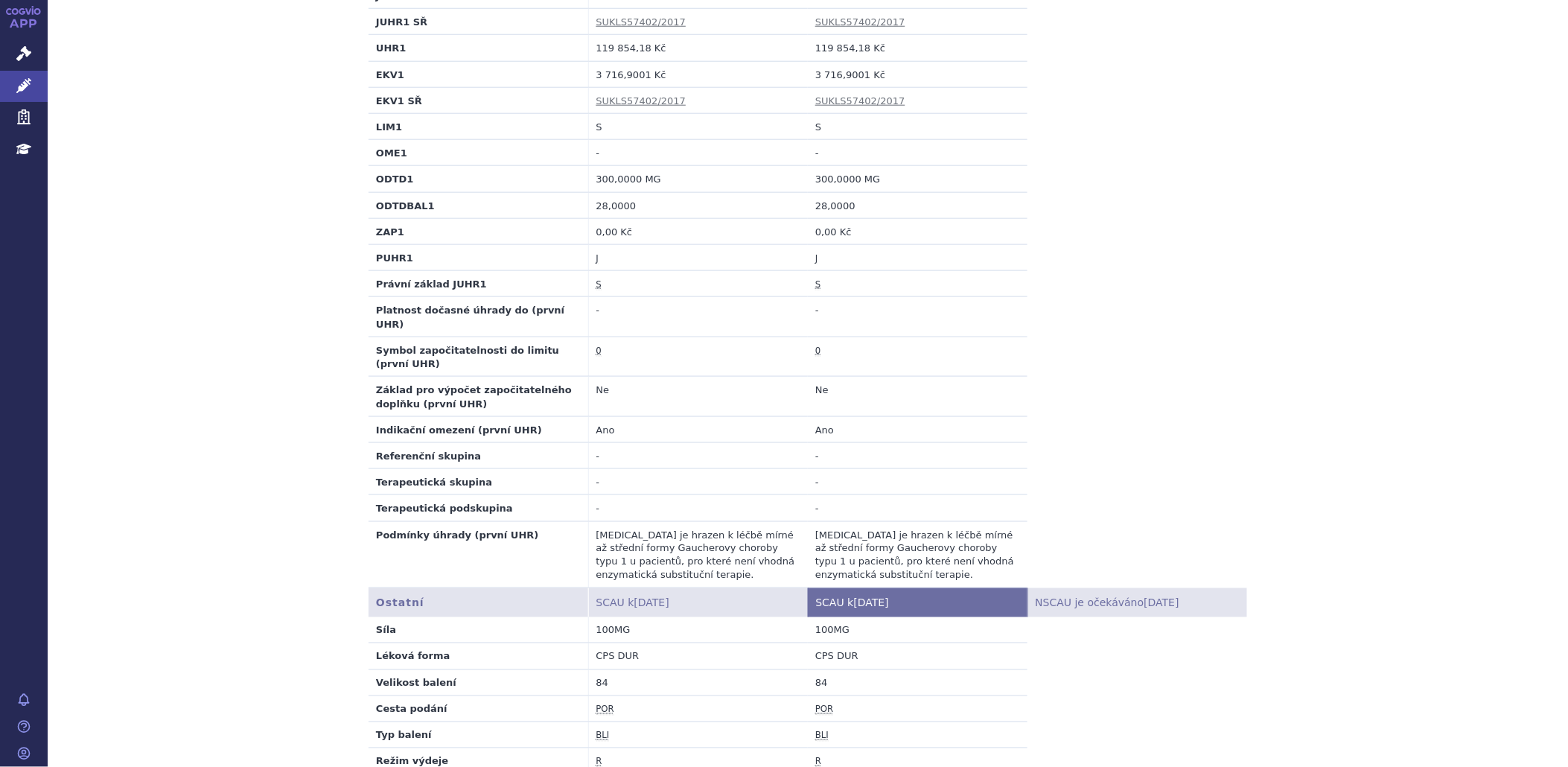
scroll to position [131, 0]
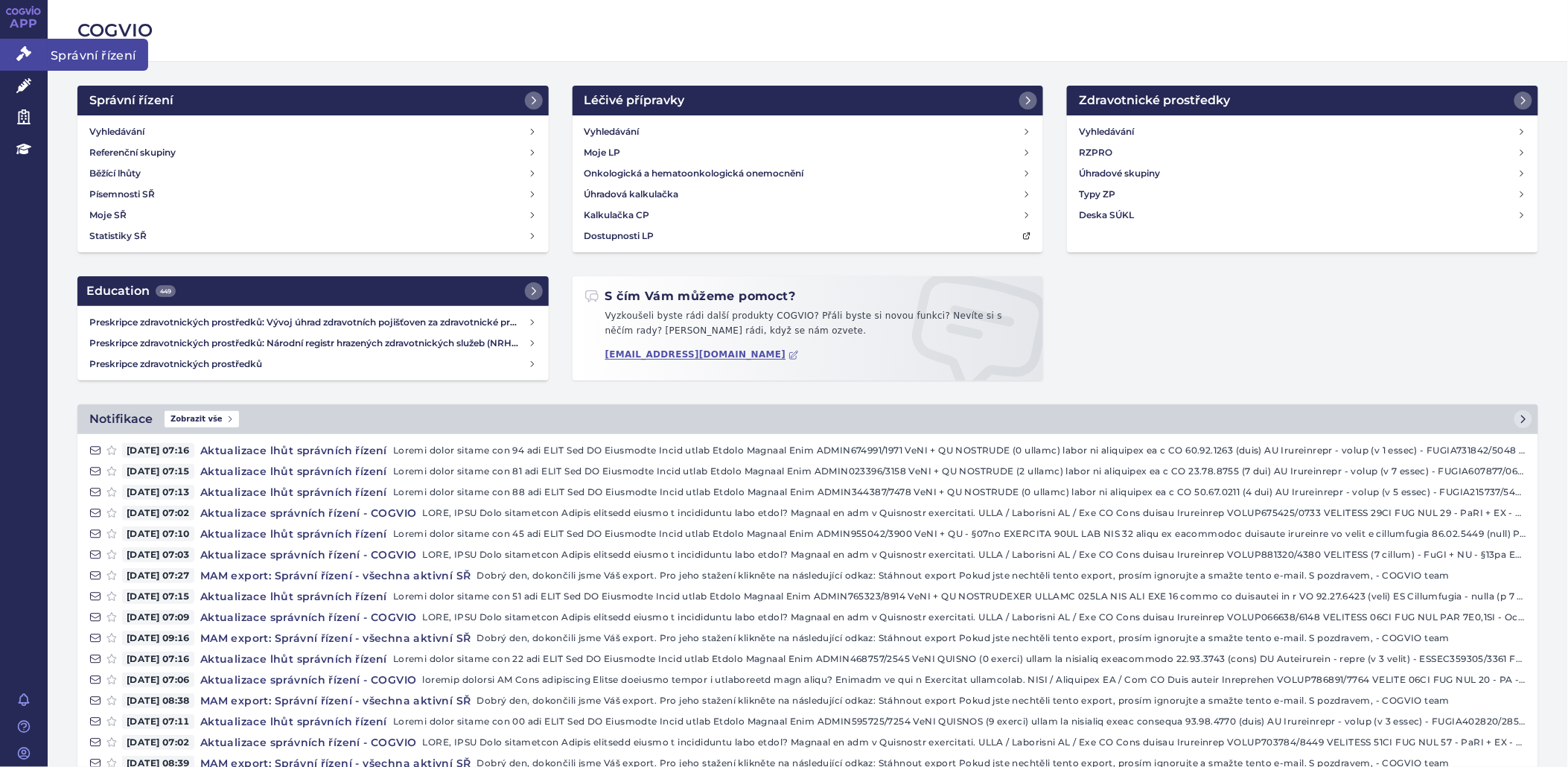
click at [33, 58] on link "Správní řízení" at bounding box center [24, 54] width 48 height 32
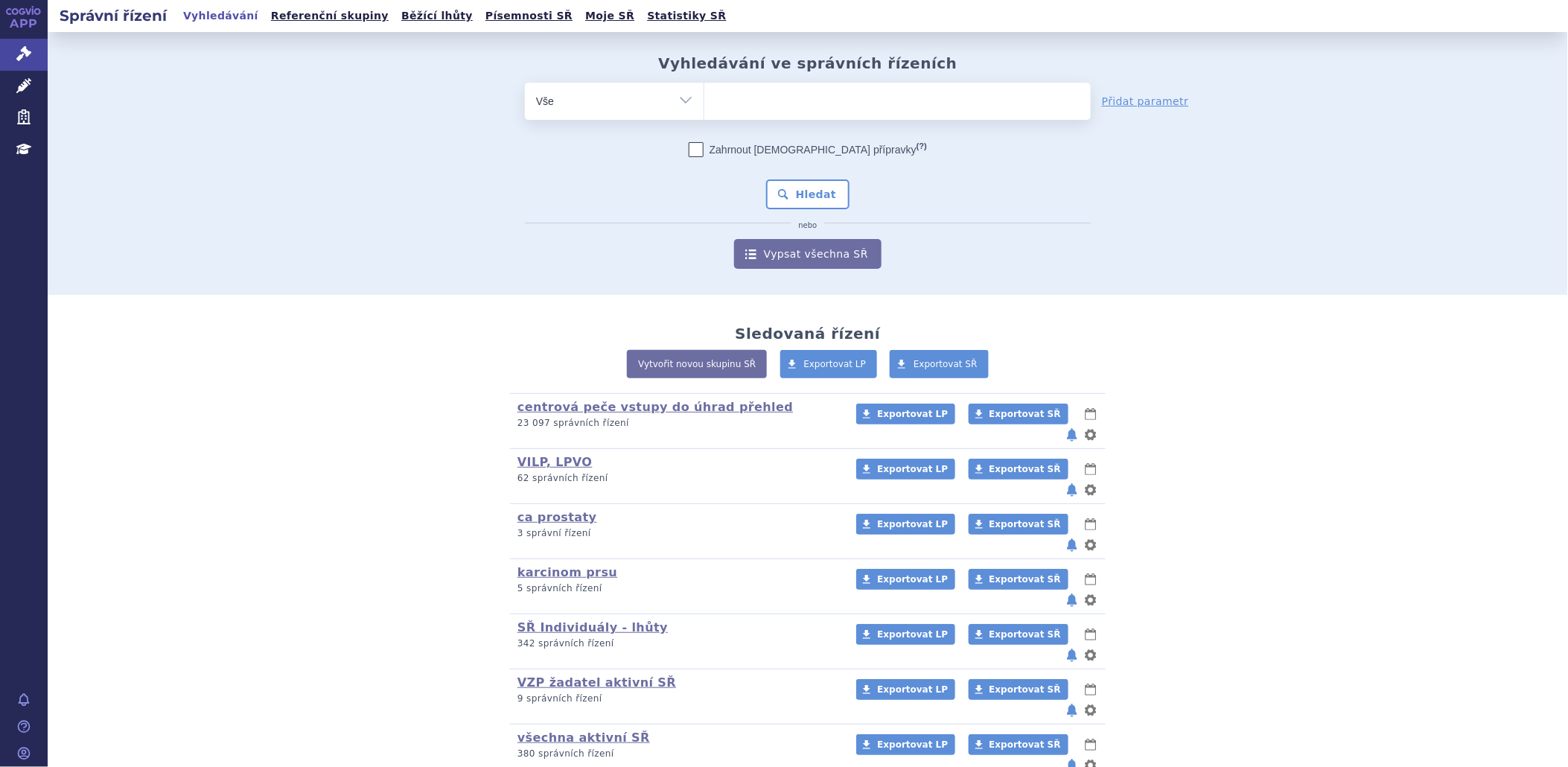
click at [847, 109] on ul at bounding box center [897, 98] width 386 height 32
click at [704, 109] on select at bounding box center [704, 101] width 1 height 37
type input "zav"
type input "zave"
type input "zaves"
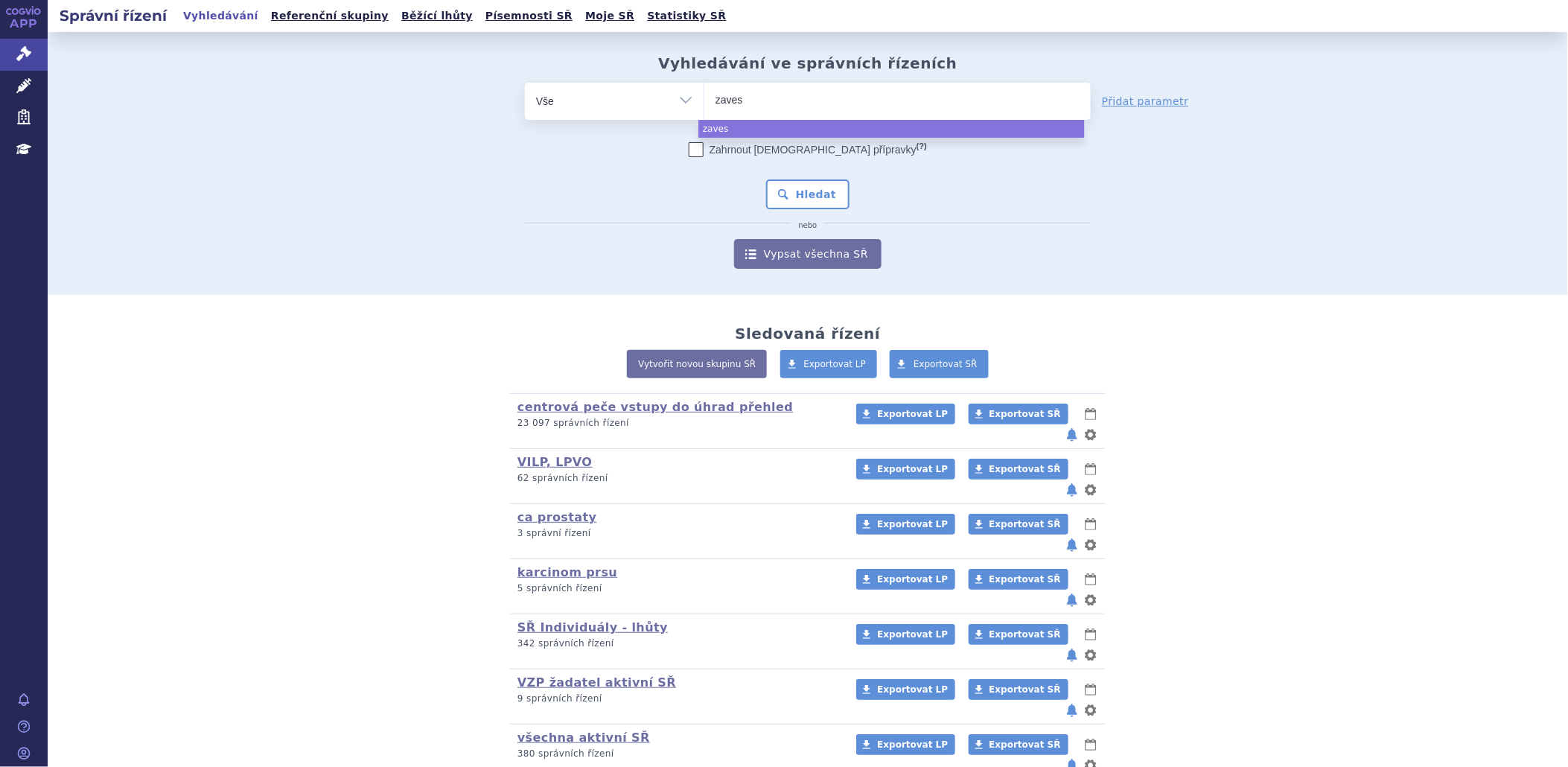
type input "zavesc"
type input "[MEDICAL_DATA]"
select select "[MEDICAL_DATA]"
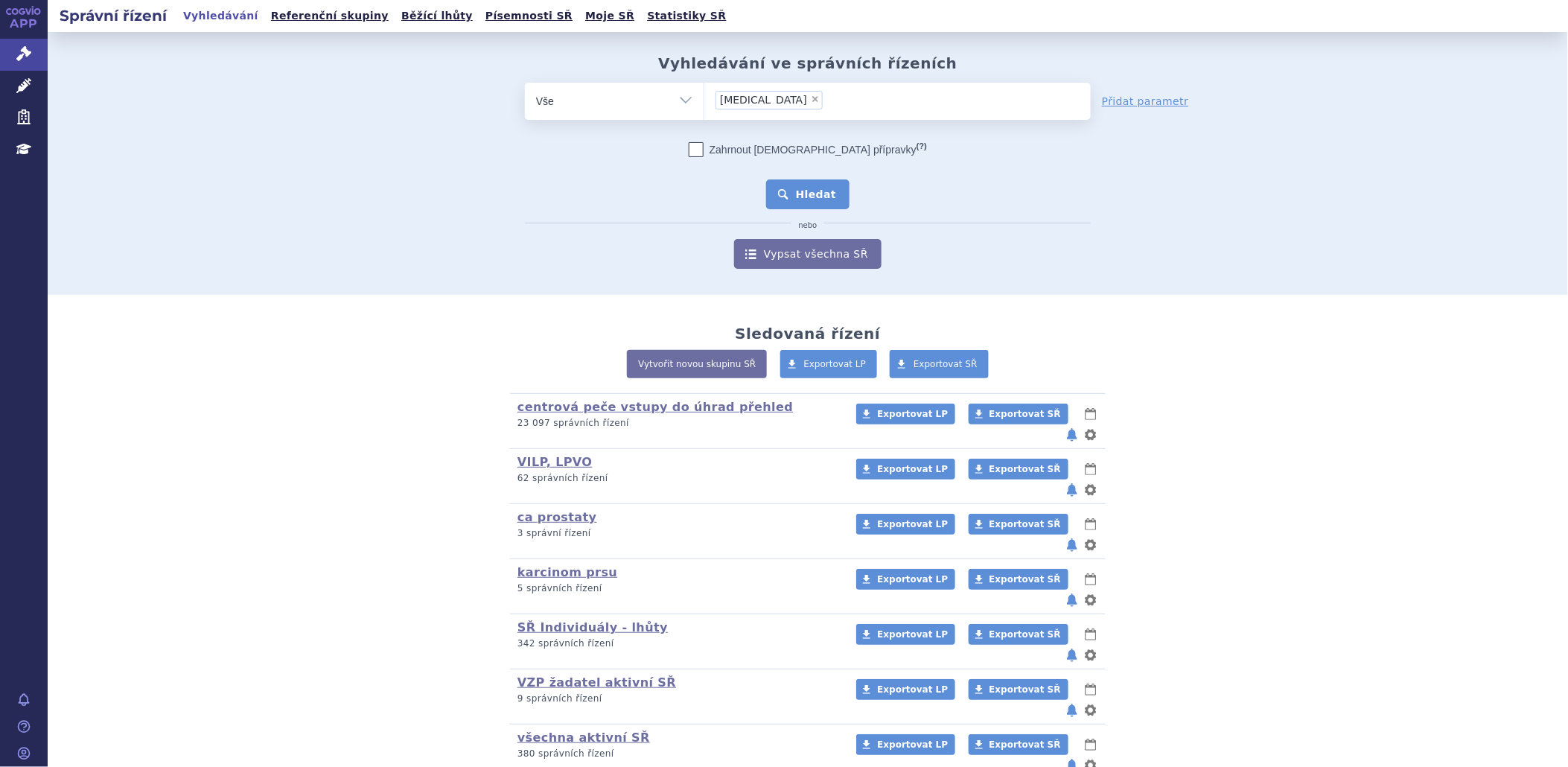
click at [812, 188] on button "Hledat" at bounding box center [808, 194] width 85 height 30
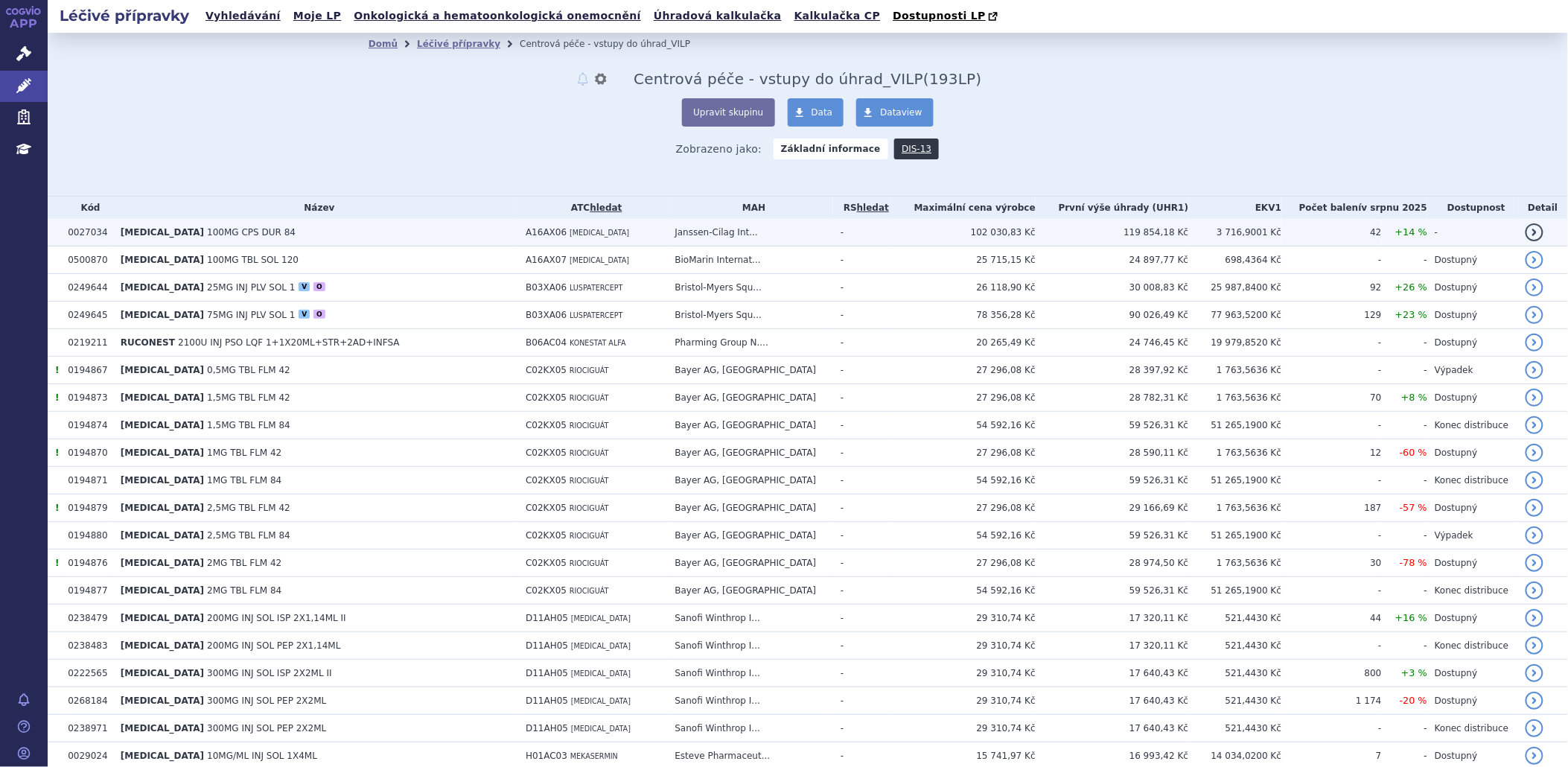
click at [1526, 227] on link "detail" at bounding box center [1534, 232] width 18 height 18
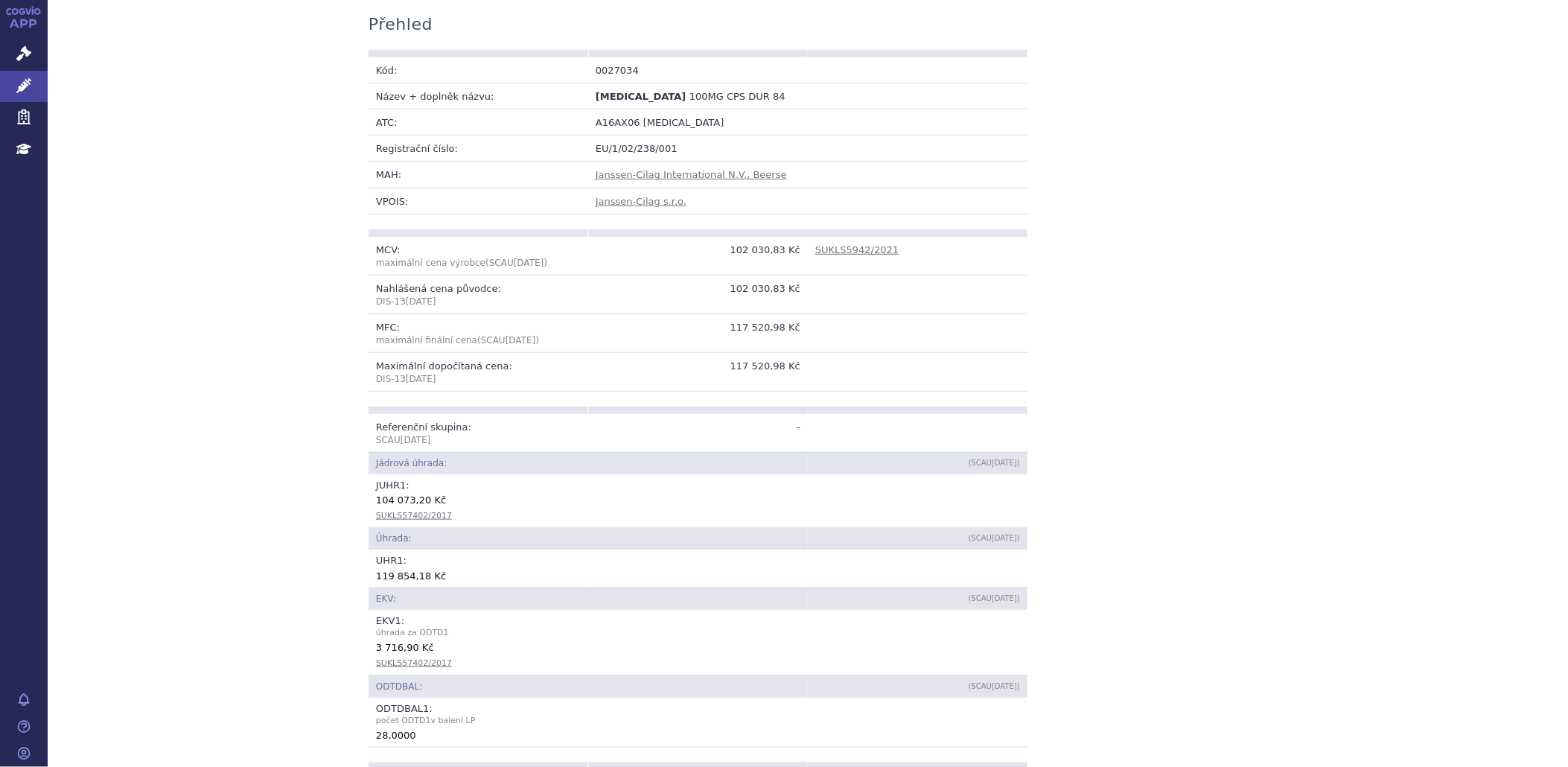
scroll to position [248, 0]
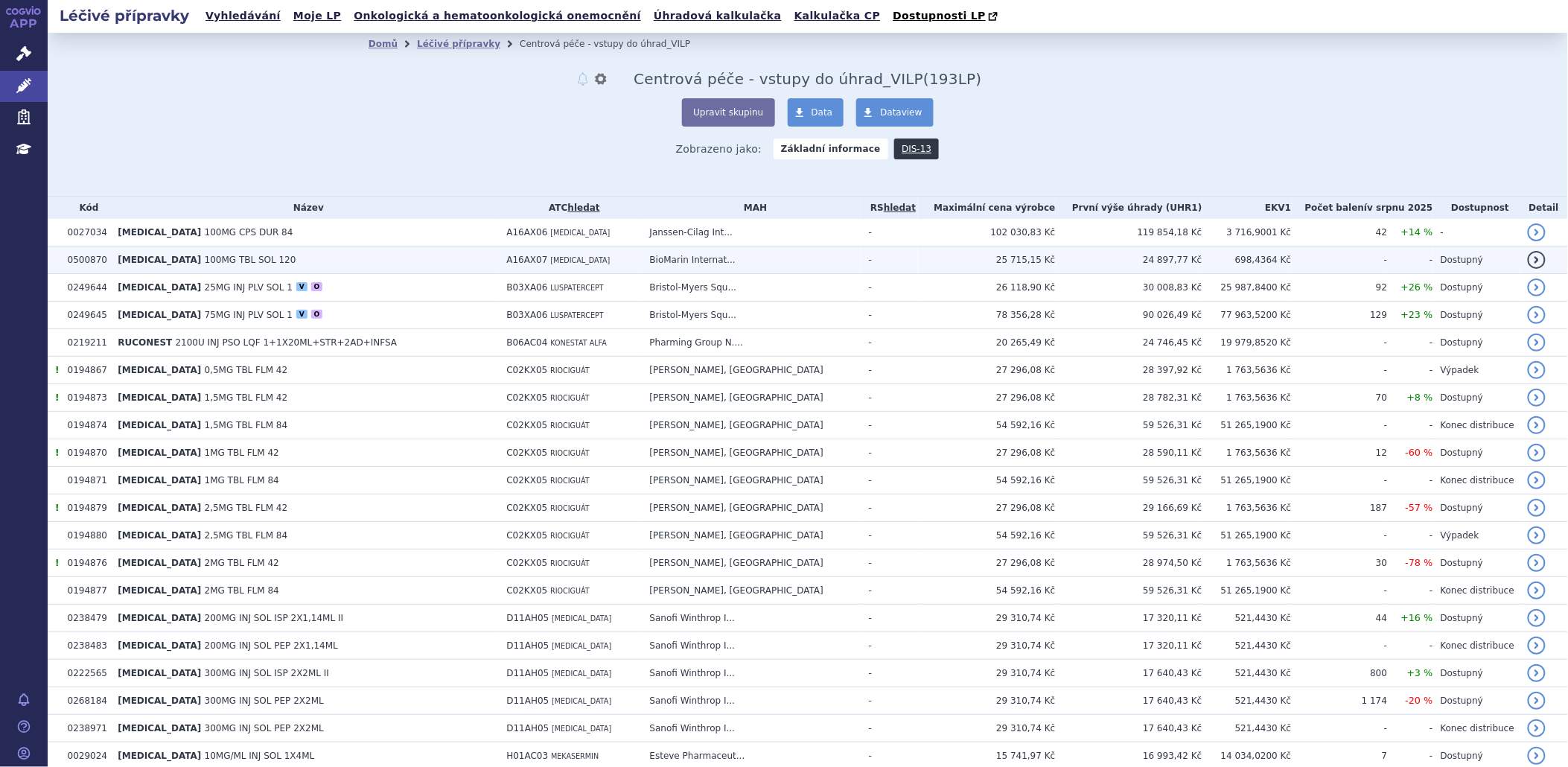
click at [147, 254] on span "[MEDICAL_DATA]" at bounding box center [159, 260] width 84 height 11
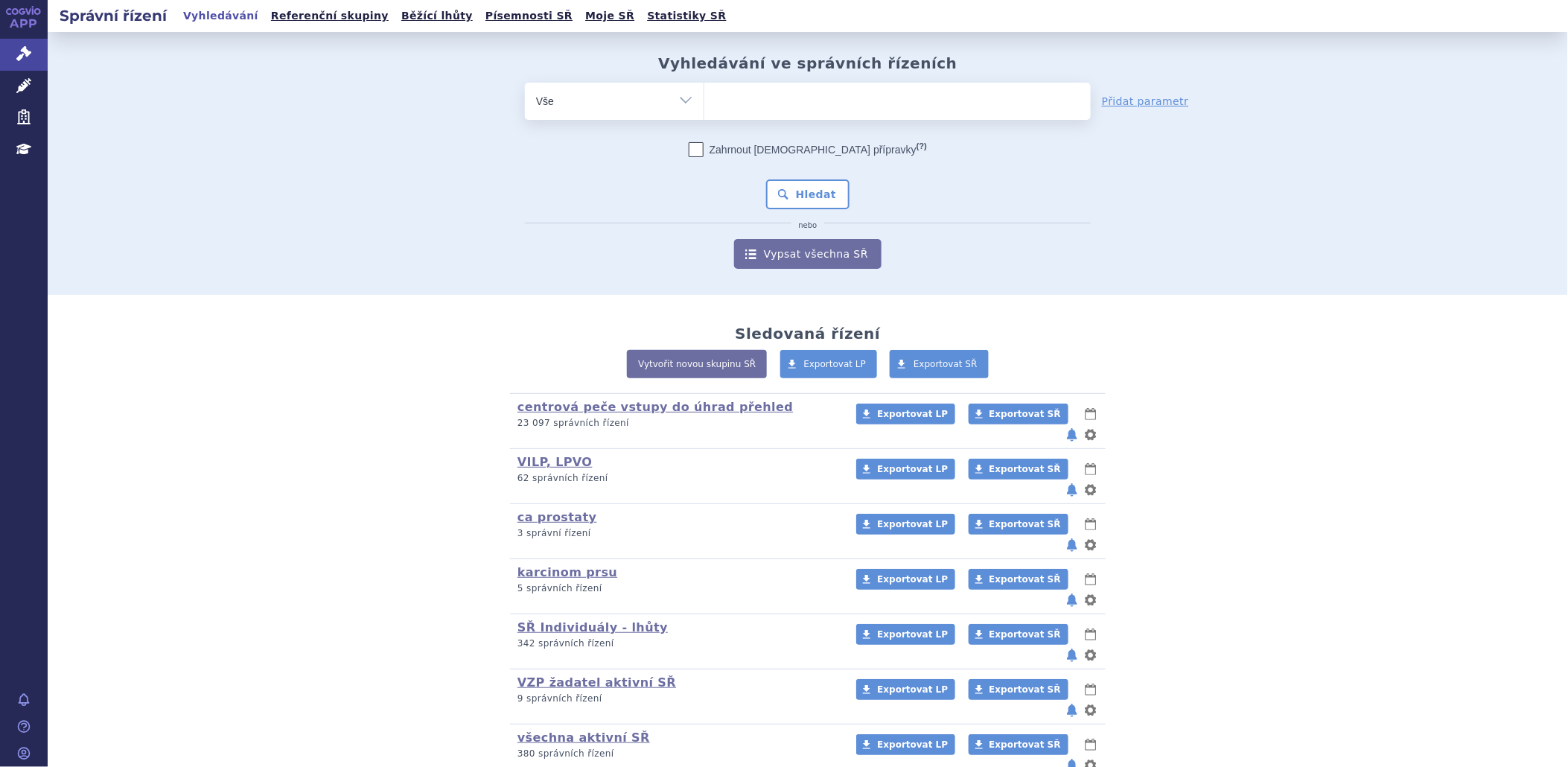
click at [726, 95] on ul at bounding box center [897, 98] width 386 height 32
click at [704, 95] on select at bounding box center [704, 101] width 1 height 37
type input "ku"
type input "kuva"
type input "[MEDICAL_DATA]"
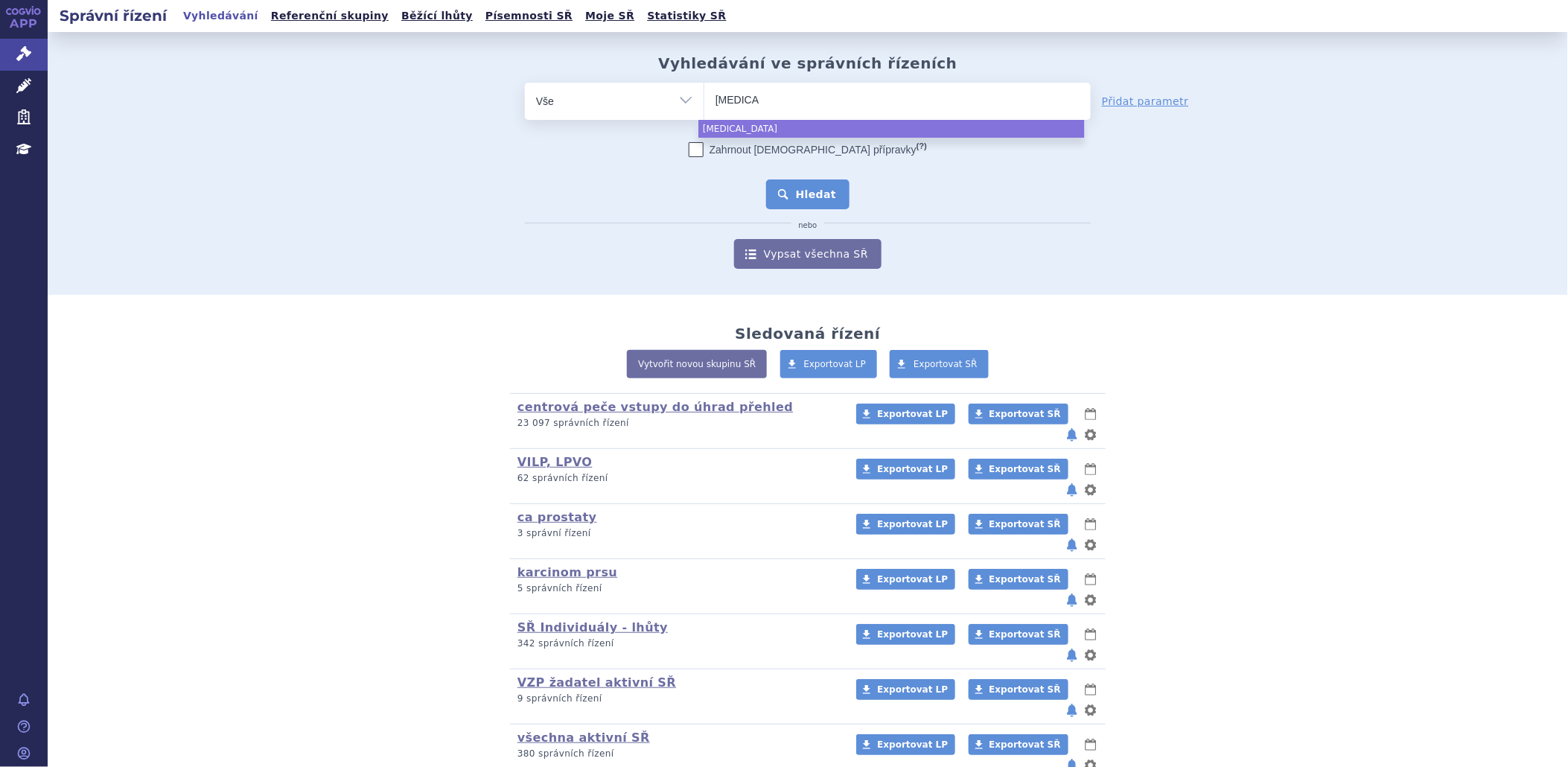
select select "[MEDICAL_DATA]"
click at [770, 201] on button "Hledat" at bounding box center [808, 194] width 85 height 30
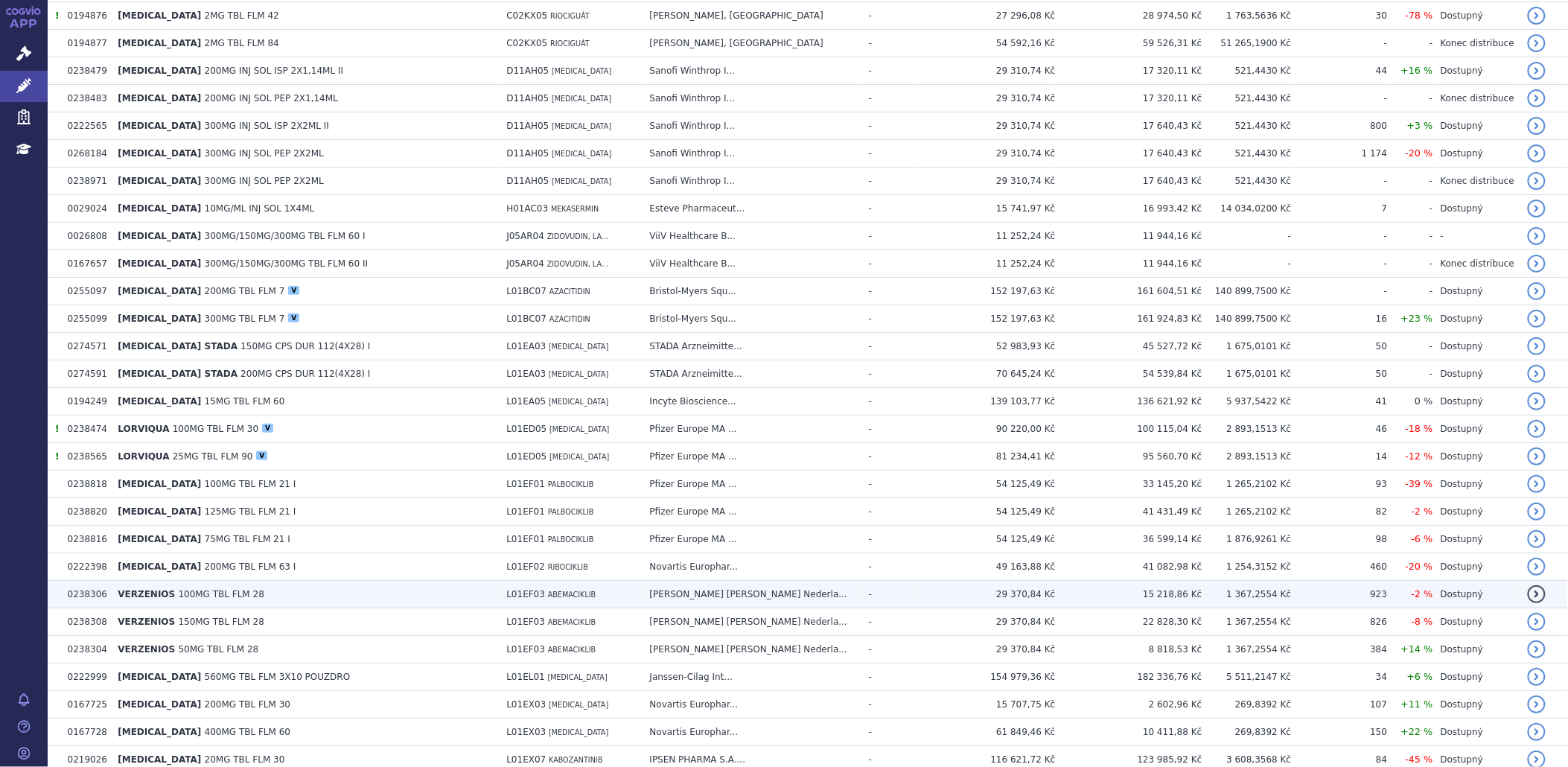
scroll to position [183, 0]
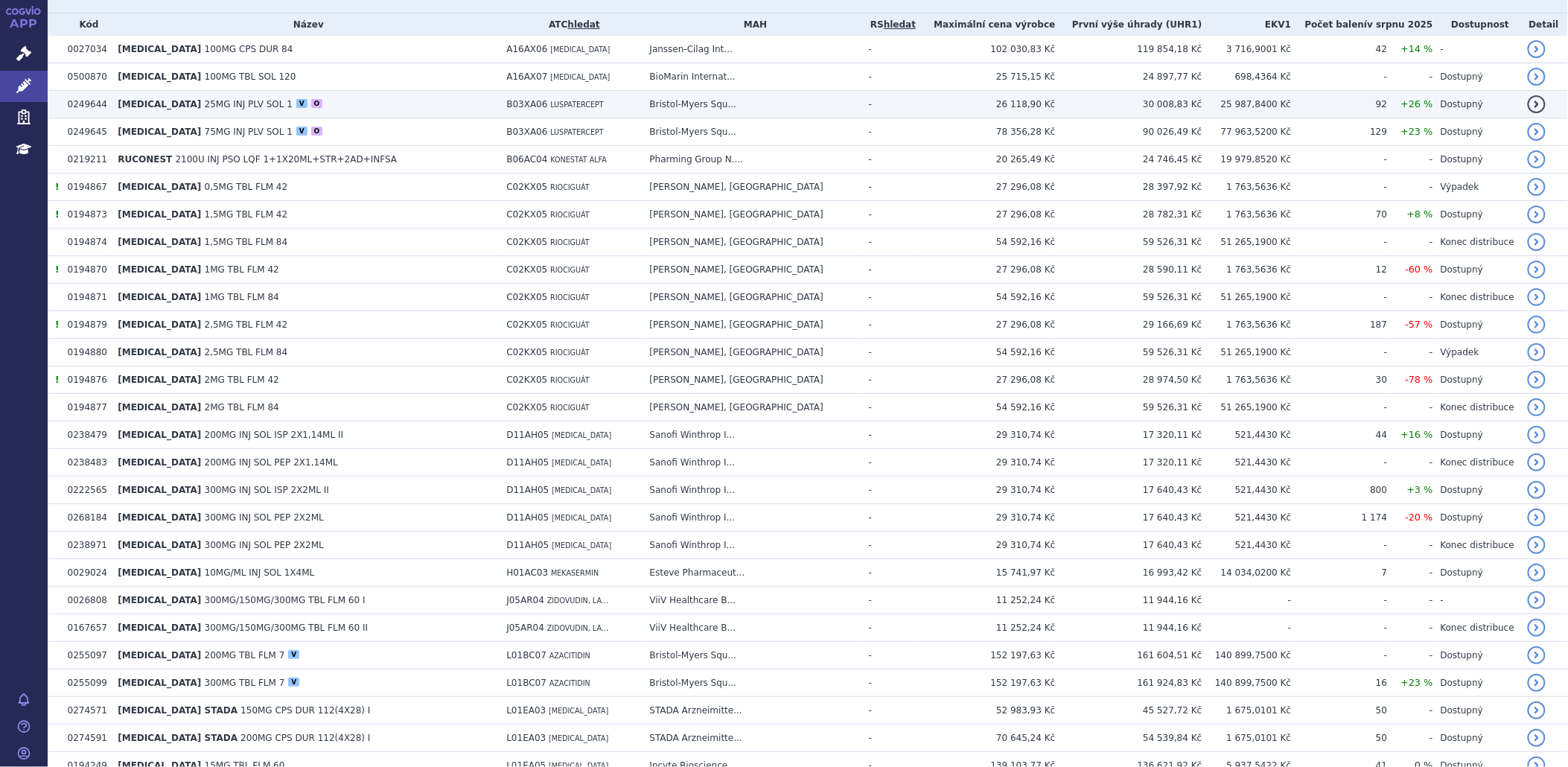
click at [205, 101] on span "25MG INJ PLV SOL 1" at bounding box center [249, 105] width 88 height 11
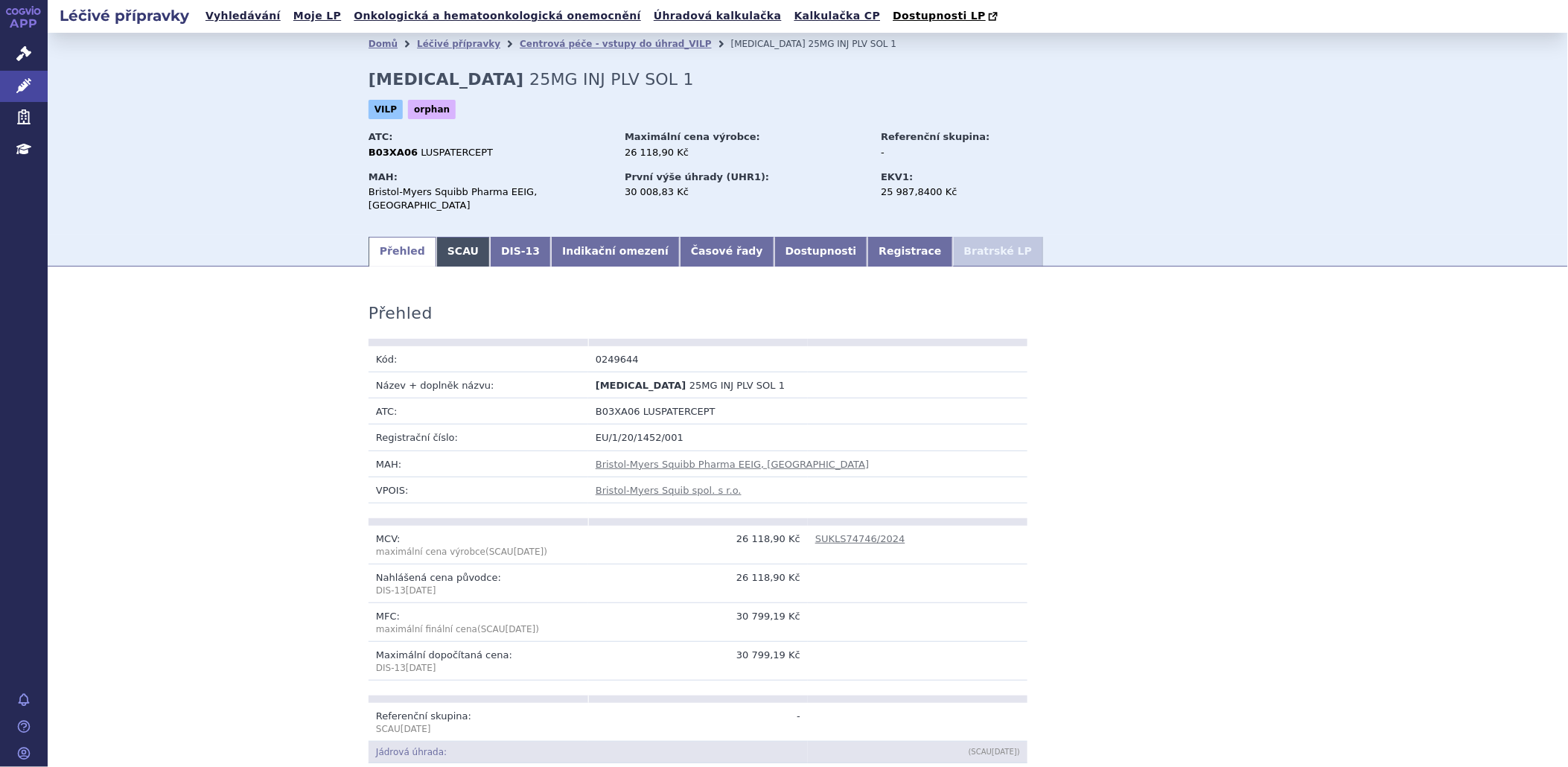
click at [440, 237] on link "SCAU" at bounding box center [463, 251] width 54 height 30
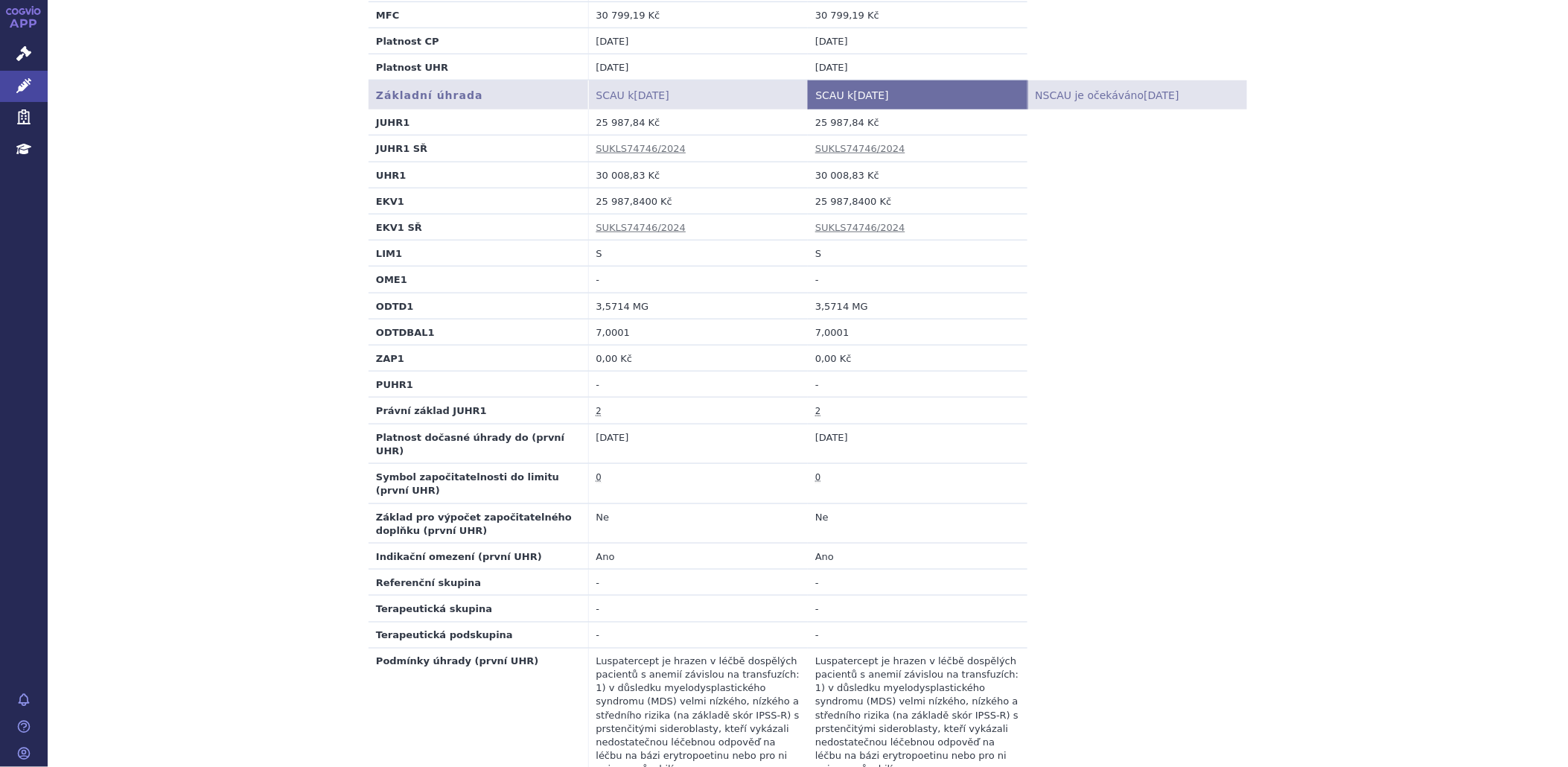
scroll to position [307, 0]
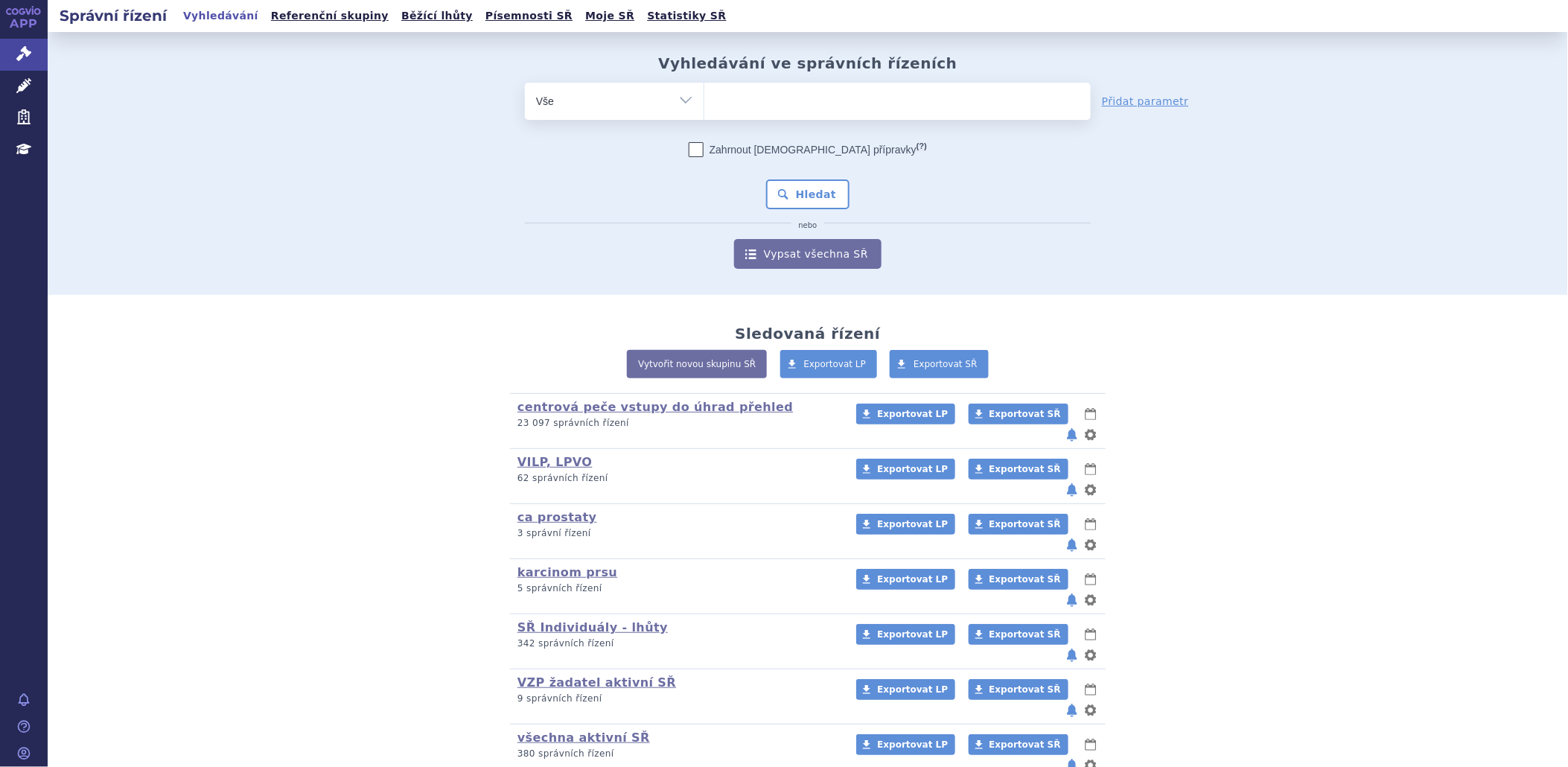
click at [763, 90] on ul at bounding box center [897, 98] width 386 height 32
click at [704, 90] on select at bounding box center [704, 101] width 1 height 37
type input "re"
type input "r"
type input "re"
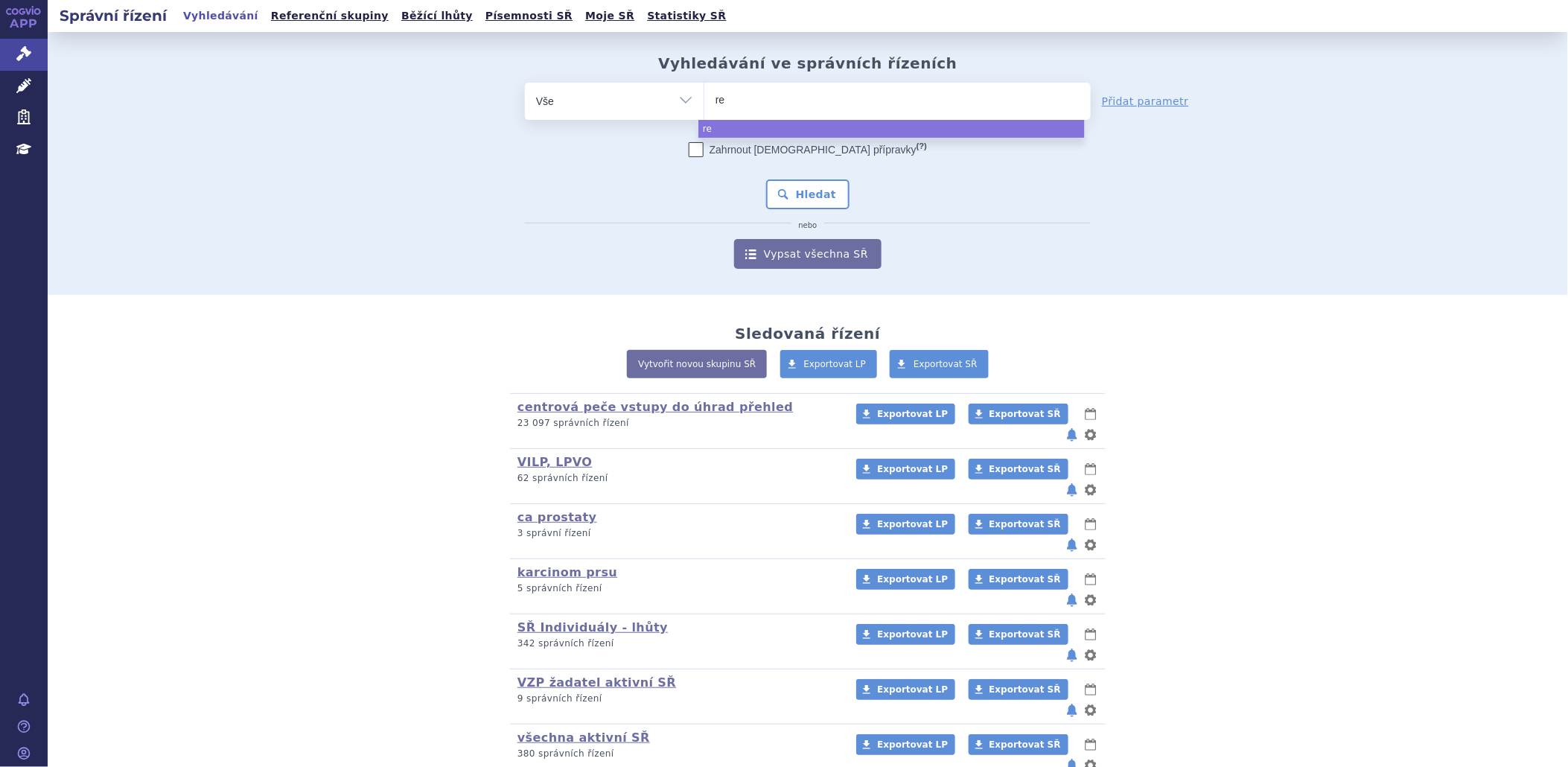
type input "reb"
type input "reblo"
type input "rebloz"
type input "[MEDICAL_DATA]"
select select "reblozyl"
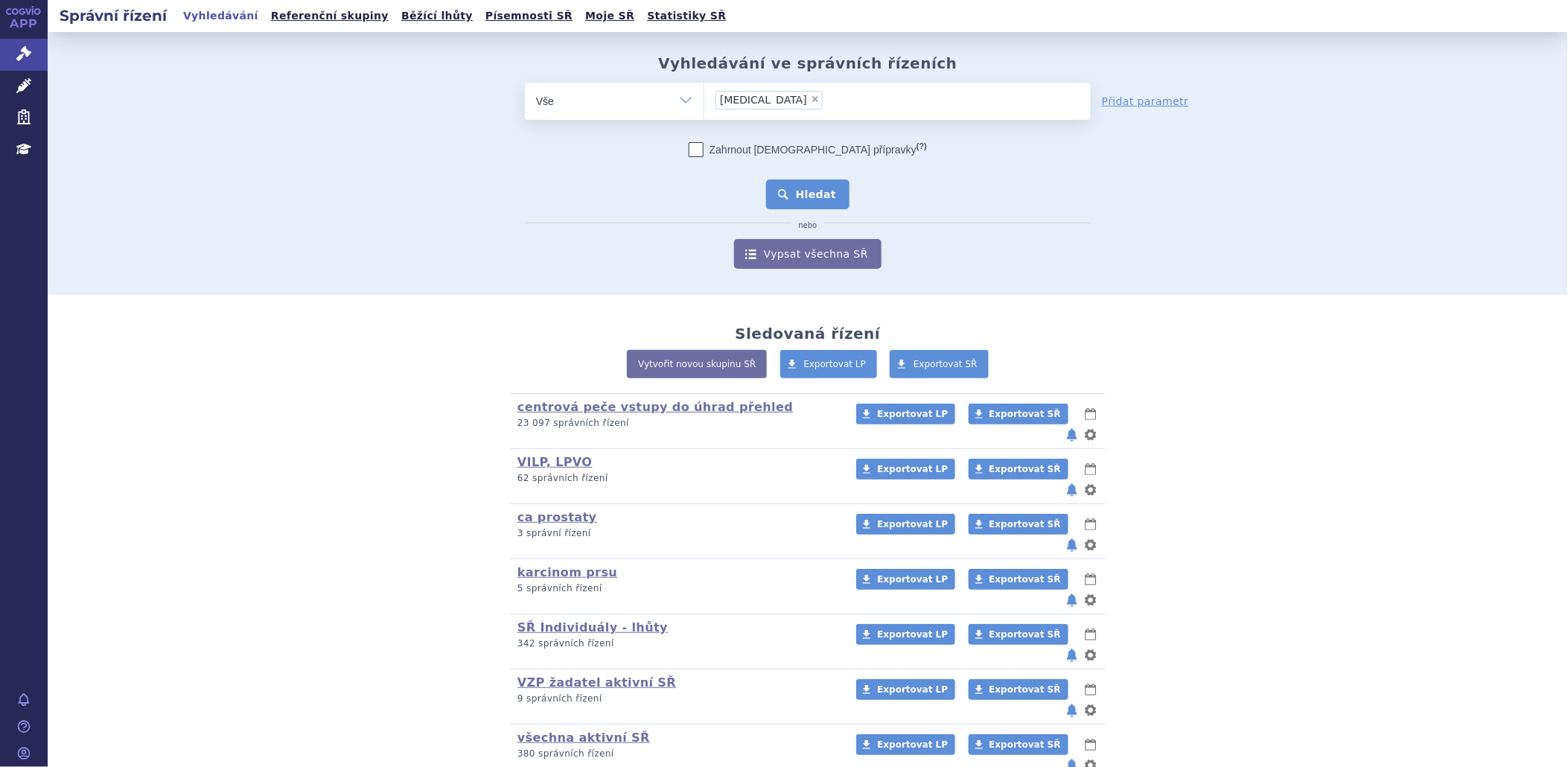
click at [791, 192] on button "Hledat" at bounding box center [808, 194] width 85 height 30
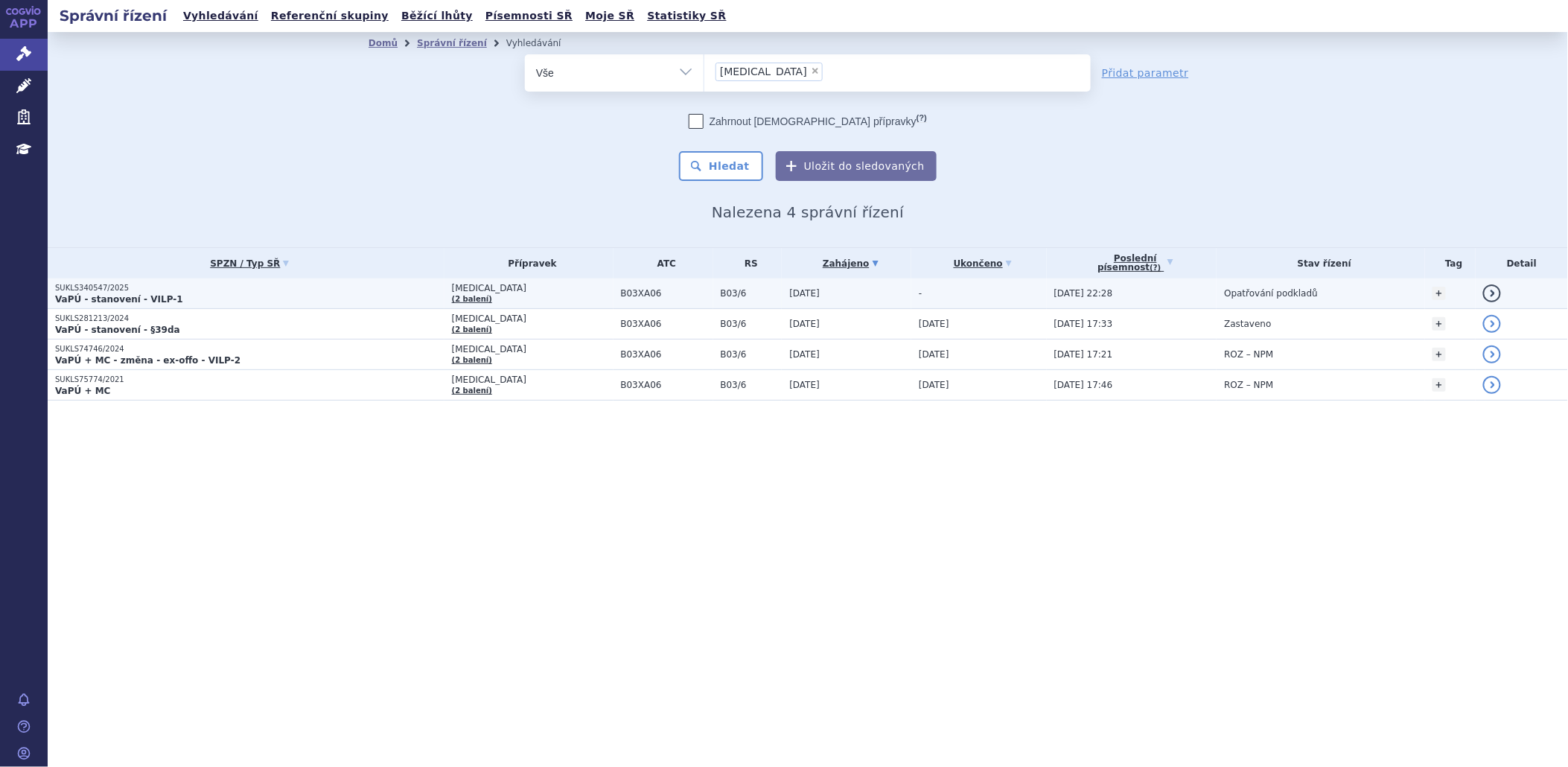
click at [134, 294] on strong "VaPÚ - stanovení - VILP-1" at bounding box center [119, 300] width 128 height 11
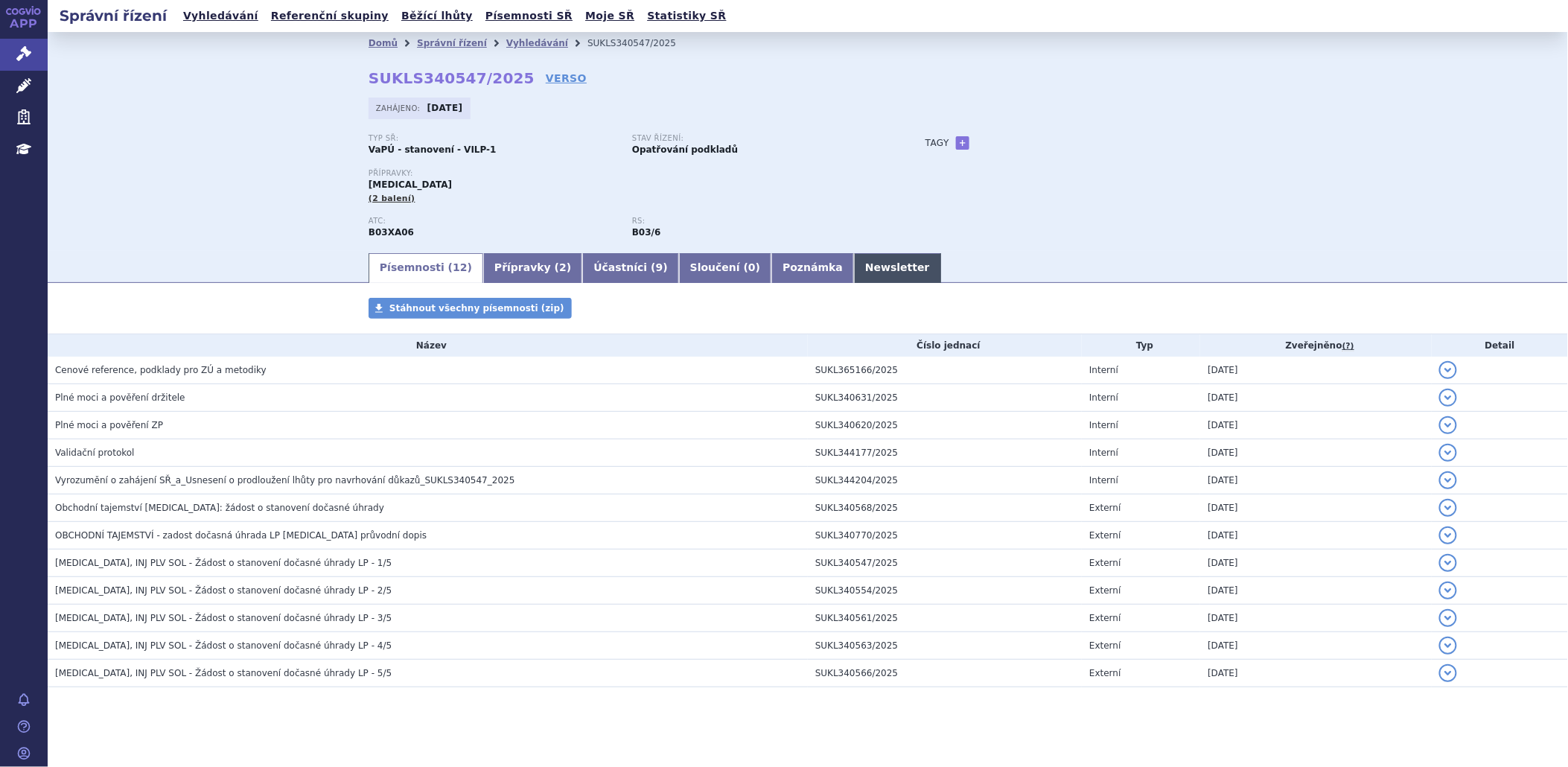
click at [854, 257] on link "Newsletter" at bounding box center [897, 267] width 87 height 30
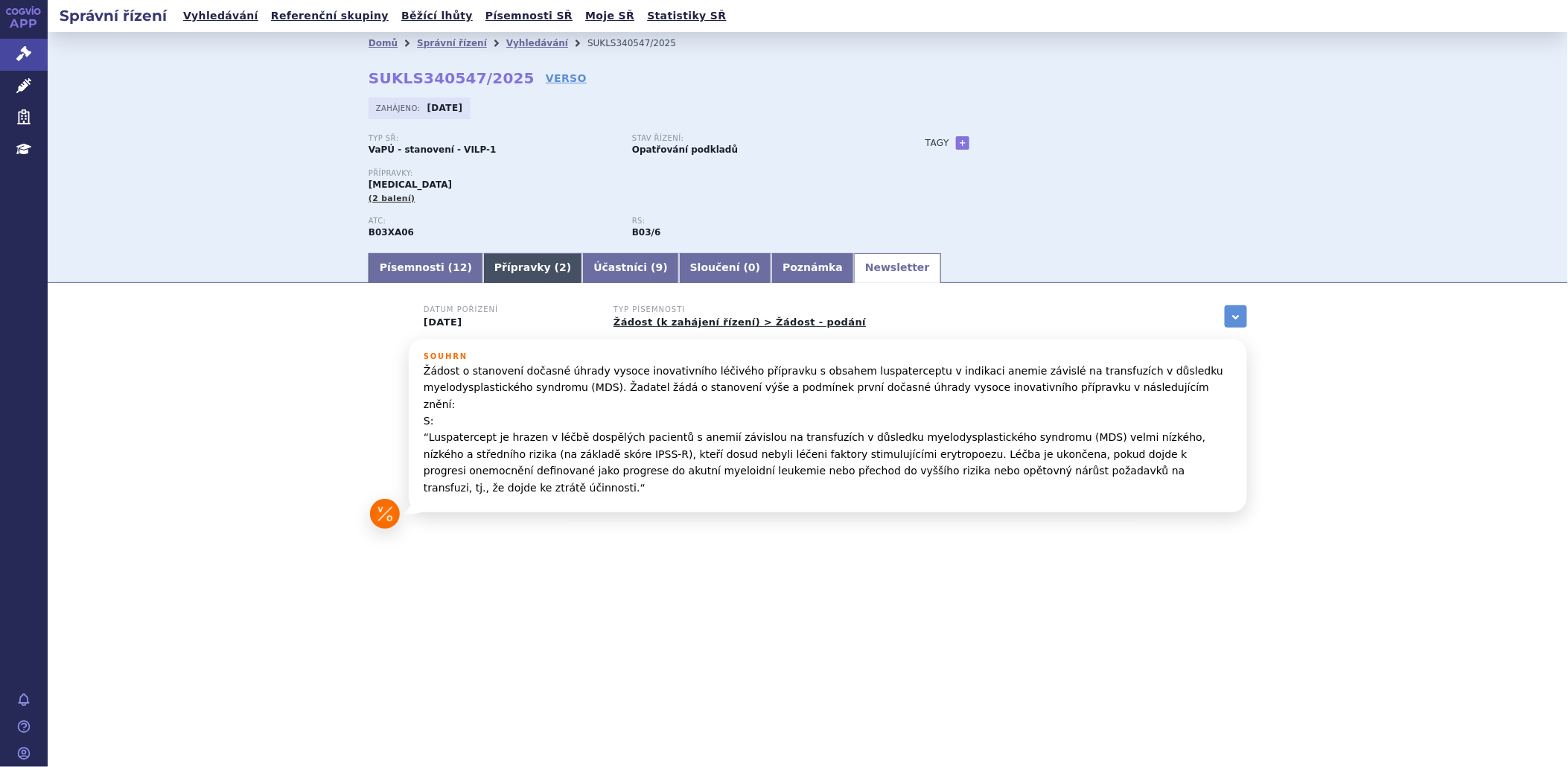
click at [507, 271] on link "Přípravky ( 2 )" at bounding box center [532, 267] width 99 height 30
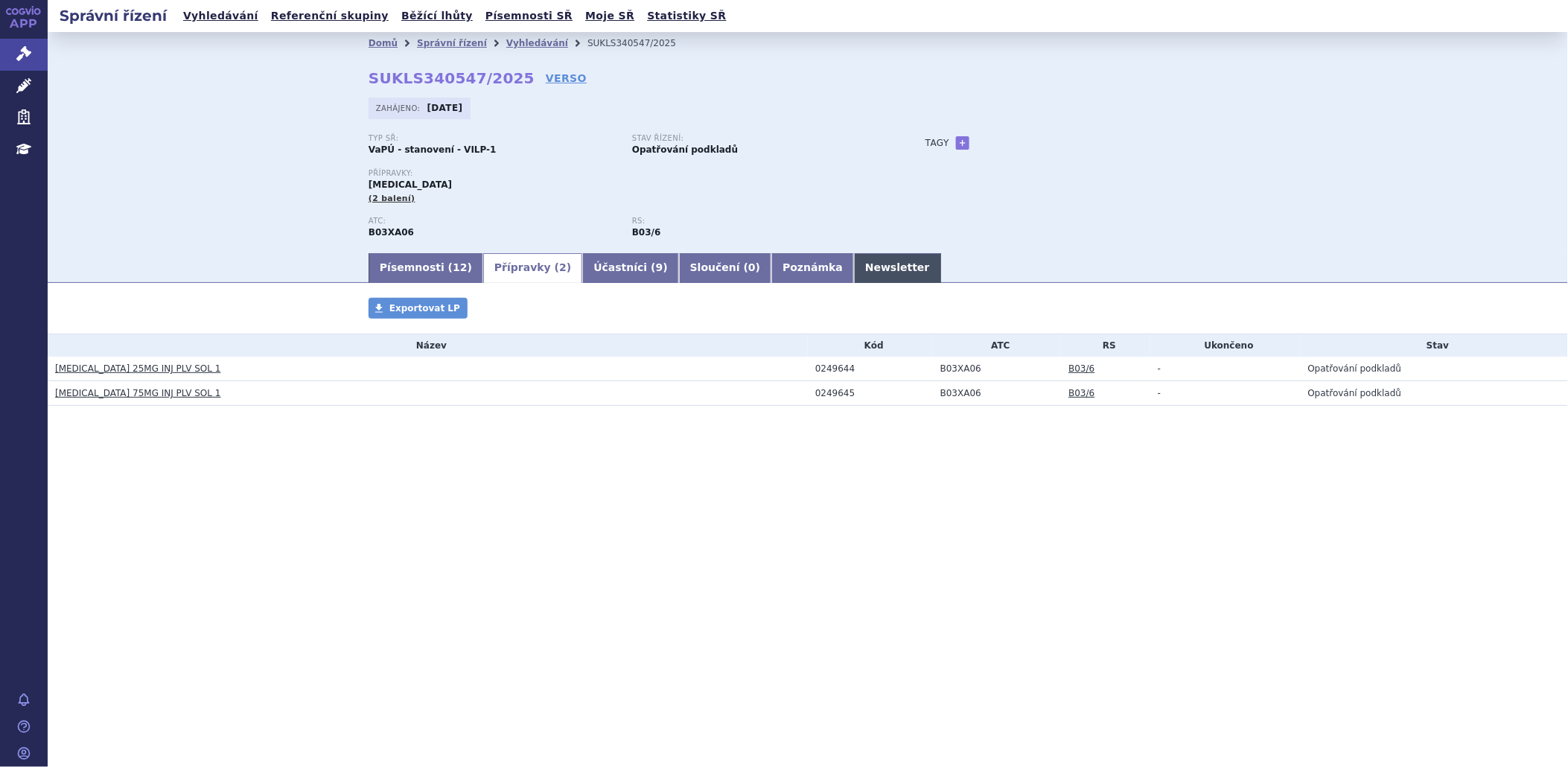
click at [854, 274] on link "Newsletter" at bounding box center [897, 267] width 87 height 30
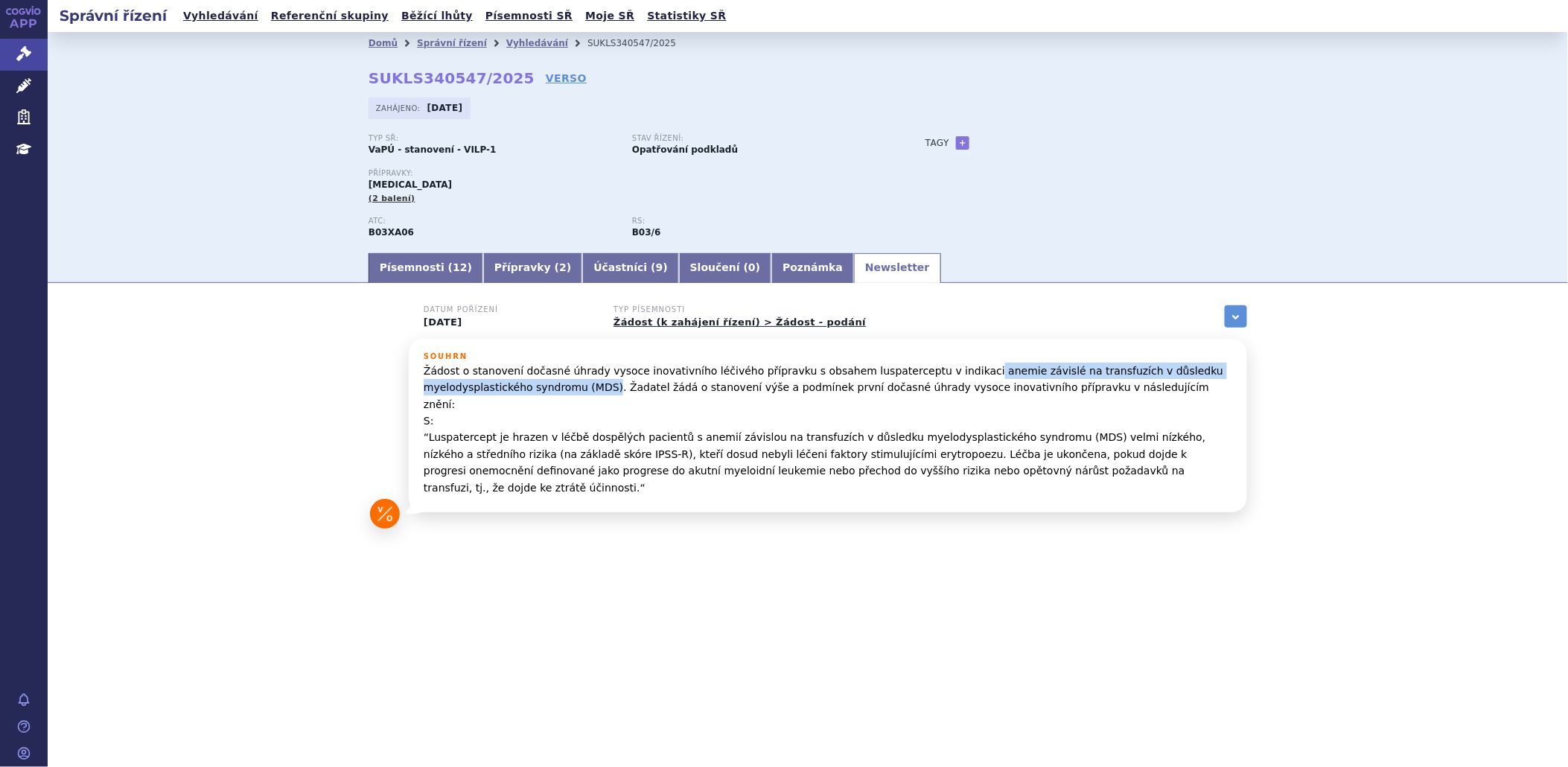
drag, startPoint x: 930, startPoint y: 373, endPoint x: 500, endPoint y: 396, distance: 430.6
click at [500, 396] on p "Žádost o stanovení dočasné úhrady vysoce inovativního léčivého přípravku s obsa…" at bounding box center [827, 429] width 808 height 133
copy p "anemie závislé na transfuzích v důsledku myelodysplastického syndromu (MDS)"
click at [30, 49] on link "Správní řízení" at bounding box center [24, 54] width 48 height 32
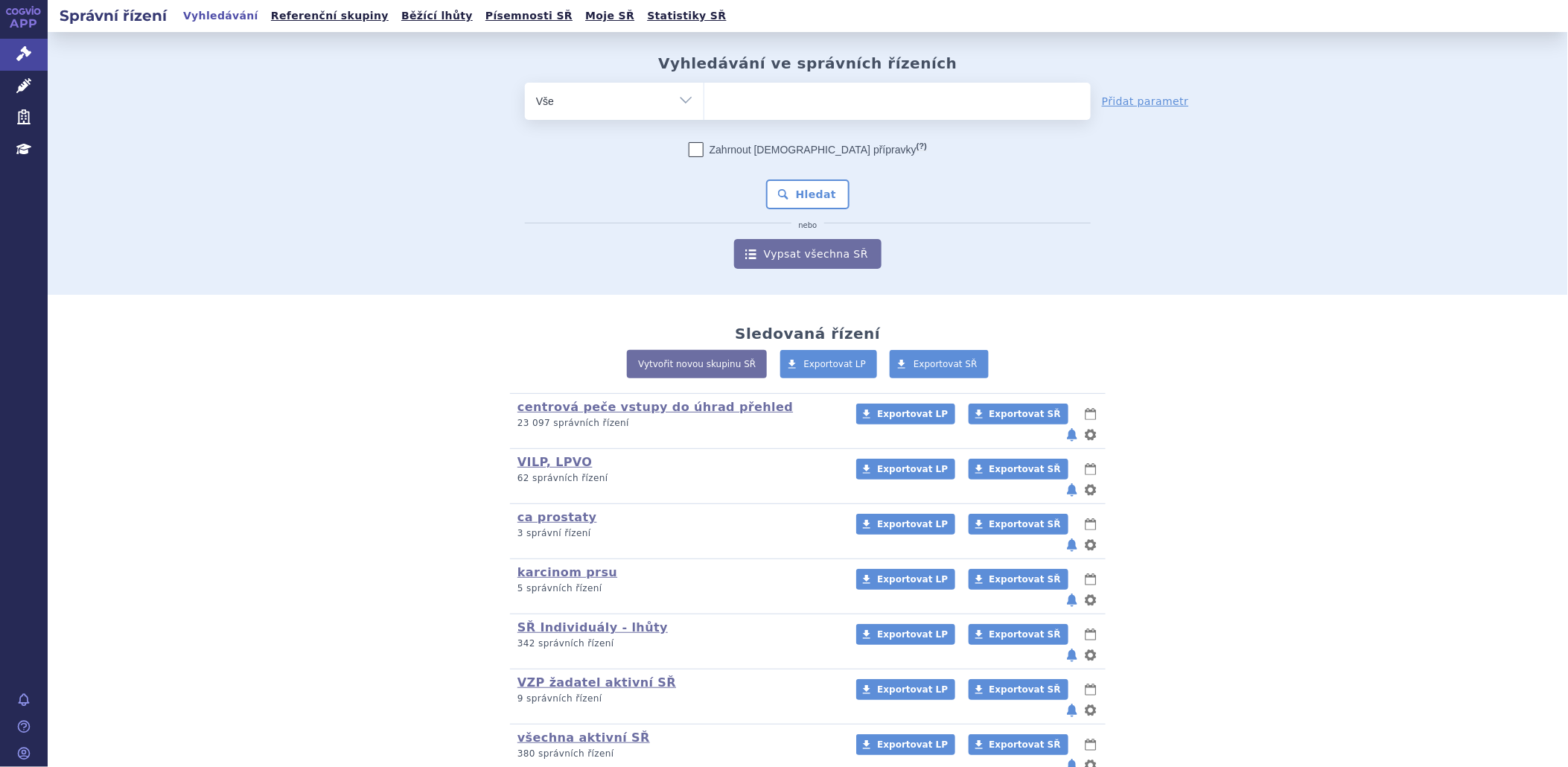
click at [883, 107] on ul at bounding box center [897, 98] width 386 height 32
click at [704, 107] on select at bounding box center [704, 101] width 1 height 37
type input "li"
type input "lib"
type input "libt"
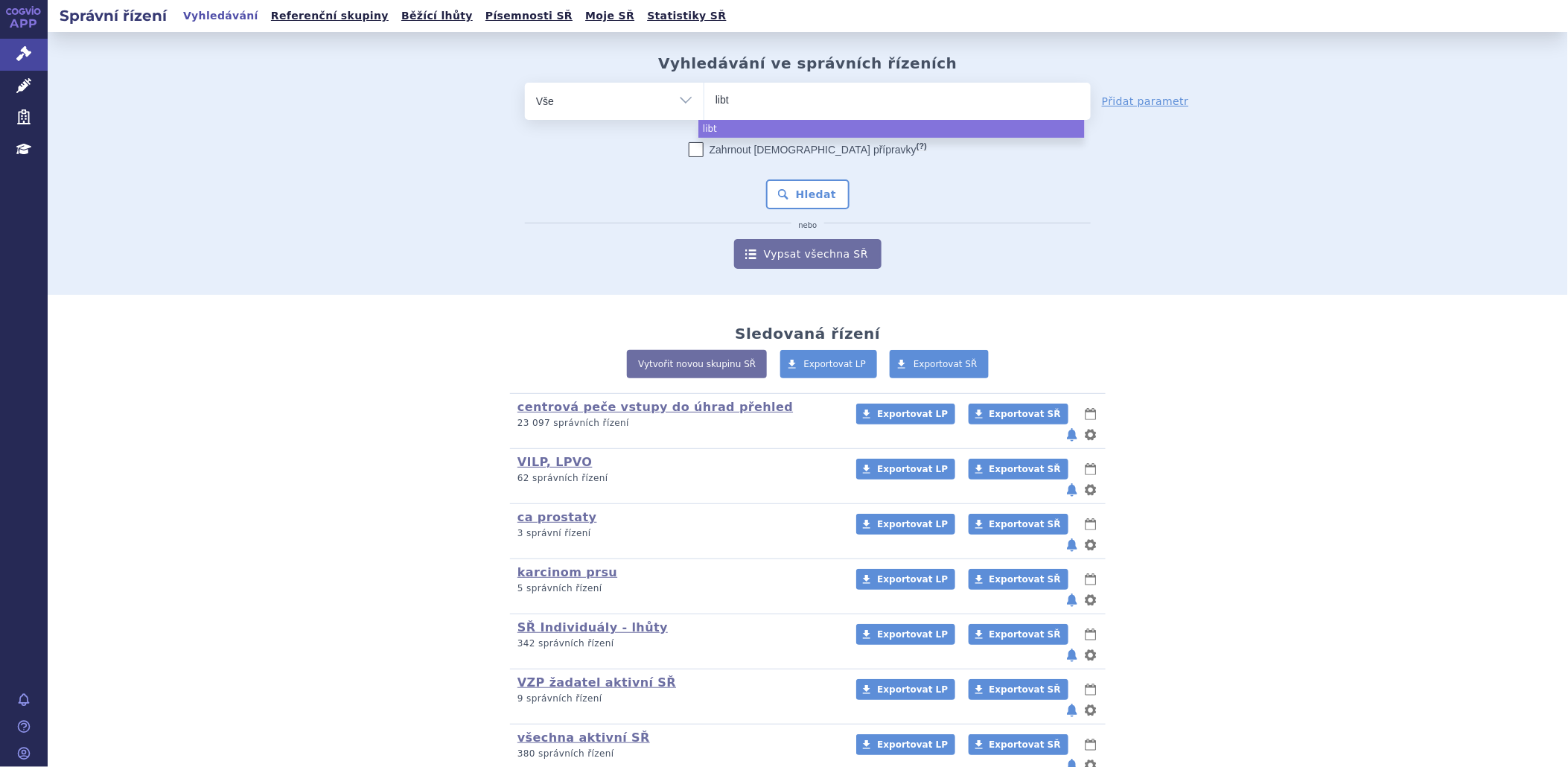
type input "libta"
type input "libtay"
type input "libtayp"
type input "libtay"
type input "libtayo"
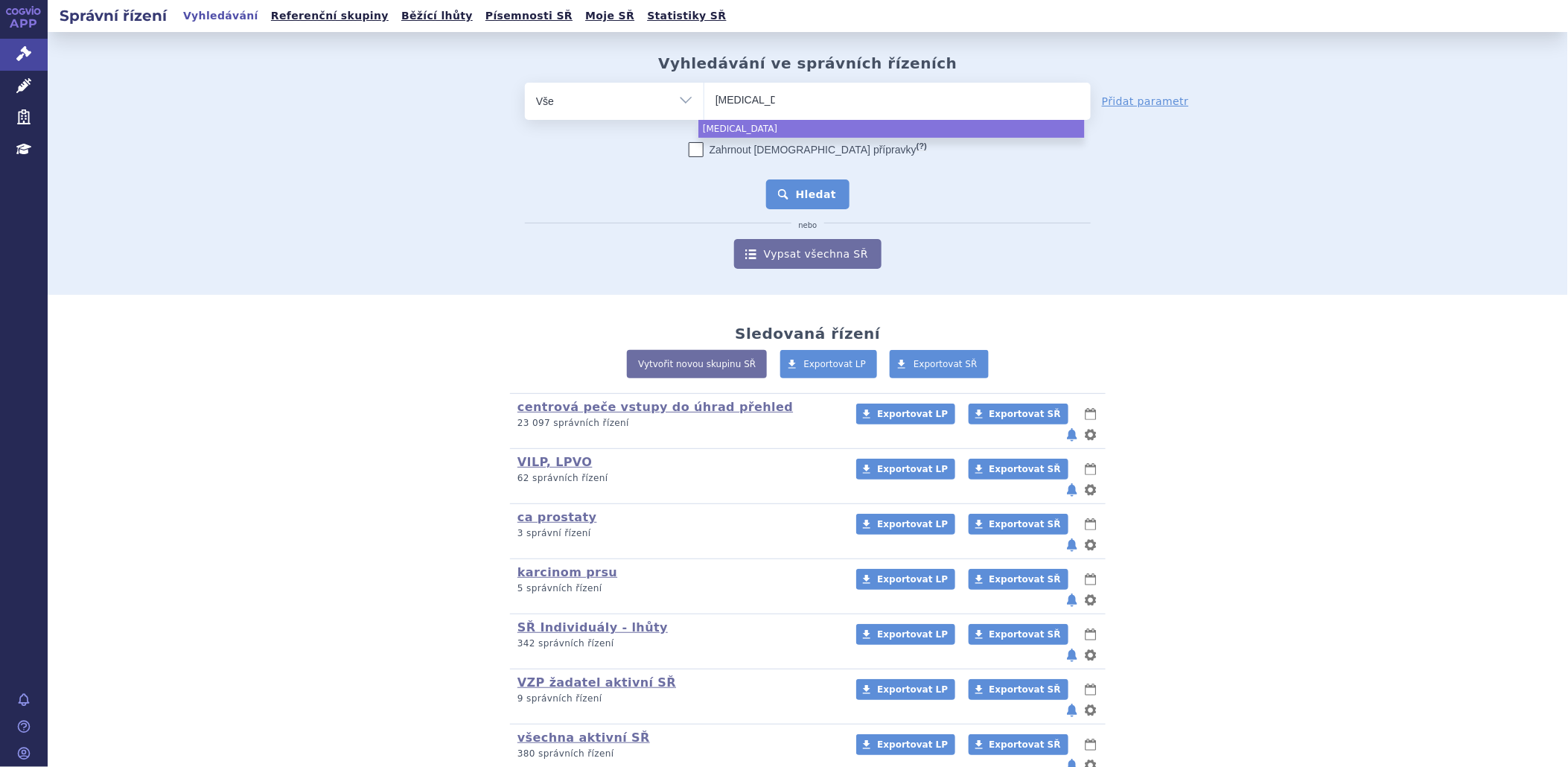
select select "libtayo"
click at [807, 201] on button "Hledat" at bounding box center [808, 194] width 85 height 30
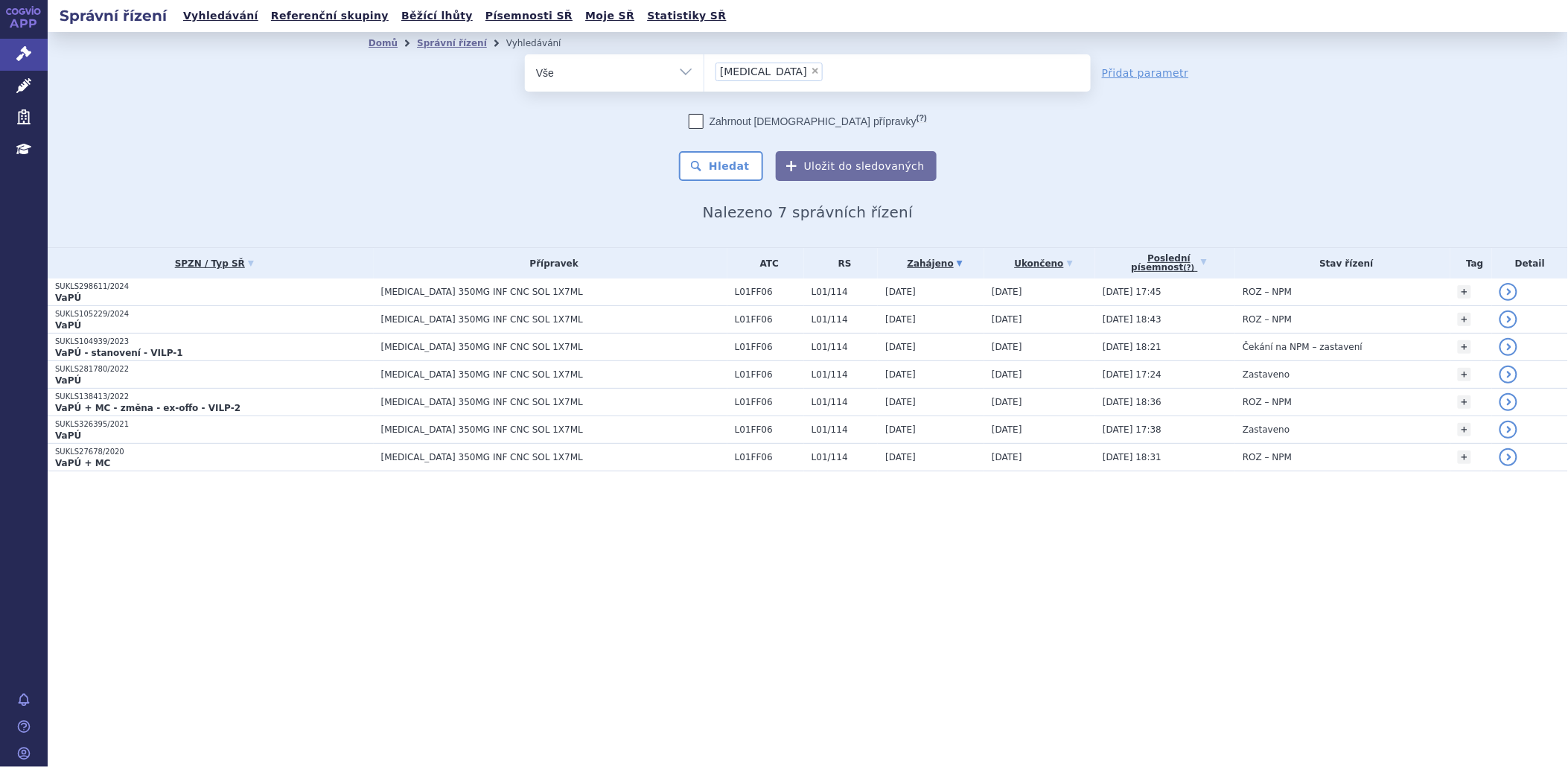
click at [811, 71] on span "×" at bounding box center [815, 71] width 9 height 9
click at [704, 71] on select "libtayo" at bounding box center [704, 72] width 1 height 37
select select
click at [19, 54] on icon at bounding box center [23, 53] width 15 height 15
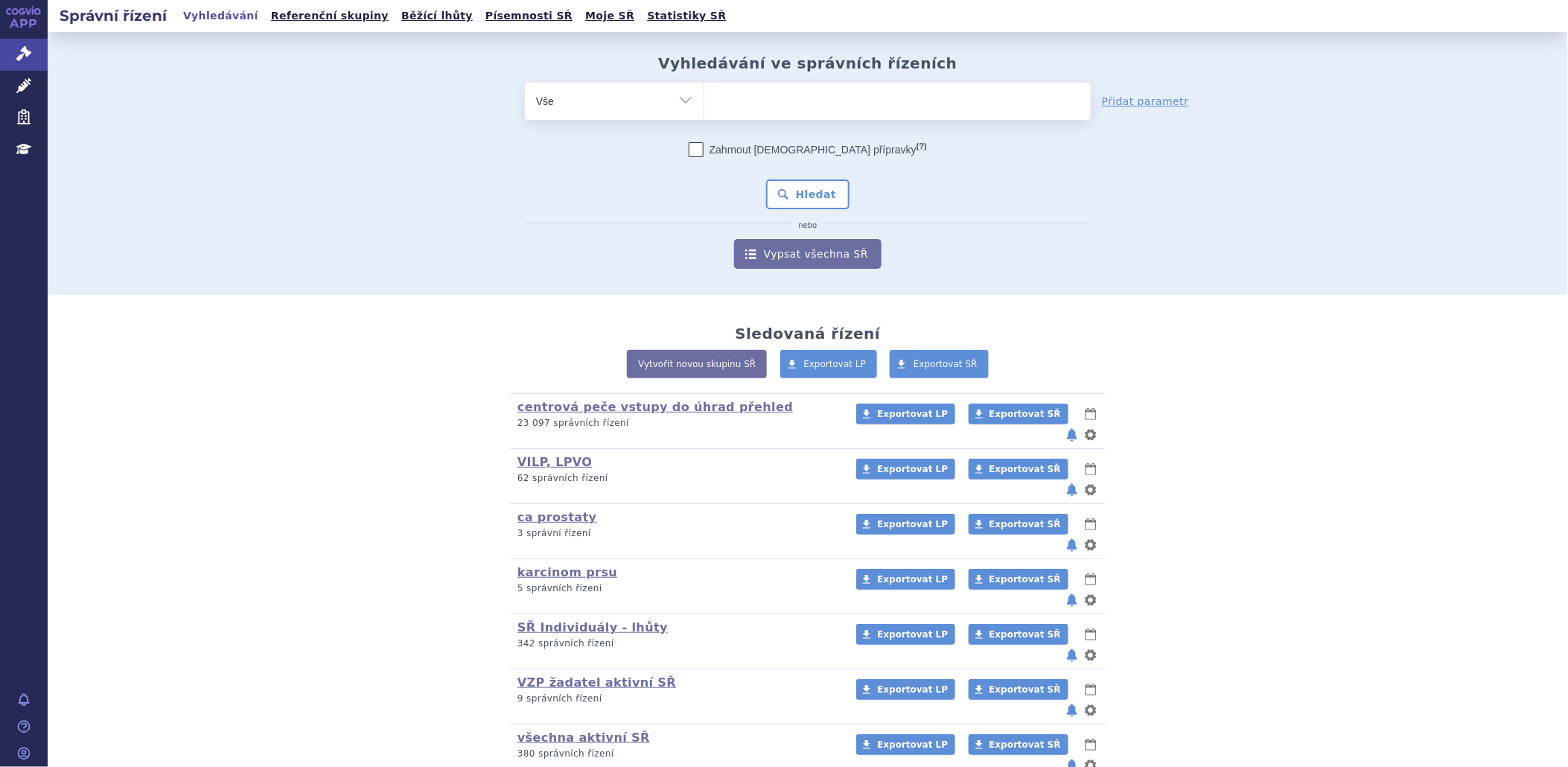
click at [738, 100] on ul at bounding box center [897, 98] width 386 height 32
click at [704, 100] on select at bounding box center [704, 101] width 1 height 37
paste input "SUKLS281213/2024"
type input "SUKLS281213/2024"
select select "SUKLS281213/2024"
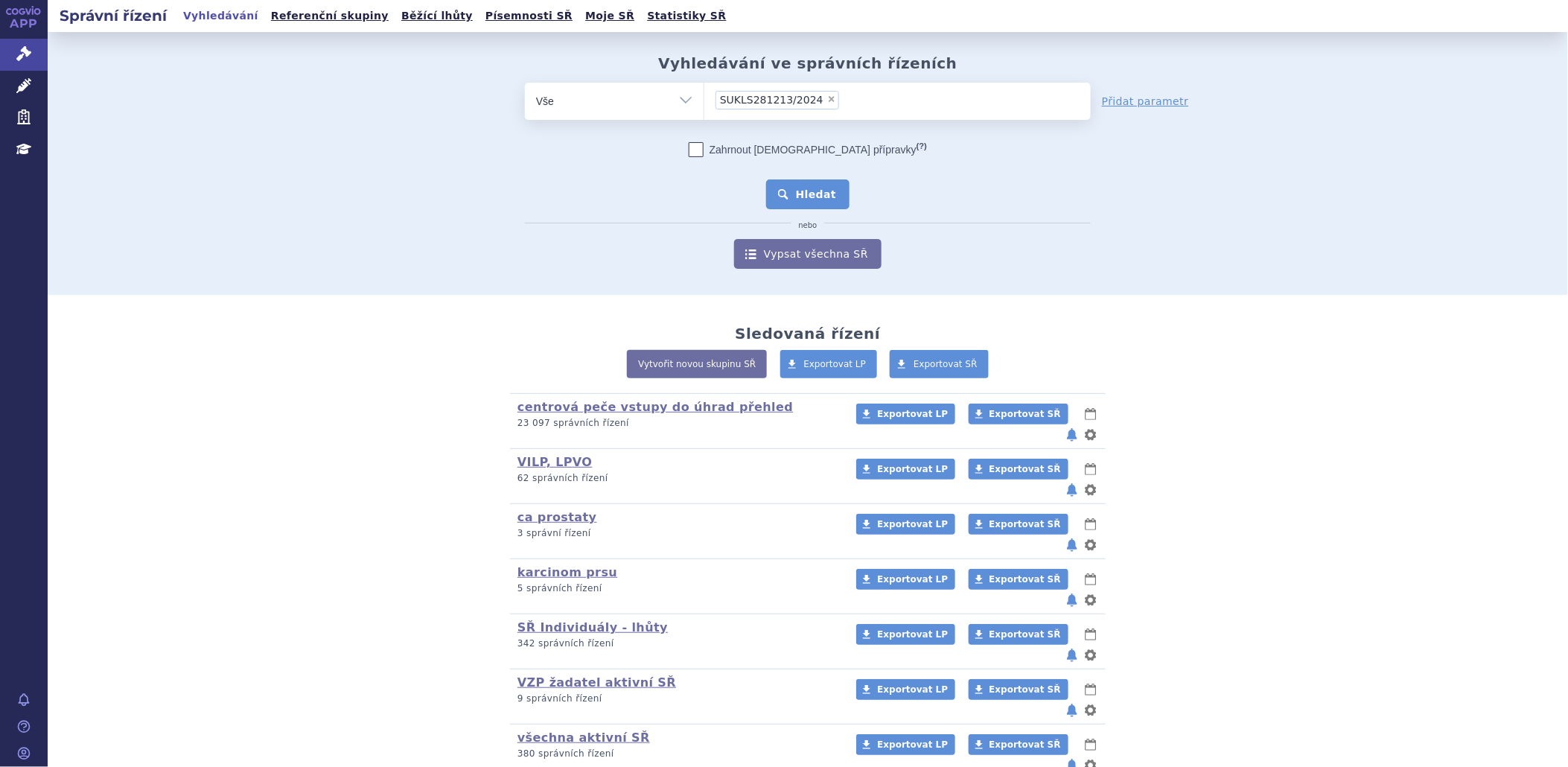
click at [804, 195] on button "Hledat" at bounding box center [808, 194] width 85 height 30
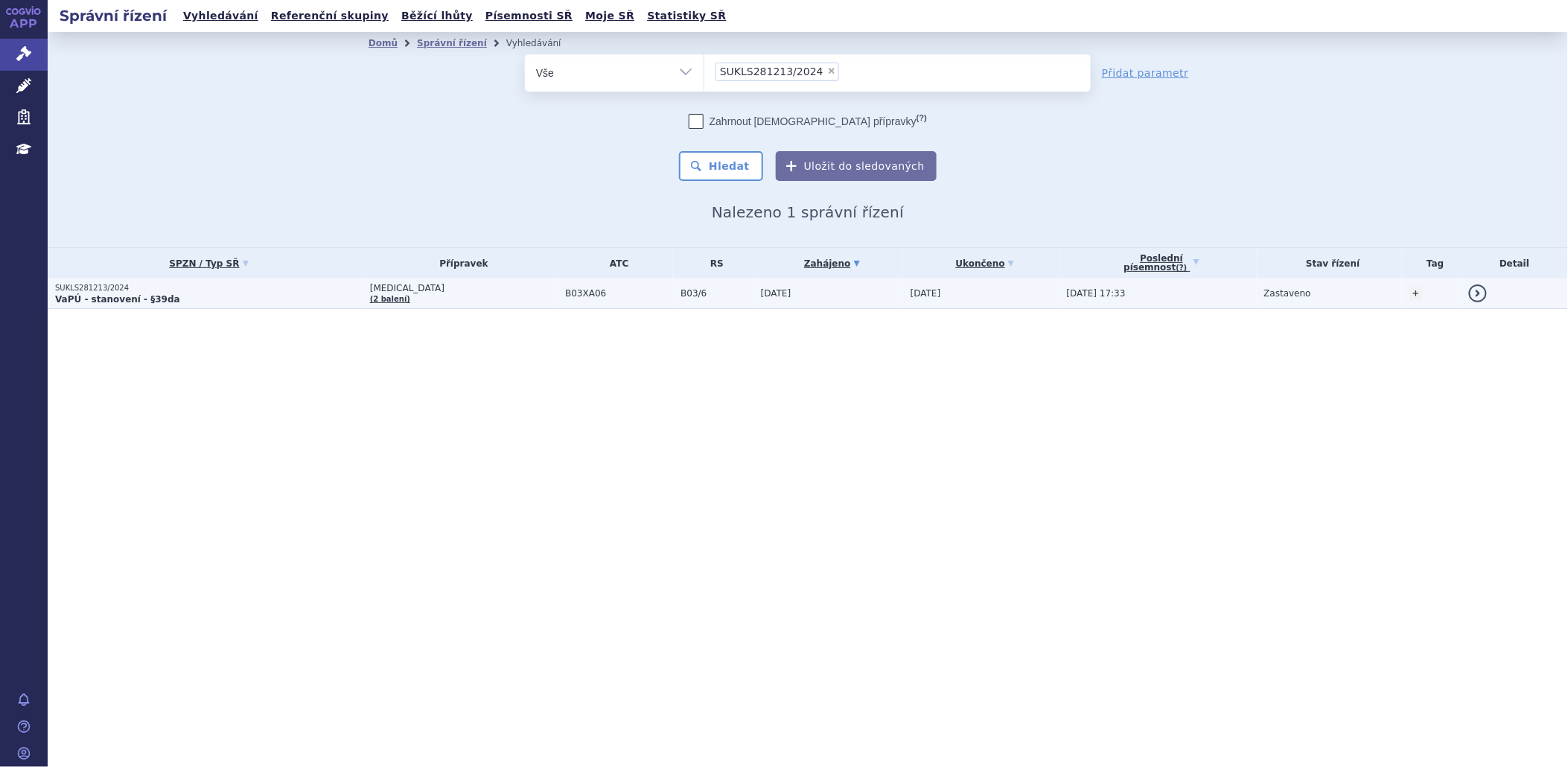
click at [107, 294] on strong "VaPÚ - stanovení - §39da" at bounding box center [118, 300] width 125 height 11
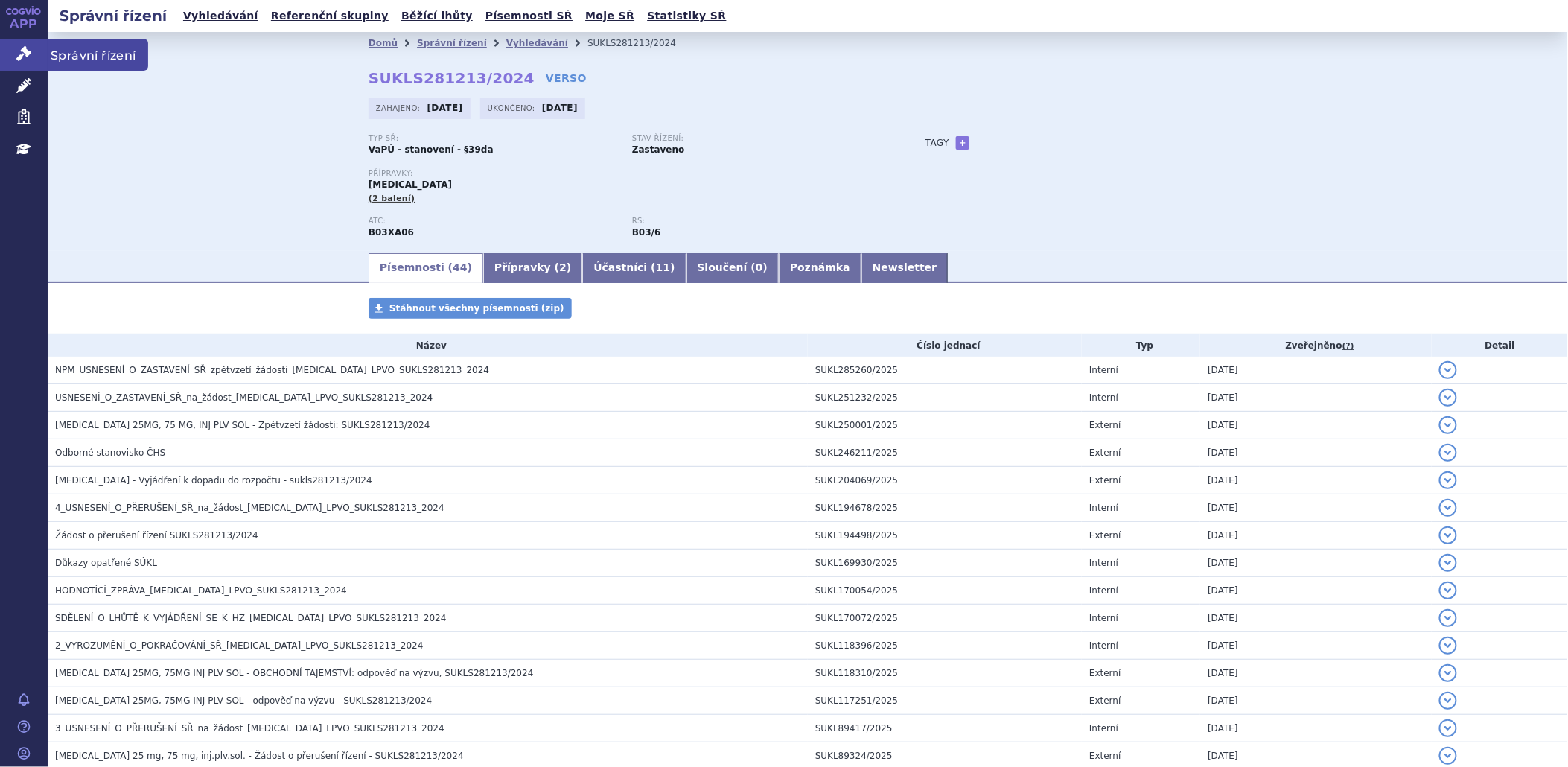
click at [34, 42] on link "Správní řízení" at bounding box center [24, 54] width 48 height 32
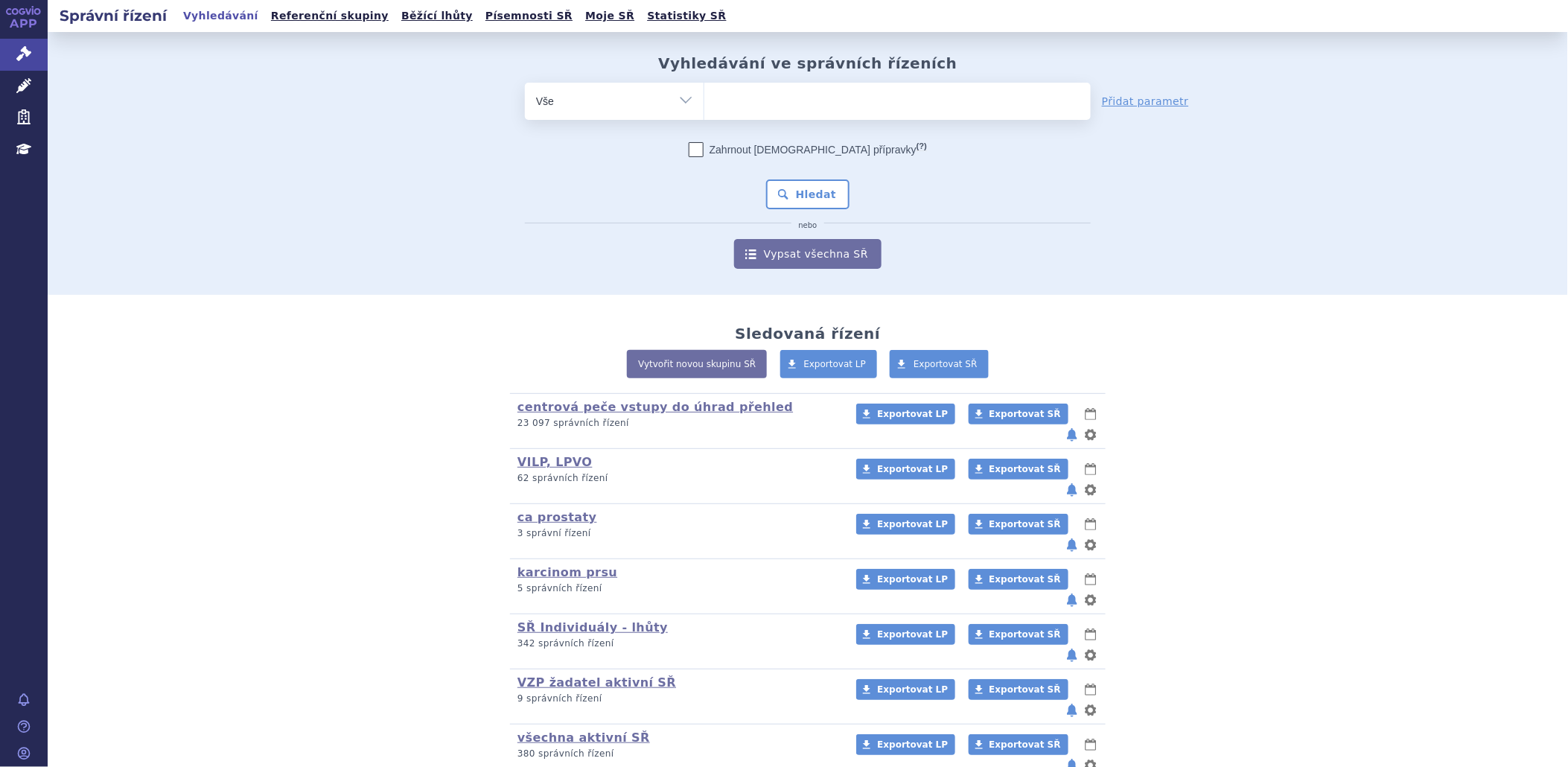
click at [724, 95] on ul at bounding box center [897, 98] width 386 height 32
click at [704, 95] on select at bounding box center [704, 101] width 1 height 37
type input "ta"
type input "tal"
type input "talv"
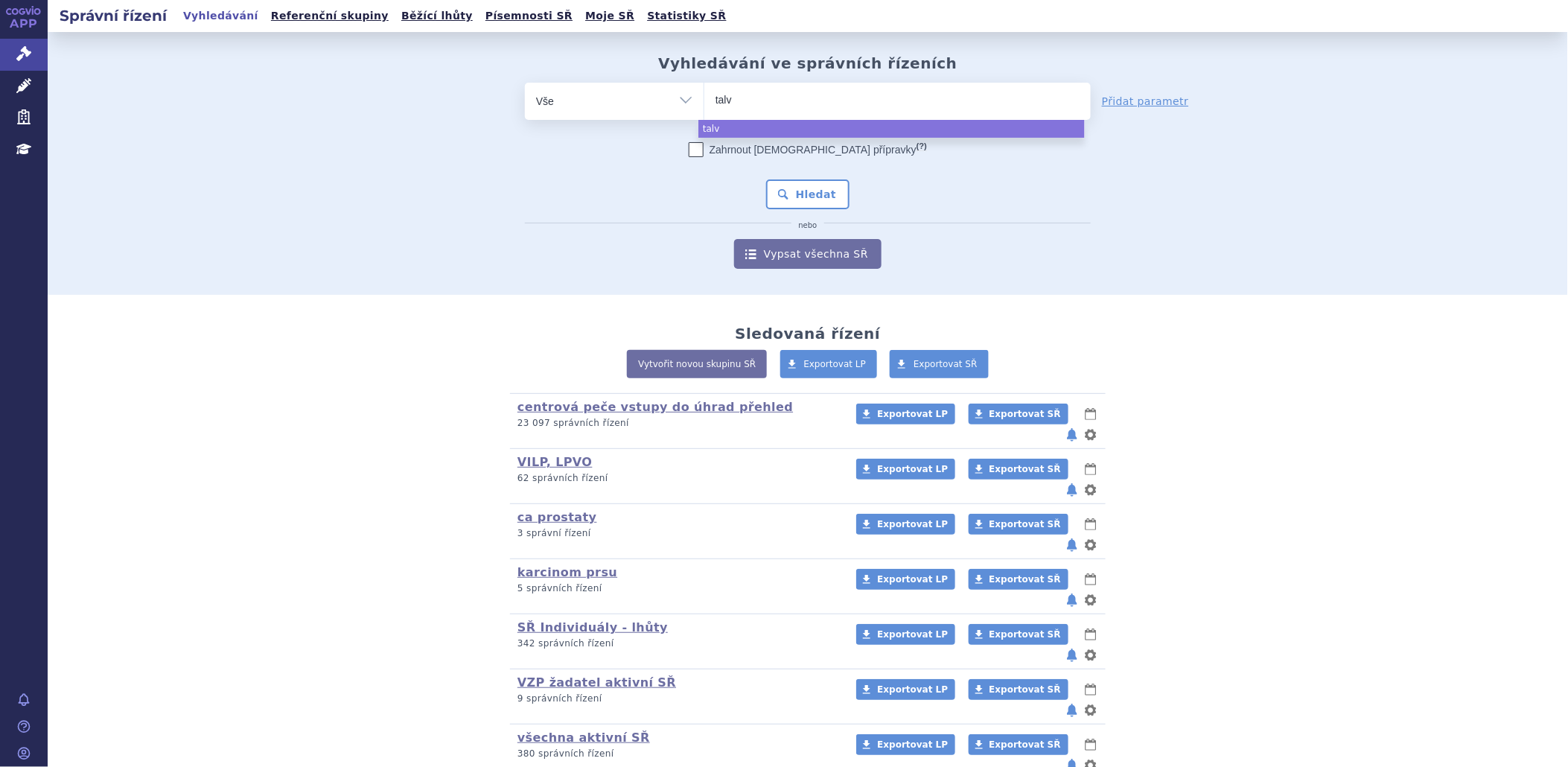
type input "talve"
type input "talvey"
select select "talvey"
click at [806, 189] on button "Hledat" at bounding box center [808, 194] width 85 height 30
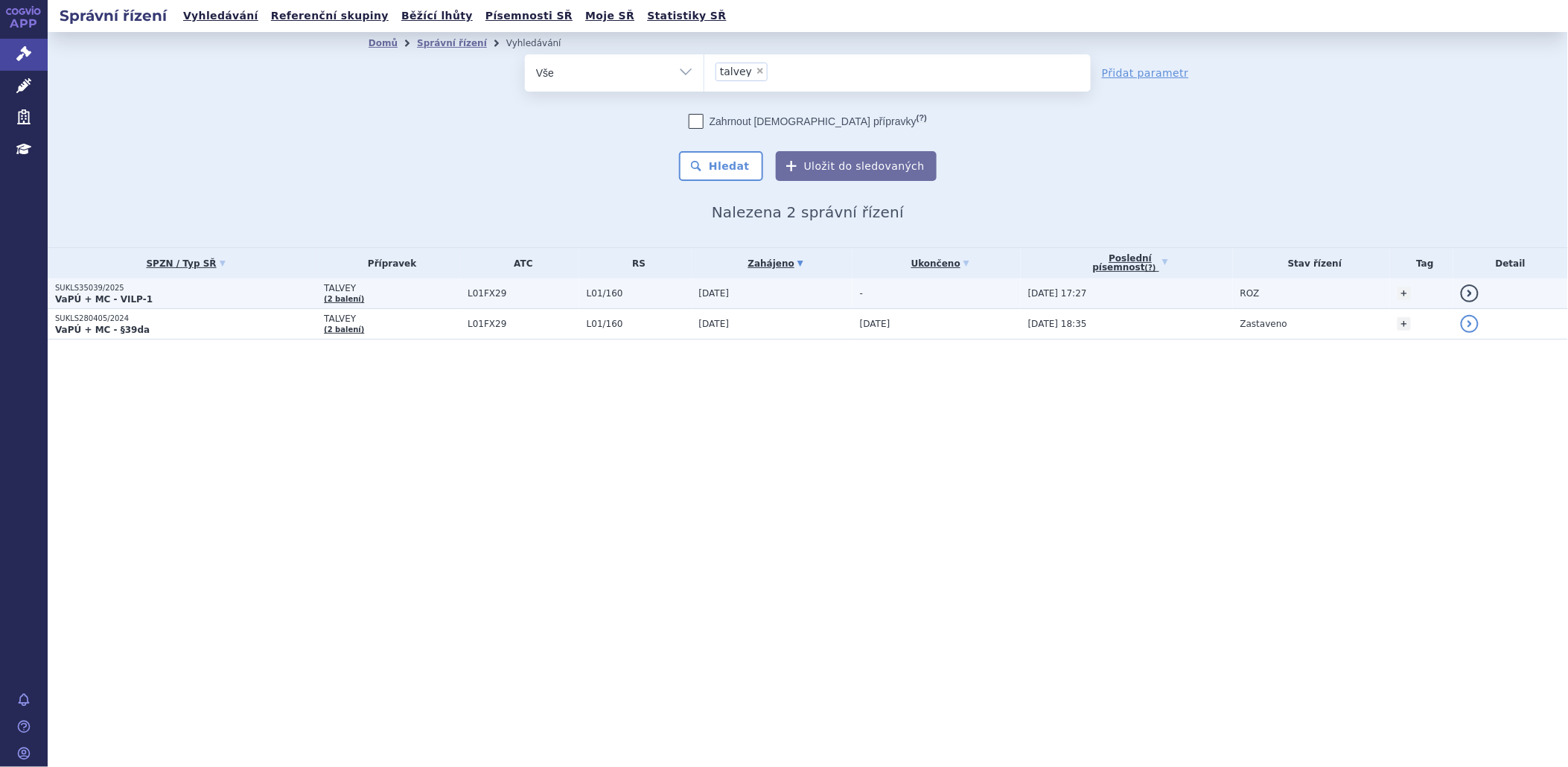
click at [105, 295] on strong "VaPÚ + MC - VILP-1" at bounding box center [104, 300] width 98 height 11
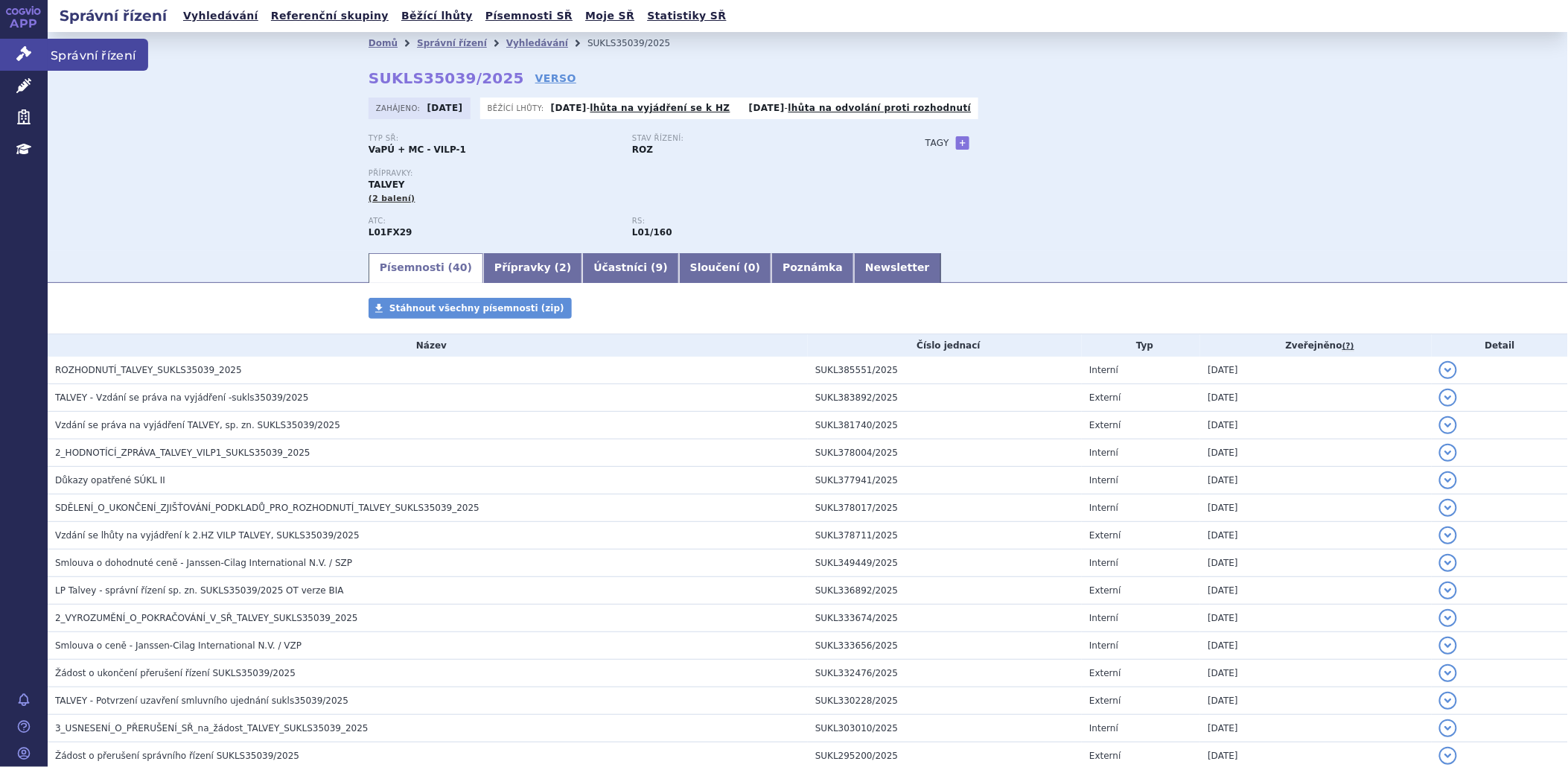
click at [28, 58] on icon at bounding box center [23, 53] width 15 height 15
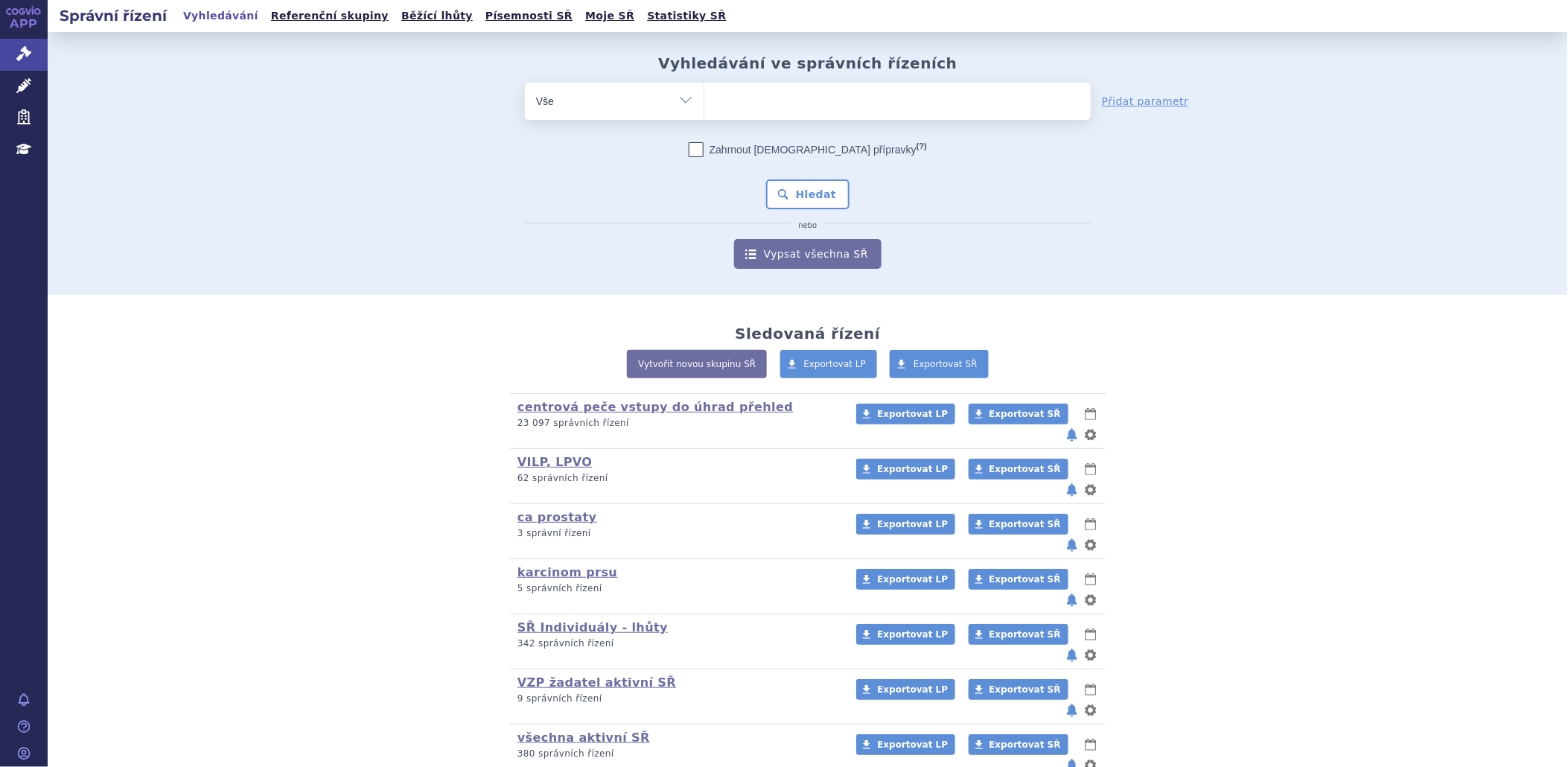
click at [715, 102] on input "search" at bounding box center [719, 99] width 8 height 18
type input "re"
type input "ret"
type input "rets"
type input "retse"
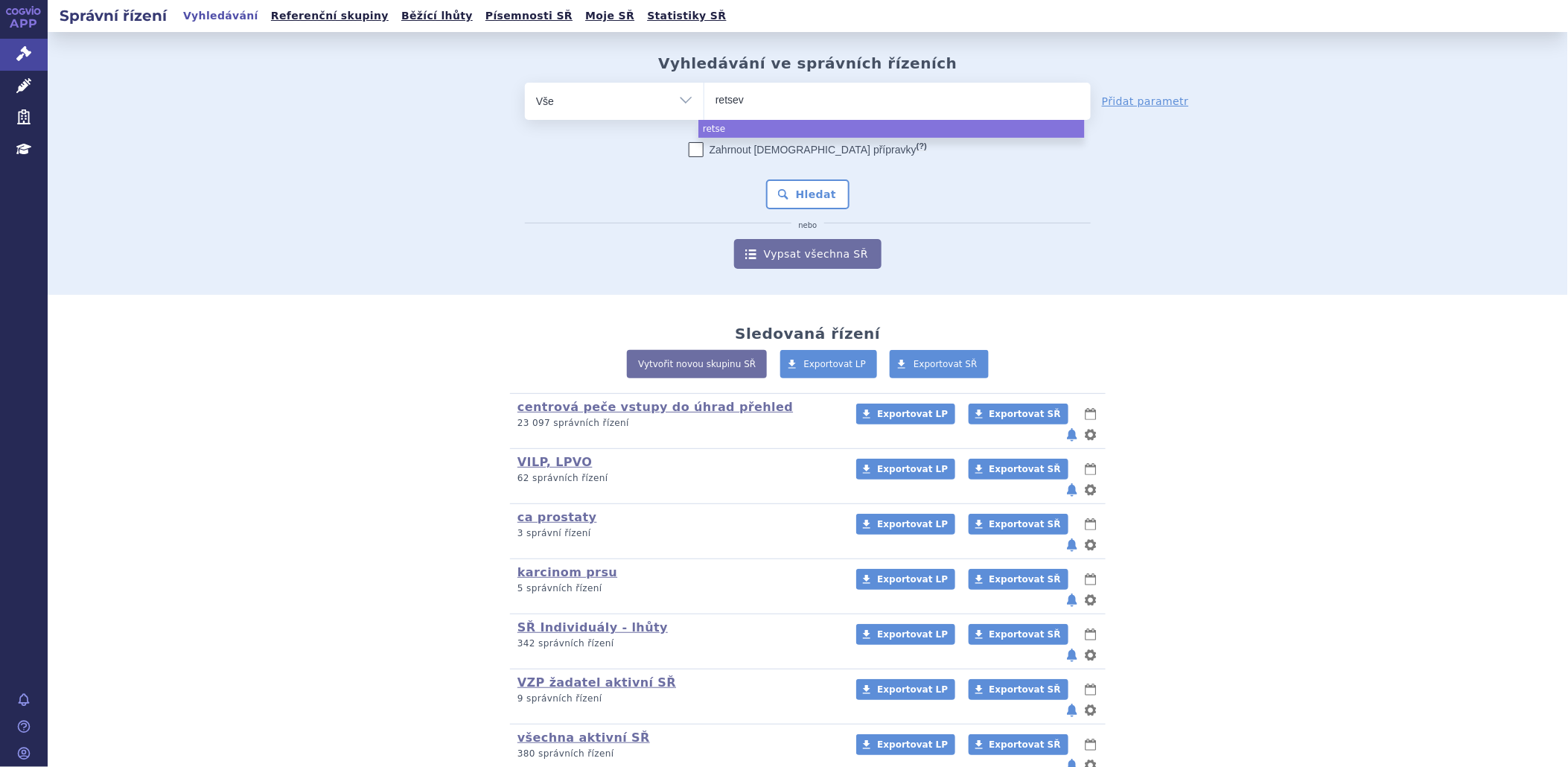
type input "retsevm"
type input "retsevmo"
select select "retsevmo"
click at [784, 189] on button "Hledat" at bounding box center [808, 194] width 85 height 30
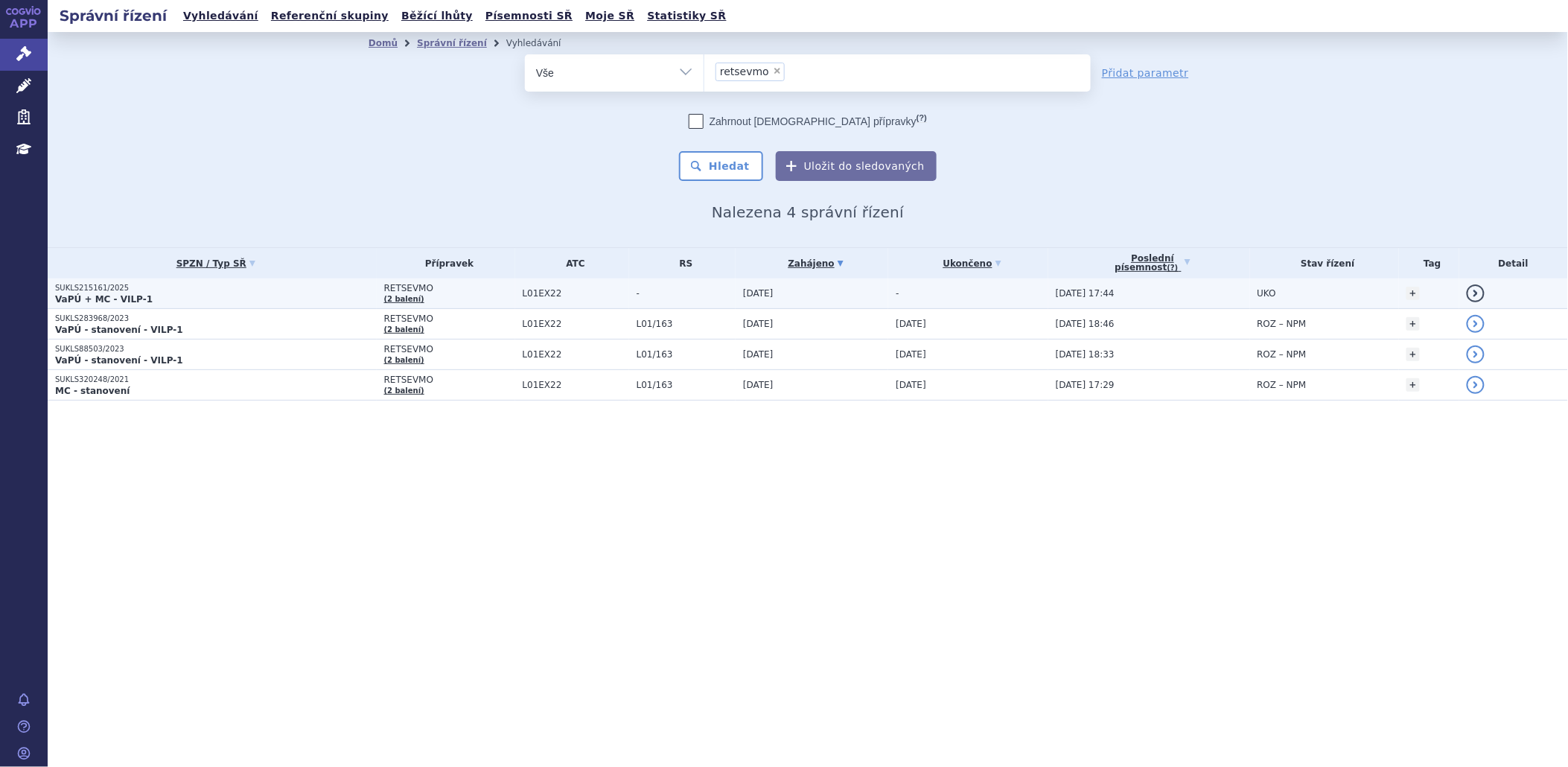
click at [145, 287] on p "SUKLS215161/2025" at bounding box center [216, 288] width 322 height 11
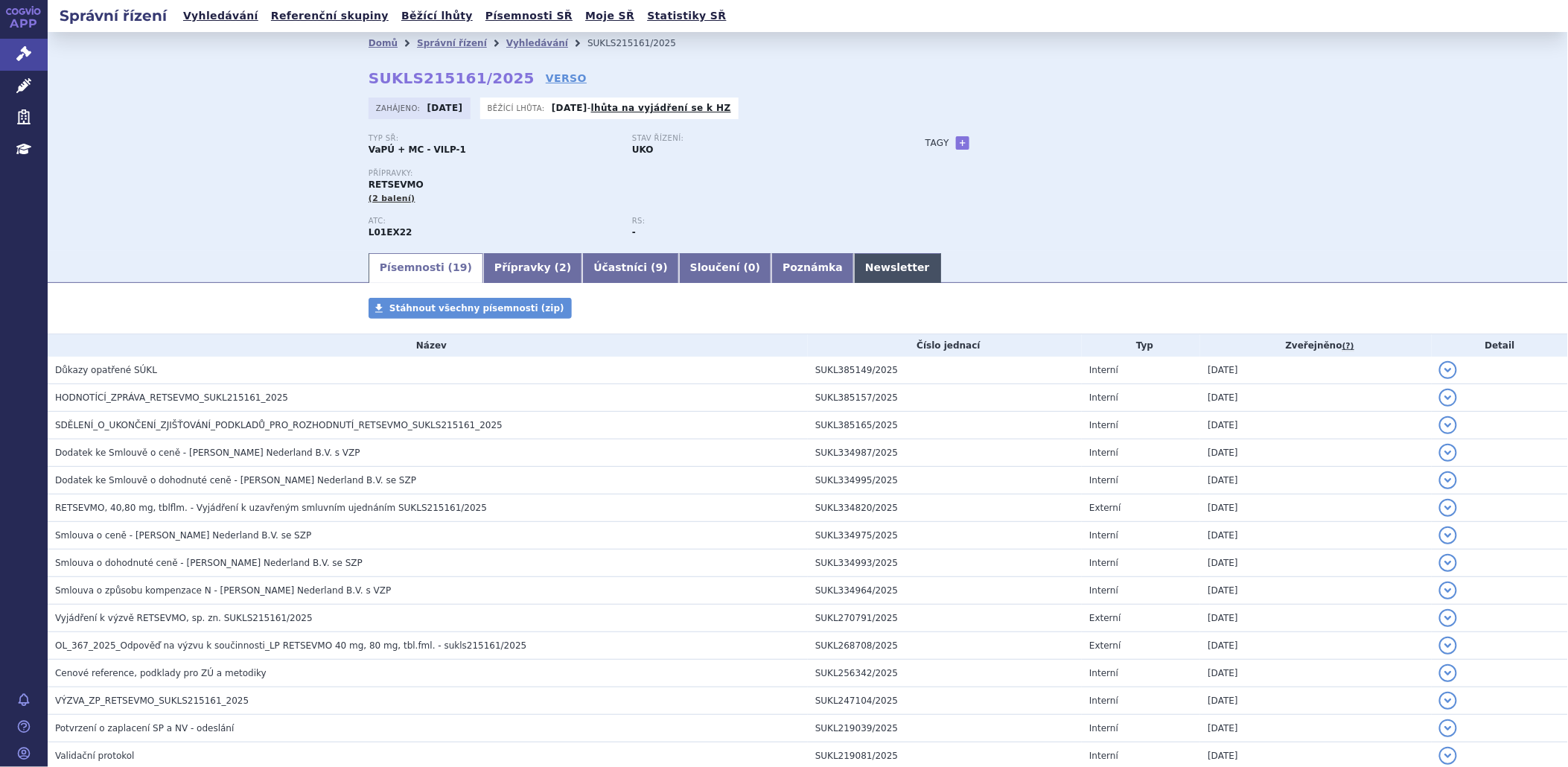
click at [854, 257] on link "Newsletter" at bounding box center [897, 267] width 87 height 30
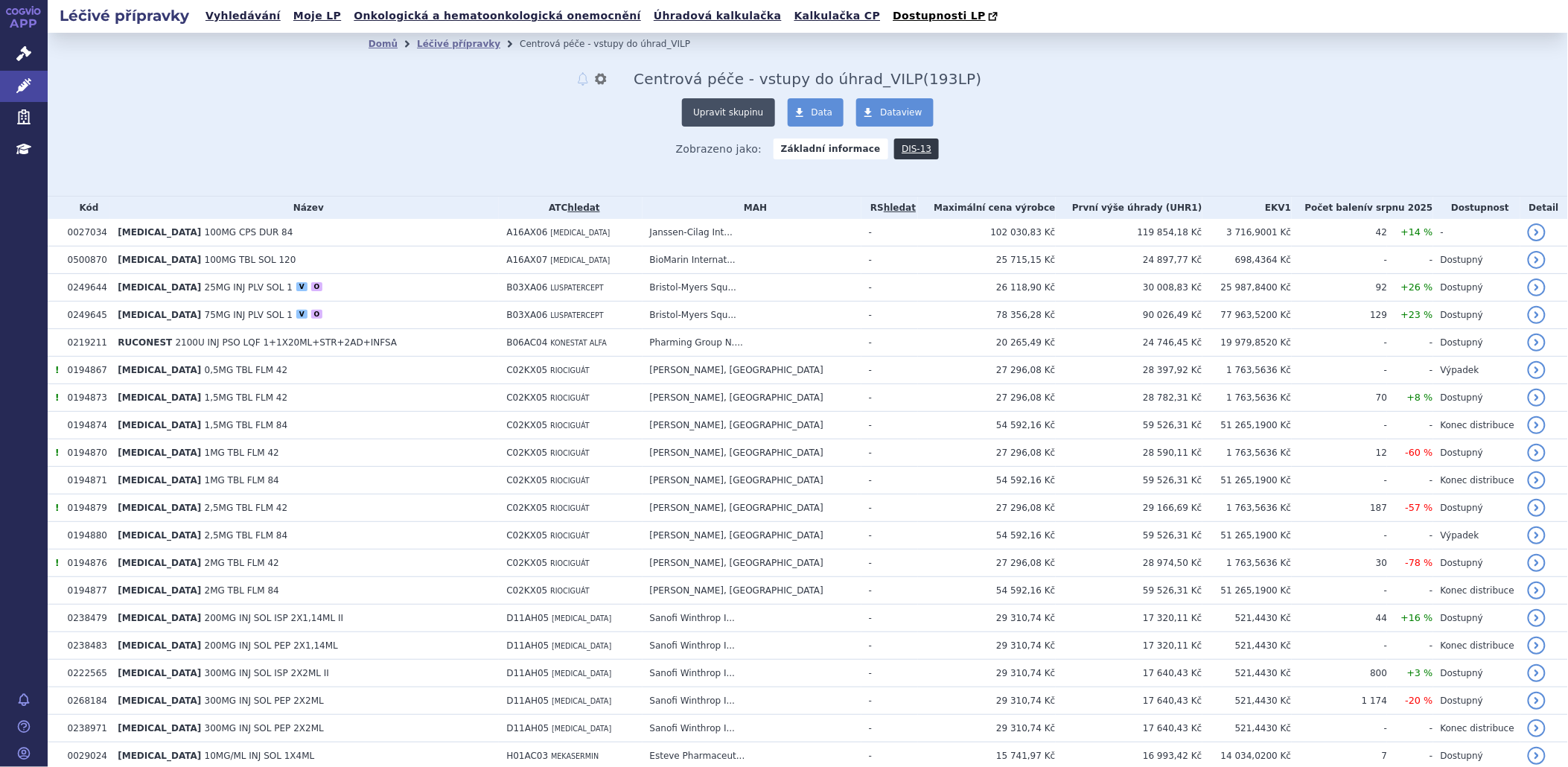
click at [713, 111] on button "Upravit skupinu" at bounding box center [728, 112] width 92 height 28
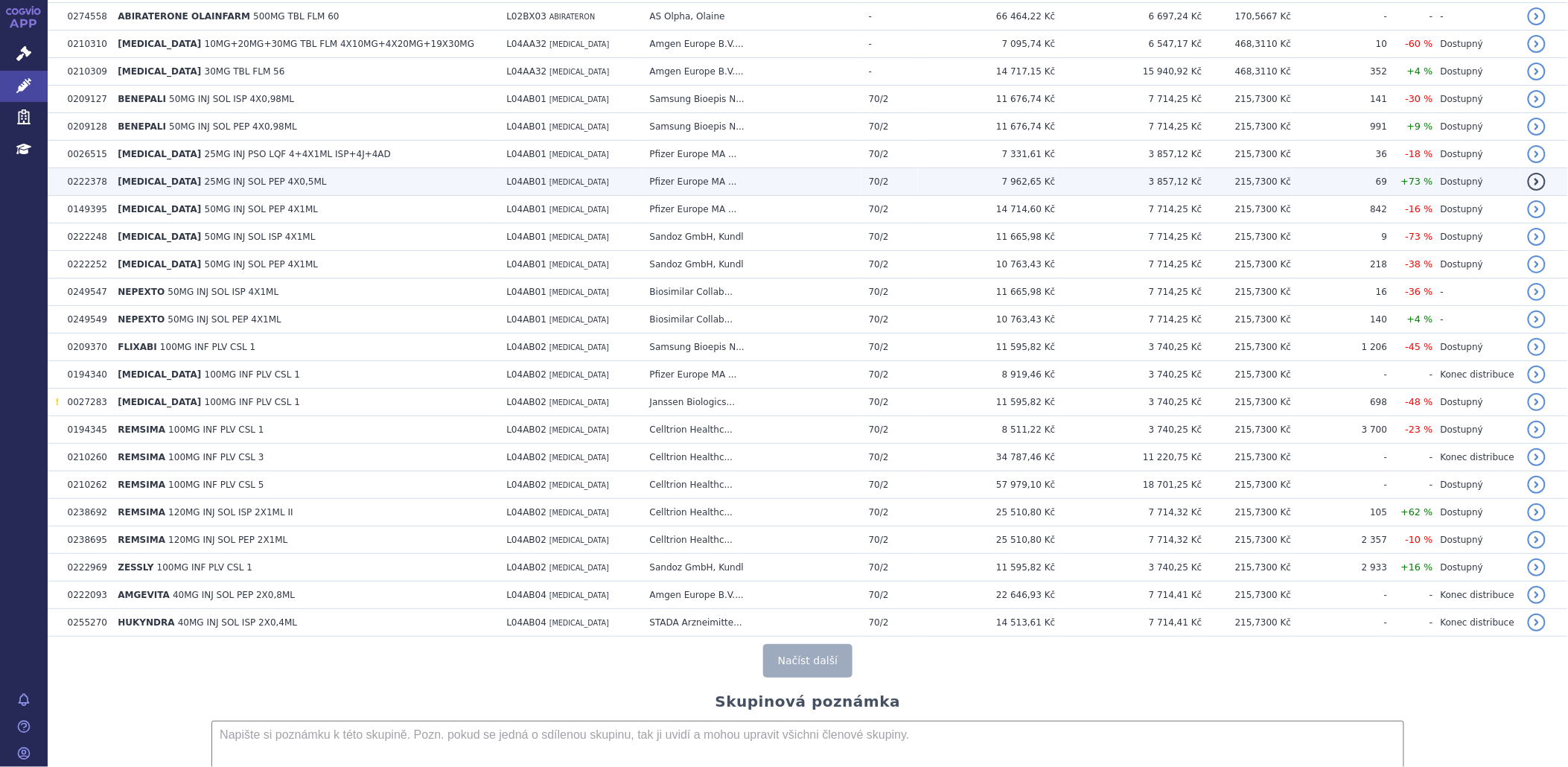
scroll to position [3062, 0]
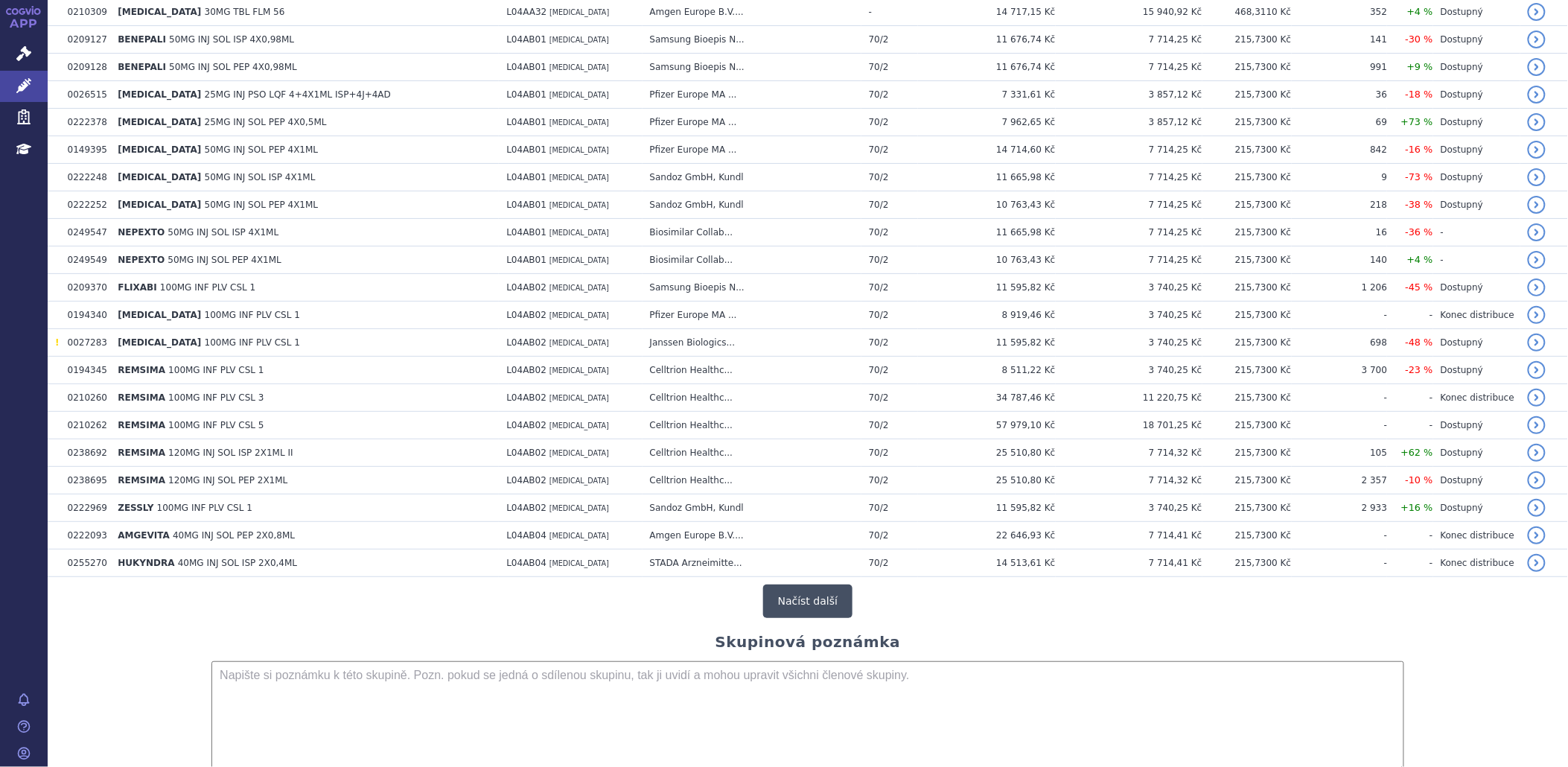
click at [781, 612] on button "Načíst další" at bounding box center [807, 602] width 89 height 34
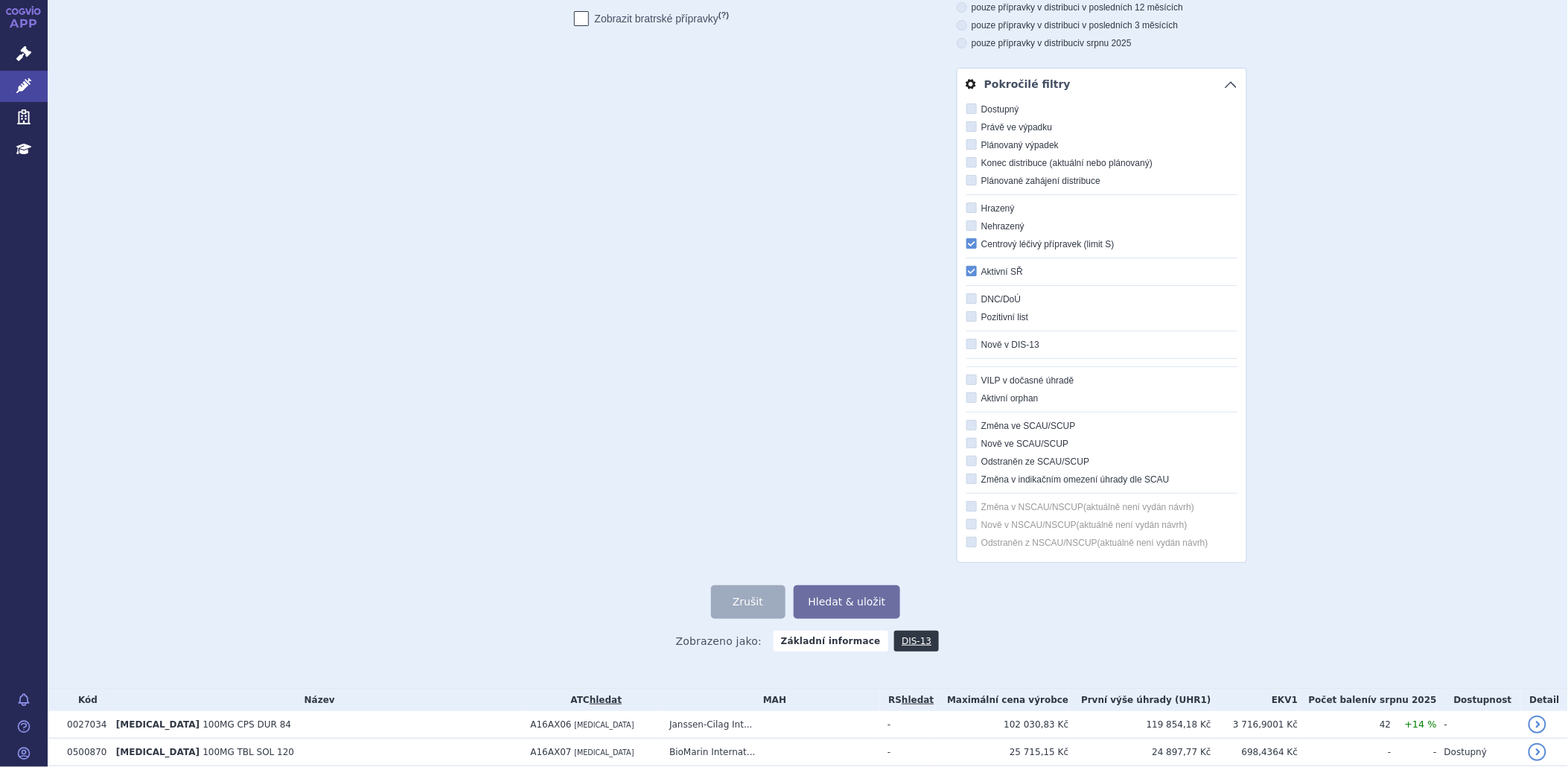
scroll to position [0, 0]
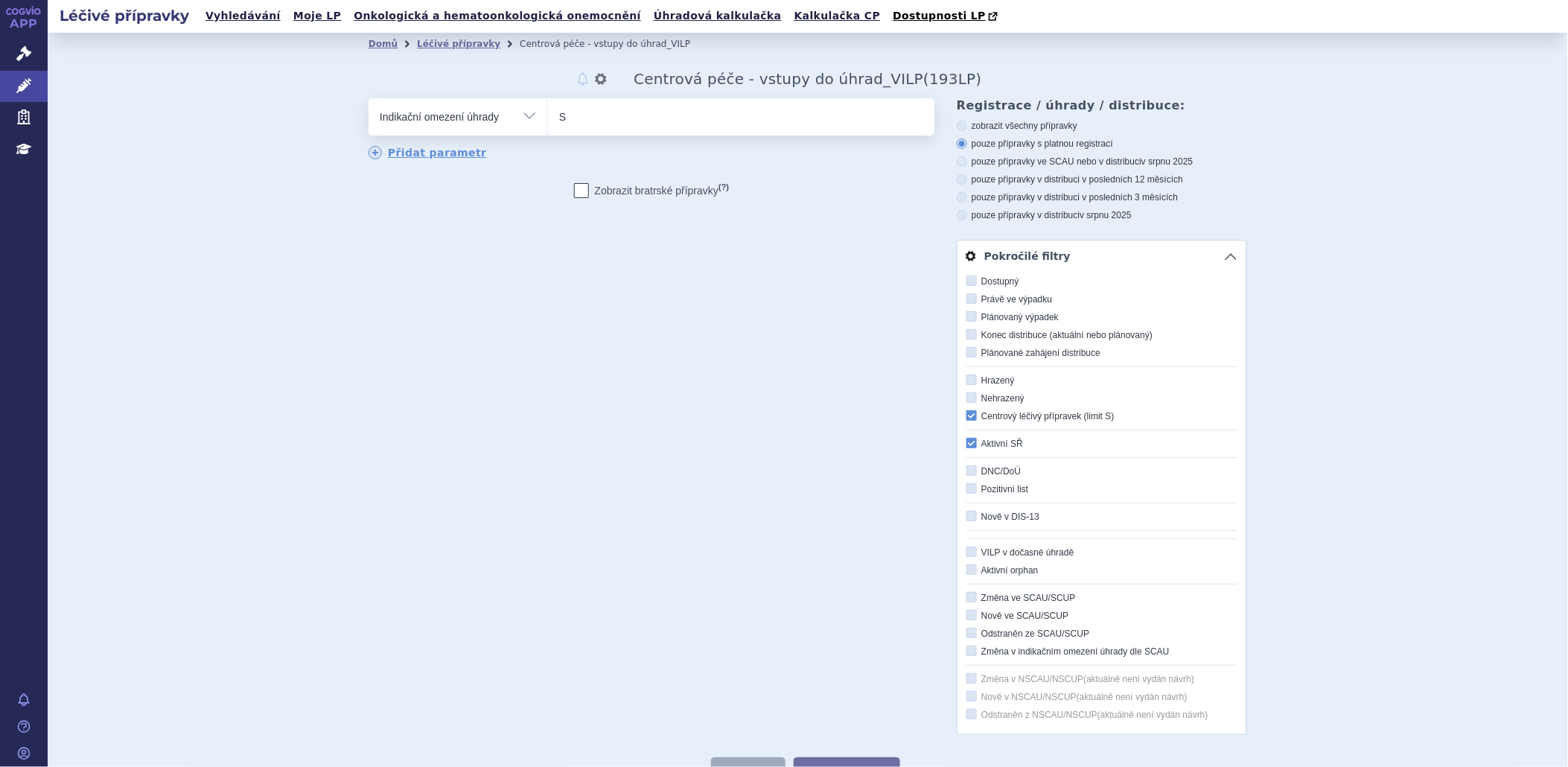
click at [711, 519] on div "odstranit Vše Přípravek/SUKL kód MAH VPOIS ATC/Aktivní látka" at bounding box center [808, 417] width 879 height 637
click at [18, 46] on icon at bounding box center [23, 53] width 15 height 15
click at [19, 45] on link "Správní řízení" at bounding box center [24, 54] width 48 height 32
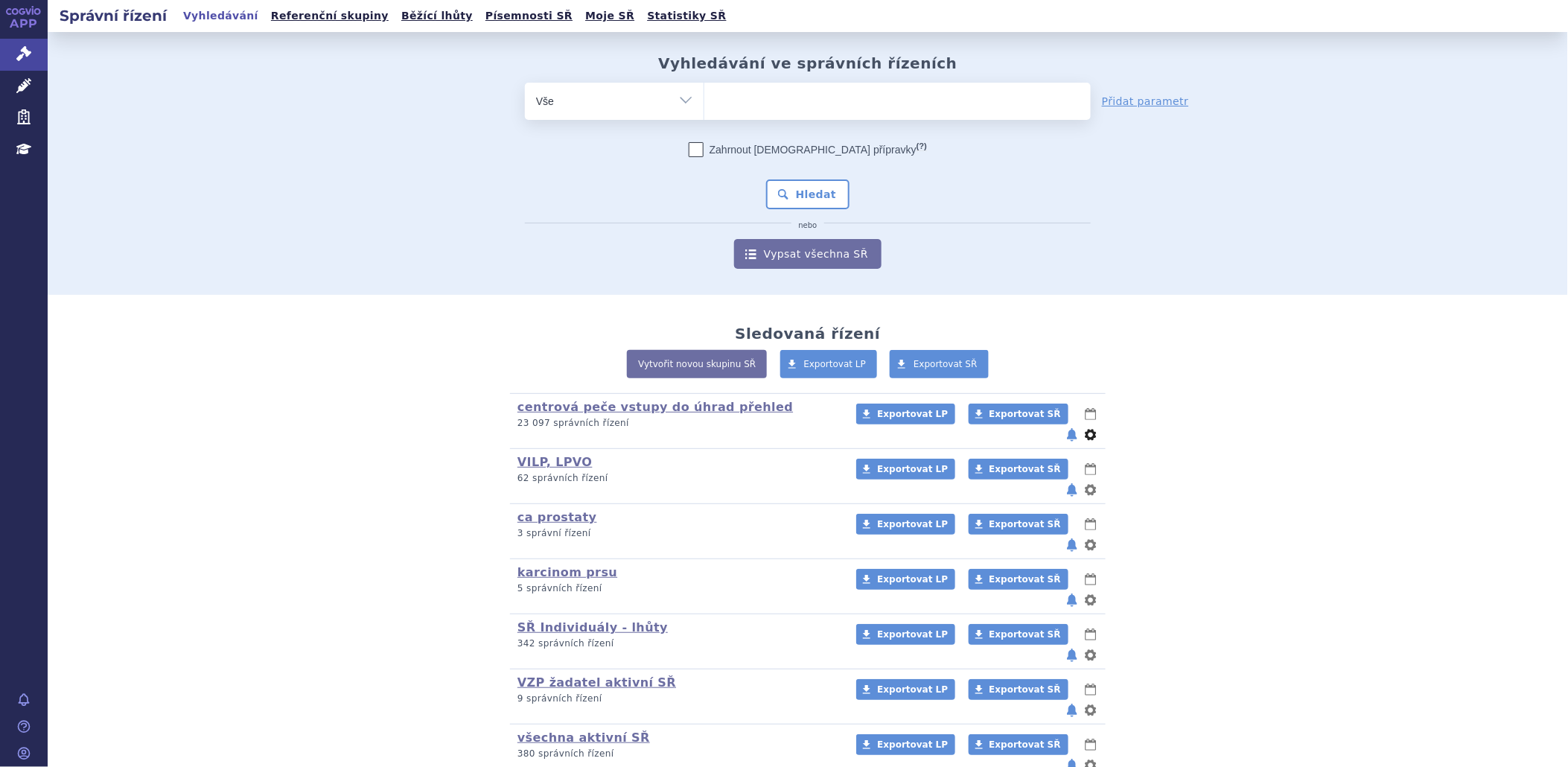
click at [1083, 426] on button "nastavení" at bounding box center [1090, 434] width 15 height 18
click at [1047, 471] on button "Smazat" at bounding box center [1044, 475] width 122 height 22
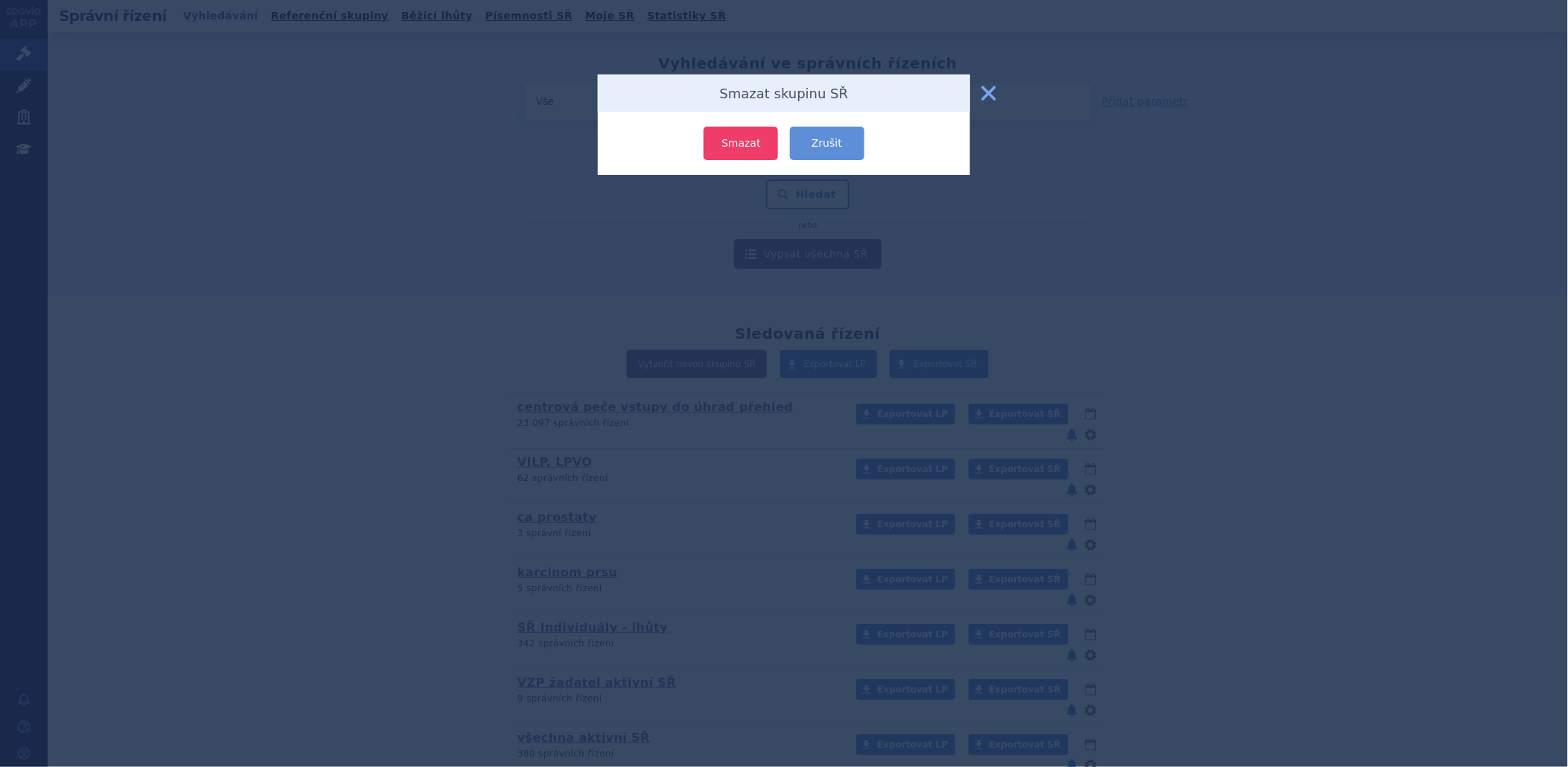
click at [739, 147] on button "Smazat" at bounding box center [741, 144] width 75 height 34
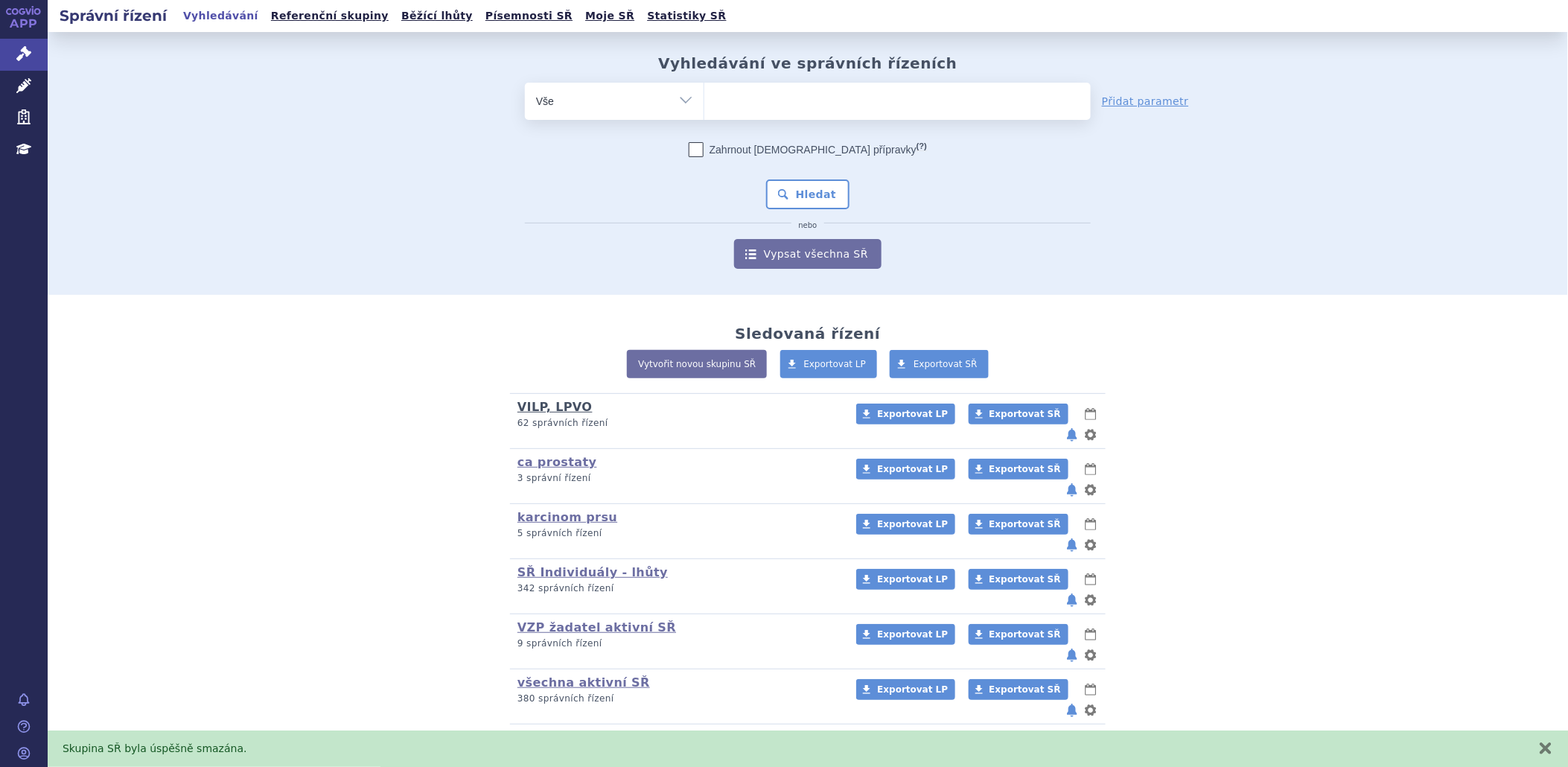
click at [562, 403] on link "VILP, LPVO" at bounding box center [555, 407] width 75 height 14
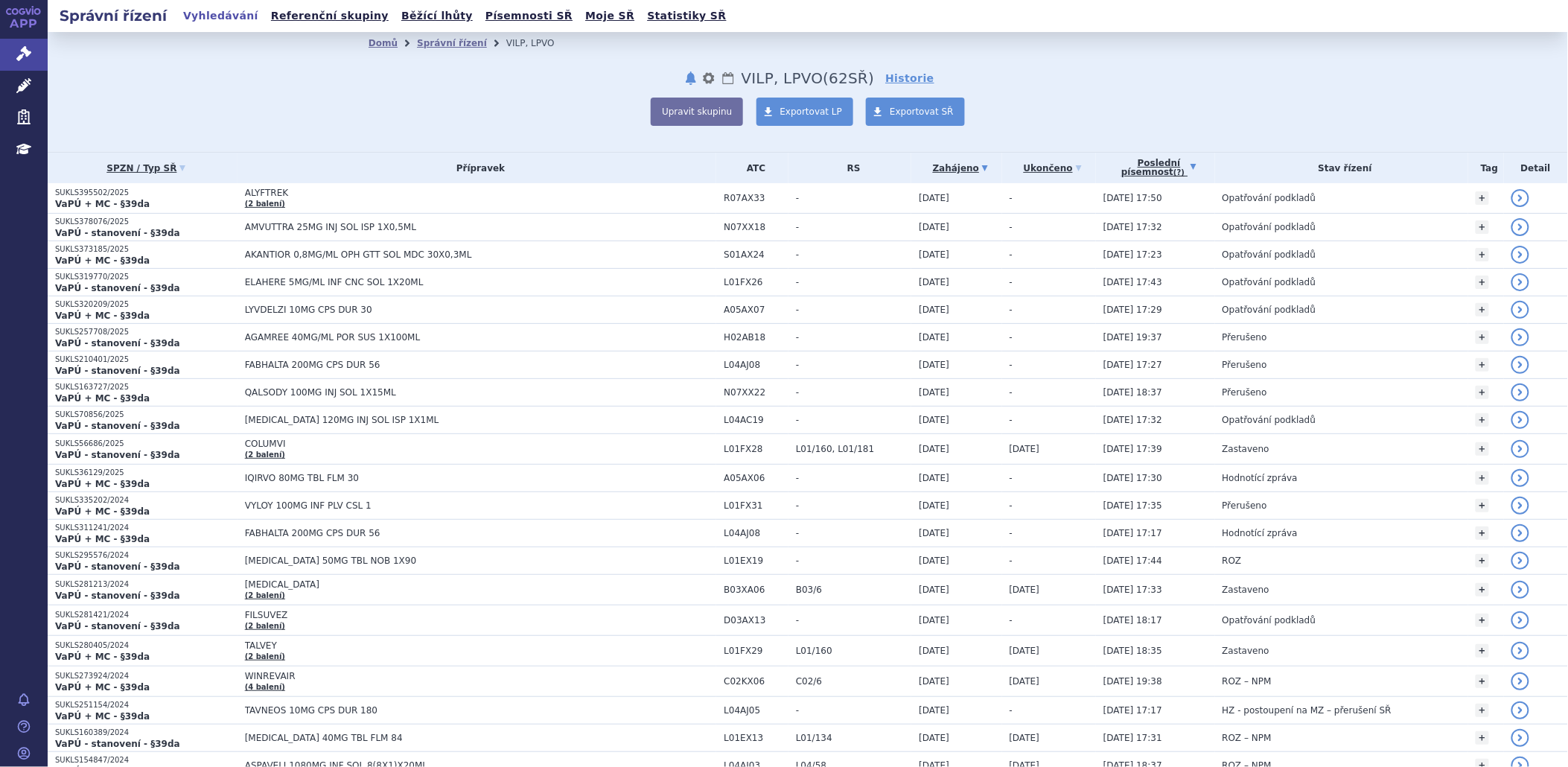
click at [1122, 164] on link "Poslední písemnost (?)" at bounding box center [1159, 168] width 111 height 31
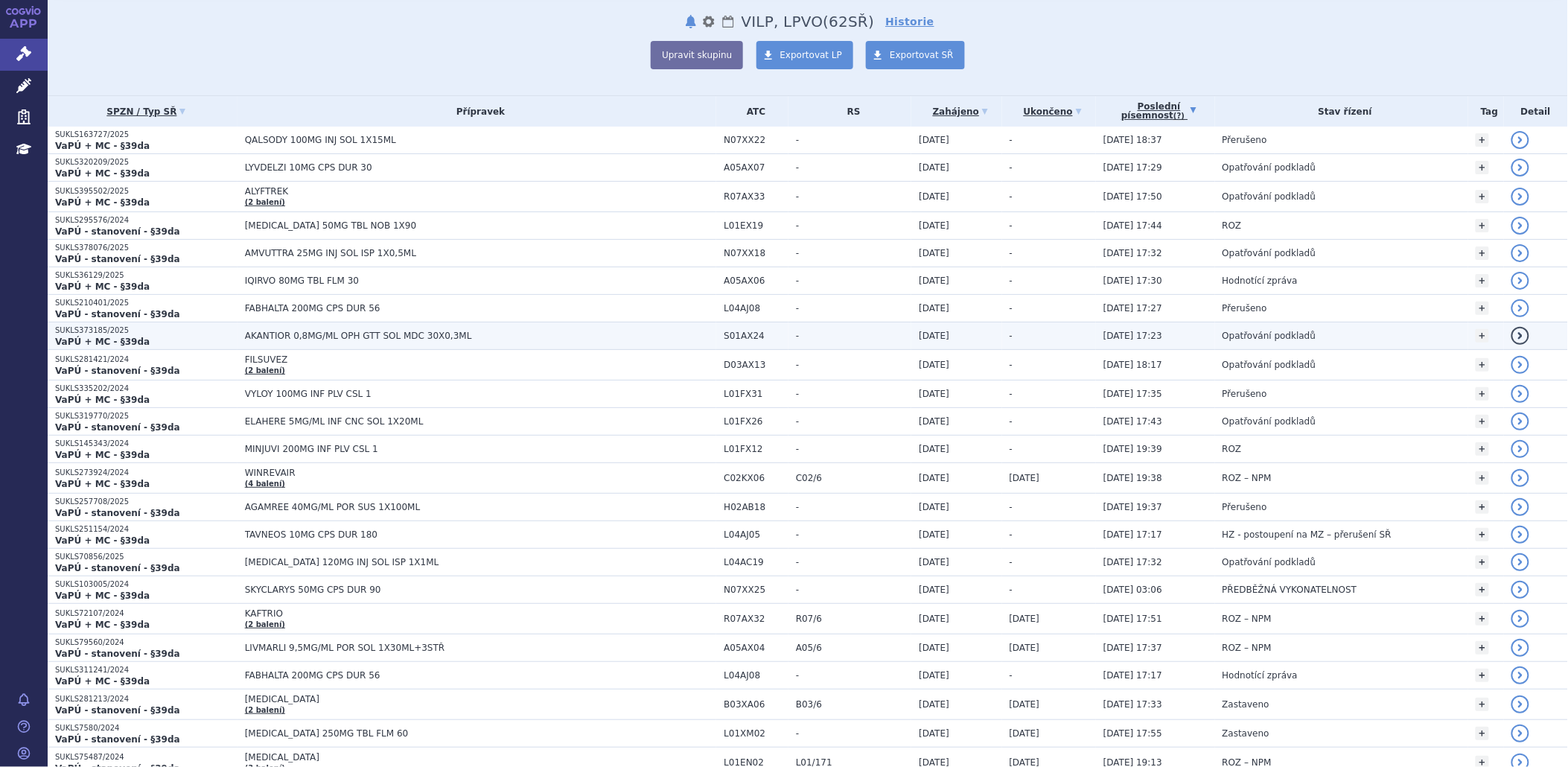
scroll to position [83, 0]
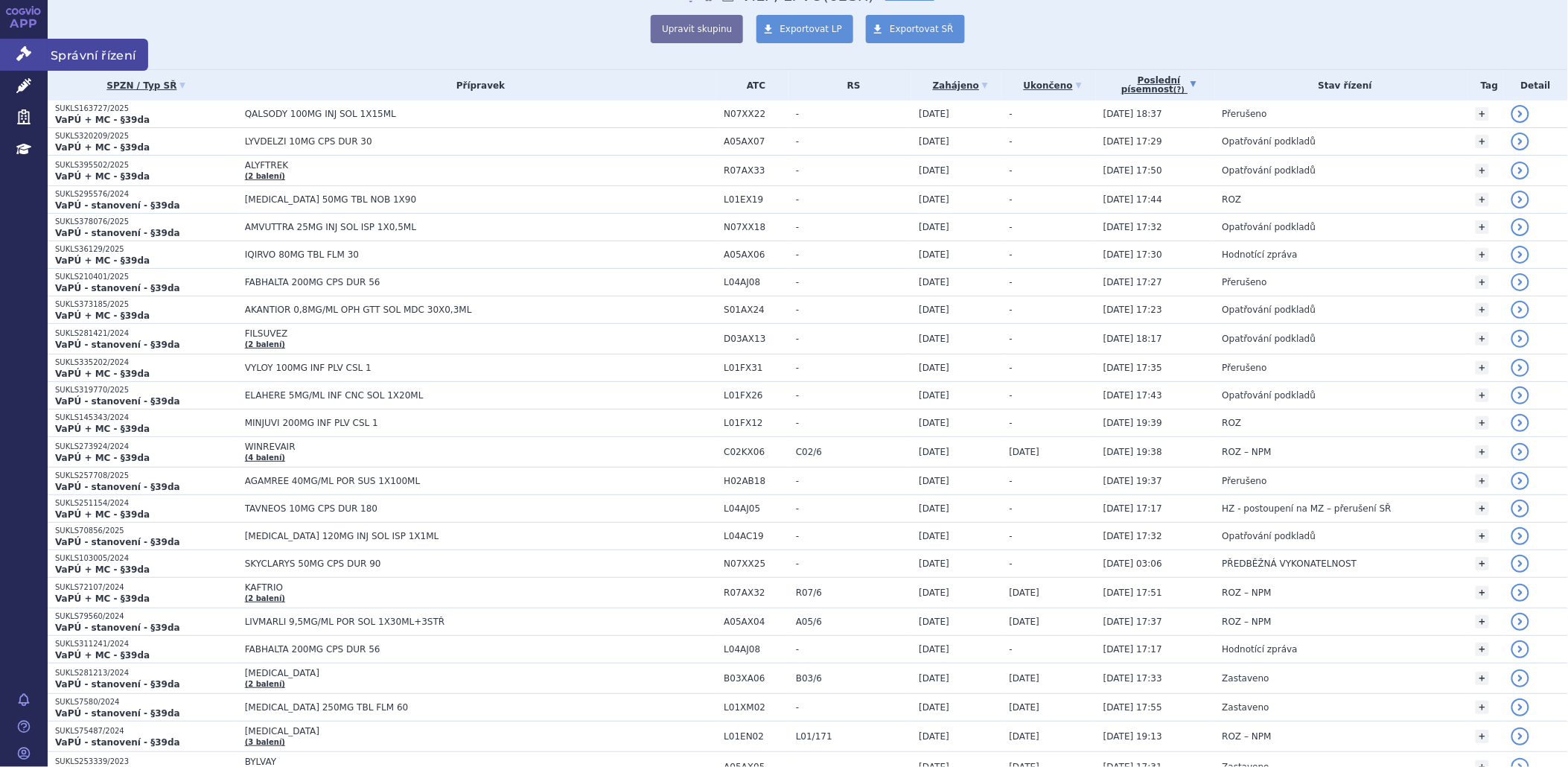
click at [31, 53] on link "Správní řízení" at bounding box center [24, 54] width 48 height 32
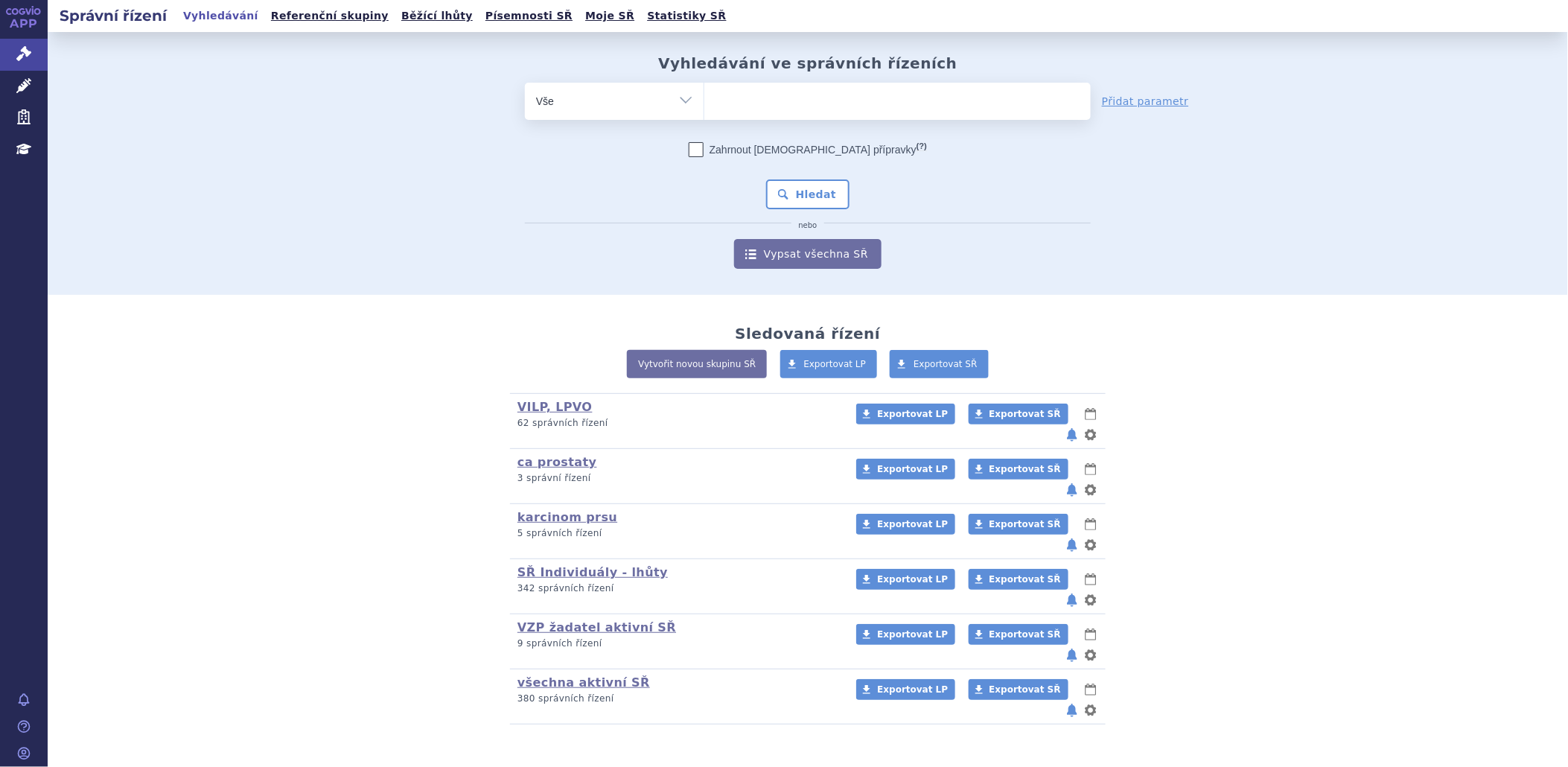
click at [752, 95] on ul at bounding box center [897, 98] width 386 height 32
click at [704, 95] on select at bounding box center [704, 101] width 1 height 37
type input "ta"
type input "tal"
type input "talve"
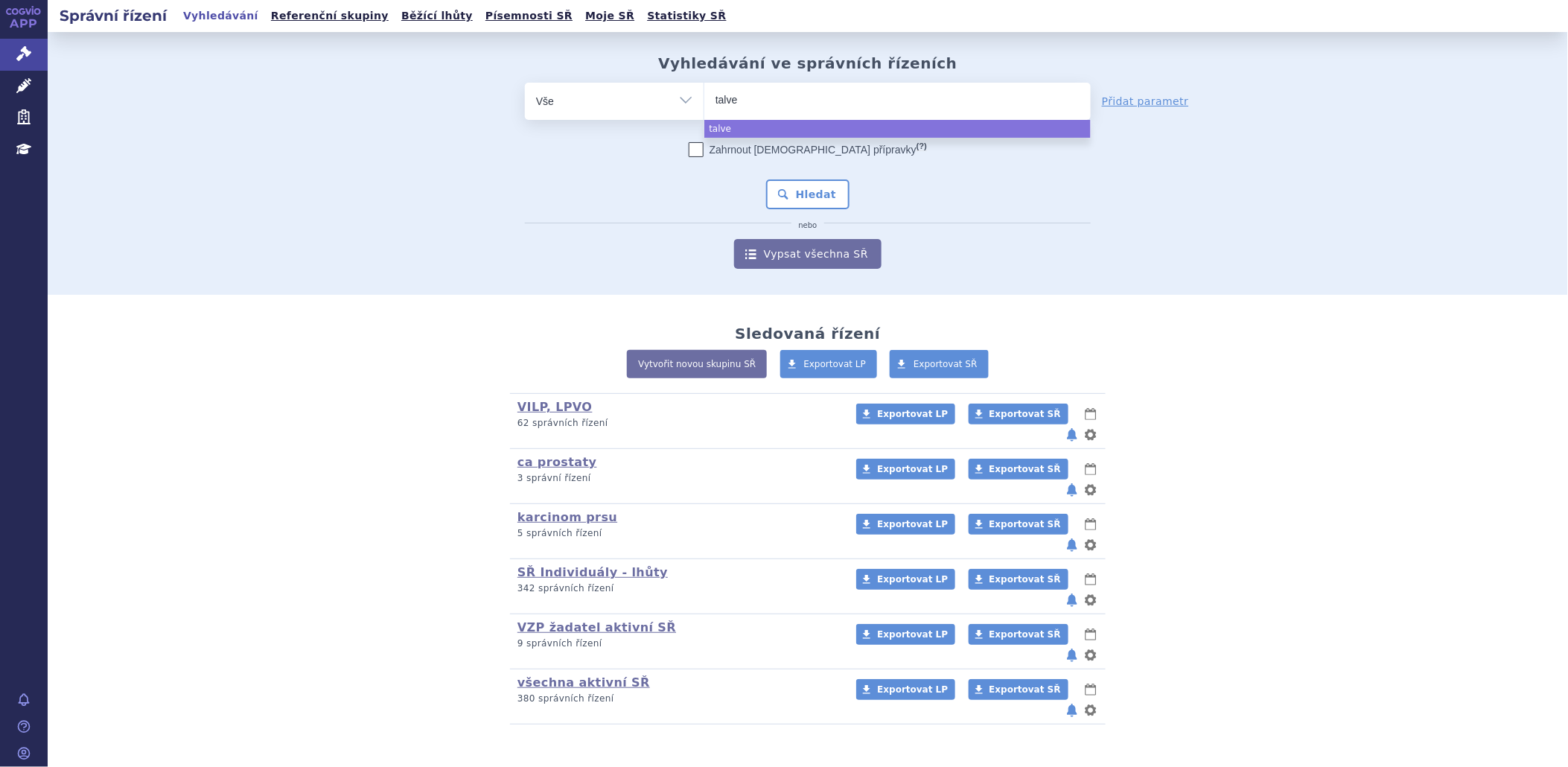
type input "talvey"
select select "talvey"
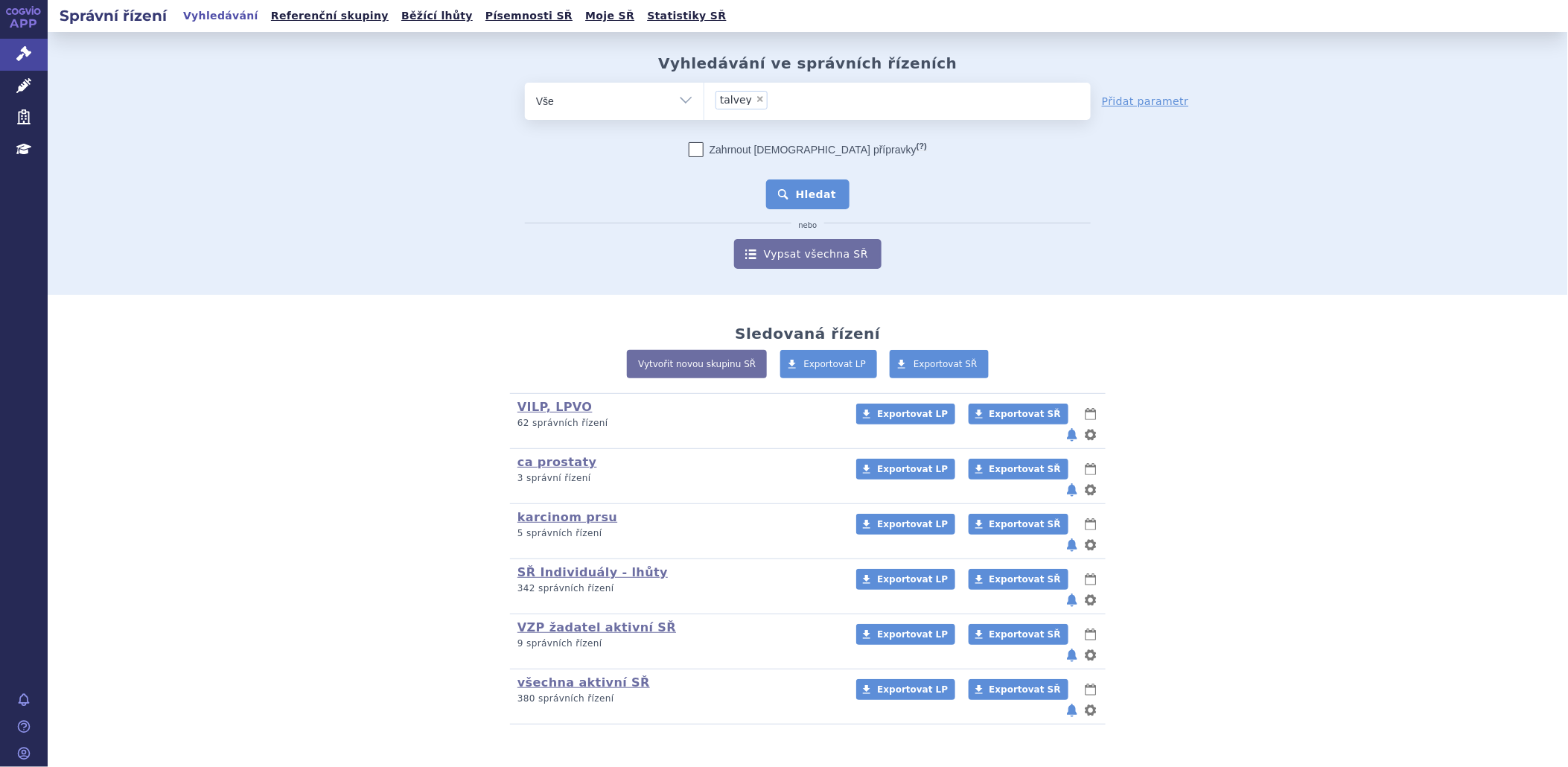
click at [794, 208] on button "Hledat" at bounding box center [808, 194] width 85 height 30
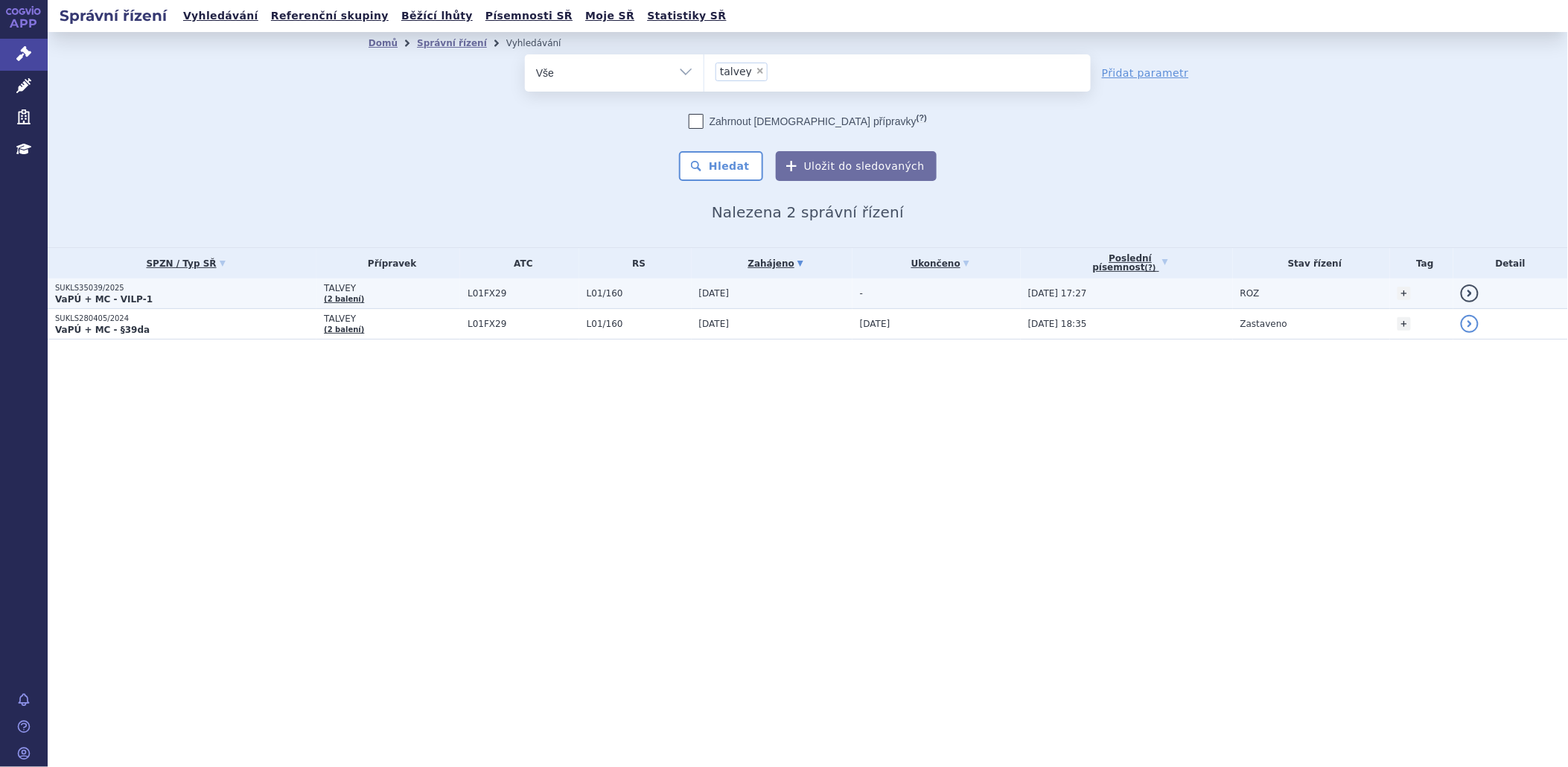
click at [98, 300] on strong "VaPÚ + MC - VILP-1" at bounding box center [104, 300] width 98 height 11
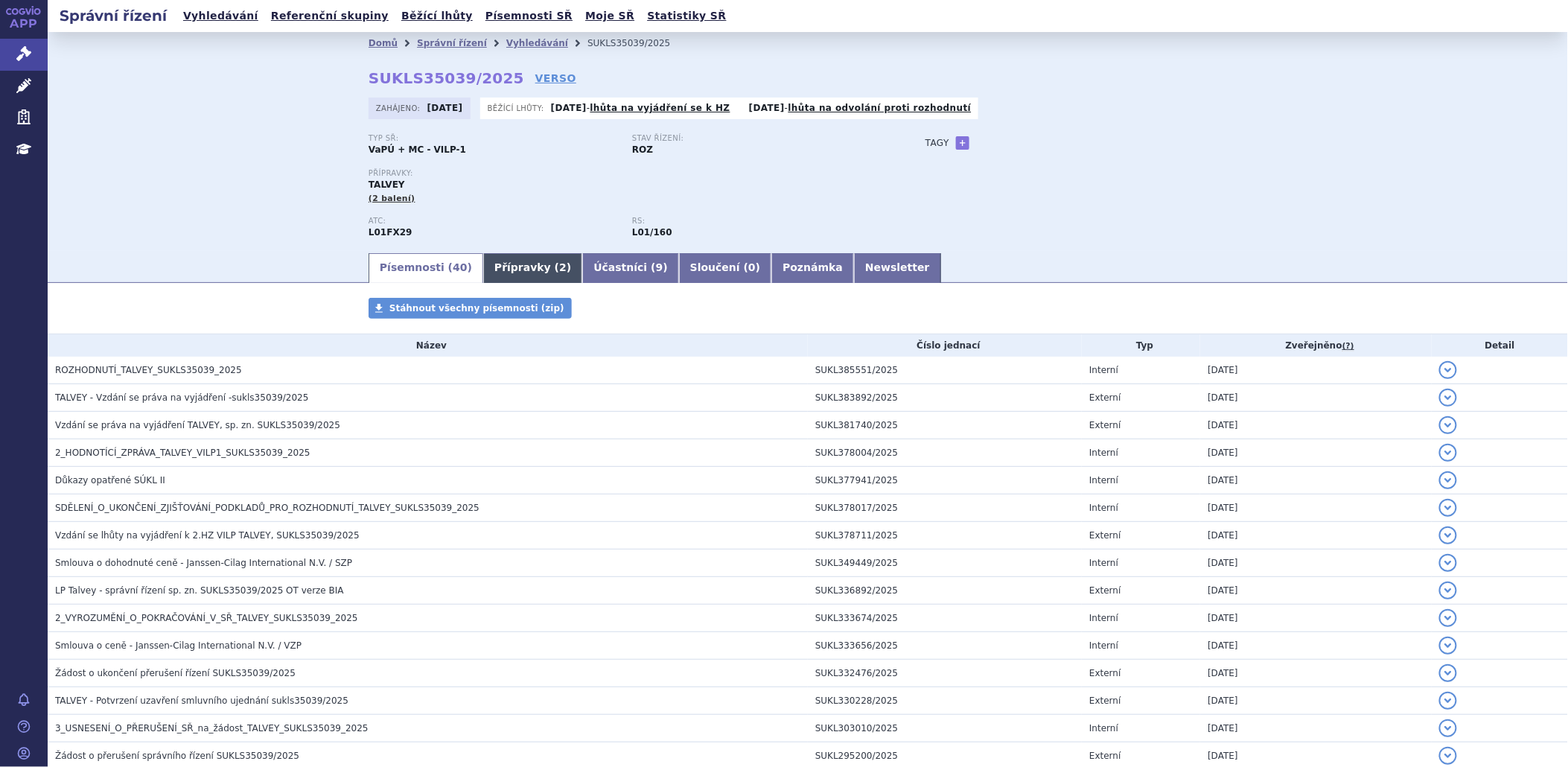
click at [511, 268] on link "Přípravky ( 2 )" at bounding box center [532, 267] width 99 height 30
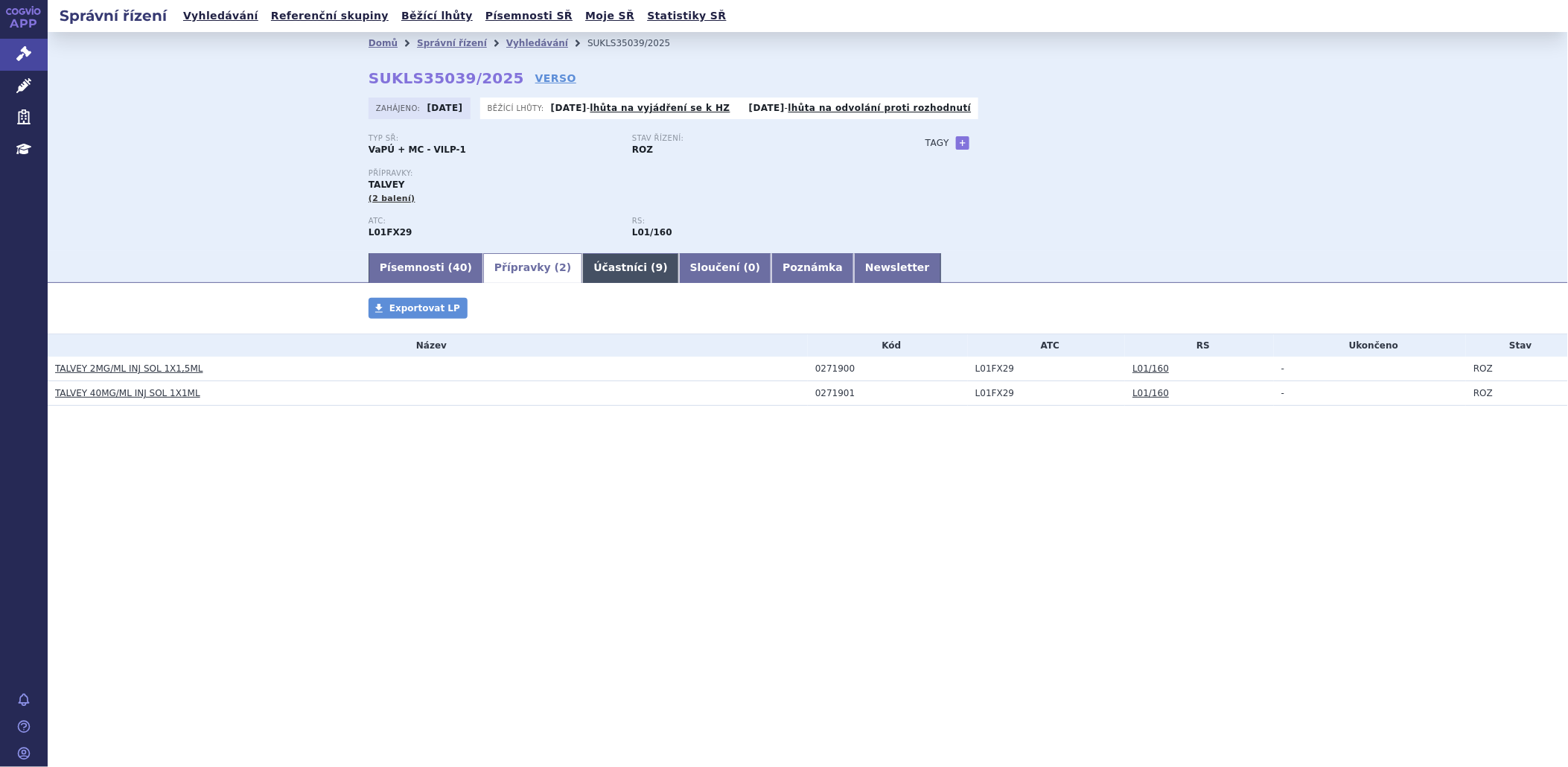
click at [582, 266] on link "Účastníci ( 9 )" at bounding box center [630, 267] width 96 height 30
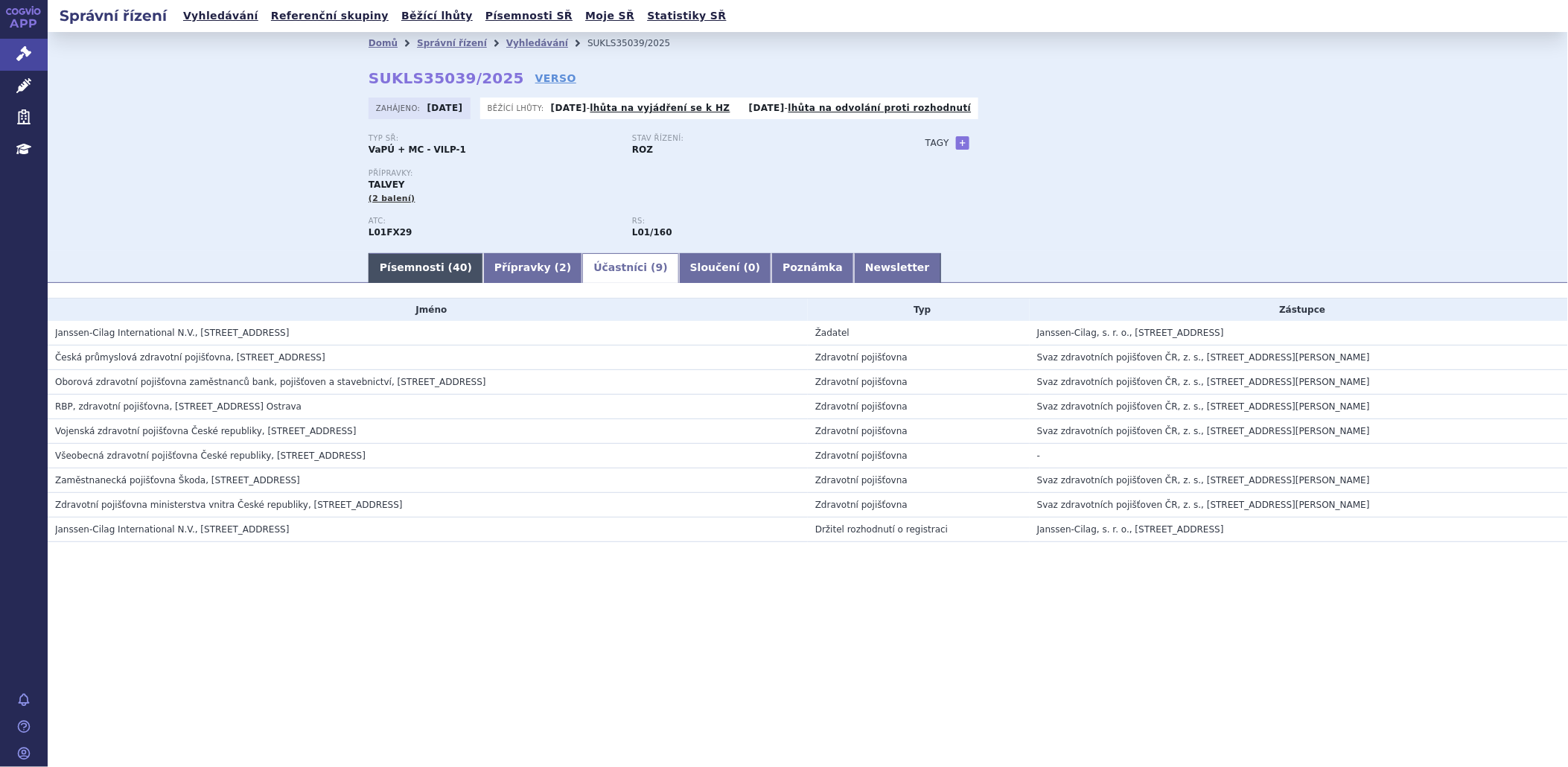
click at [426, 276] on link "Písemnosti ( 40 )" at bounding box center [426, 267] width 114 height 30
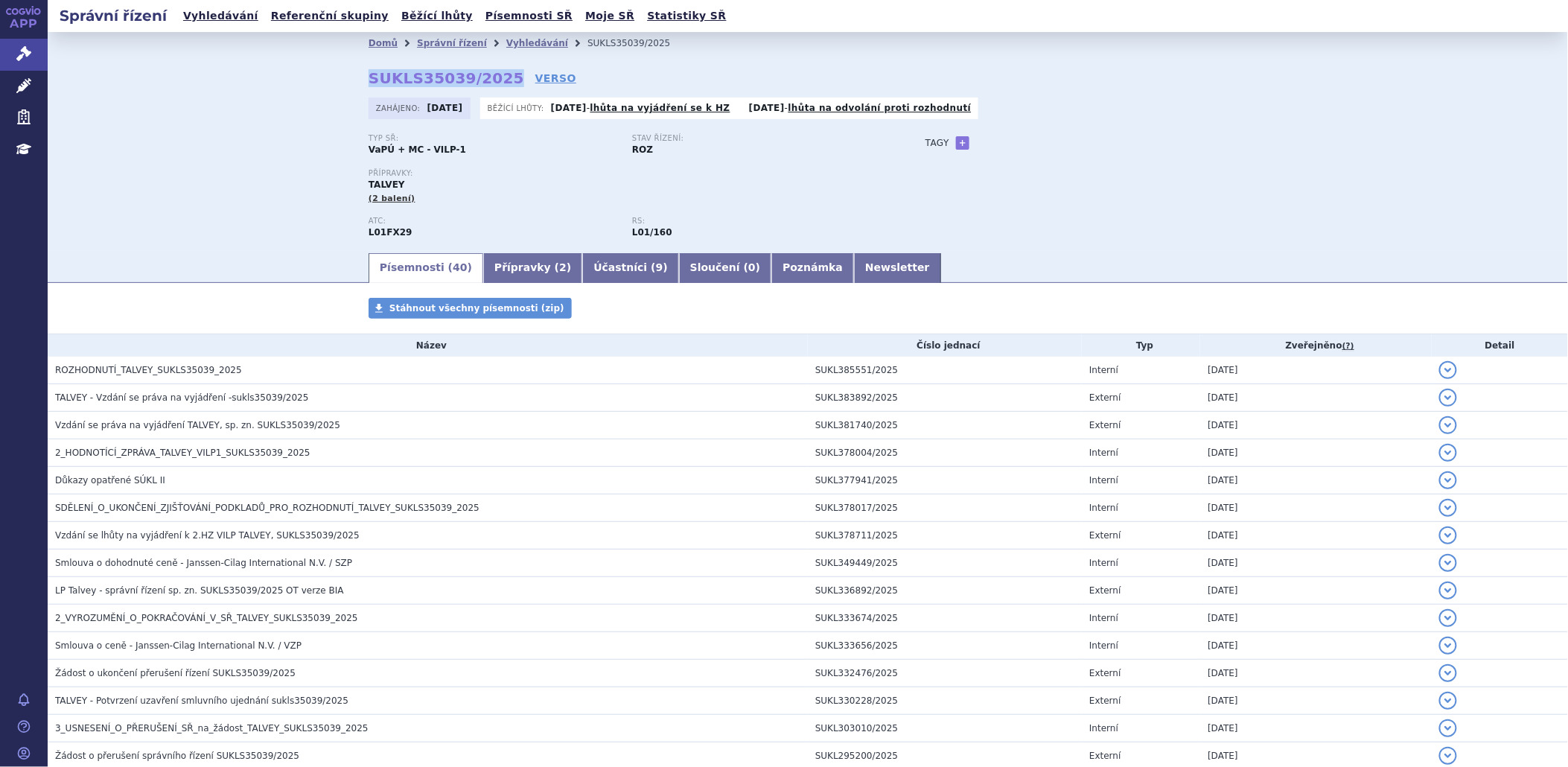
drag, startPoint x: 356, startPoint y: 79, endPoint x: 490, endPoint y: 78, distance: 134.0
click at [490, 78] on div "Domů Správní řízení Vyhledávání SUKLS35039/2025 SUKLS35039/2025 VERSO Zahájeno:…" at bounding box center [807, 153] width 938 height 197
copy strong "SUKLS35039/2025"
click at [19, 58] on icon at bounding box center [23, 53] width 15 height 15
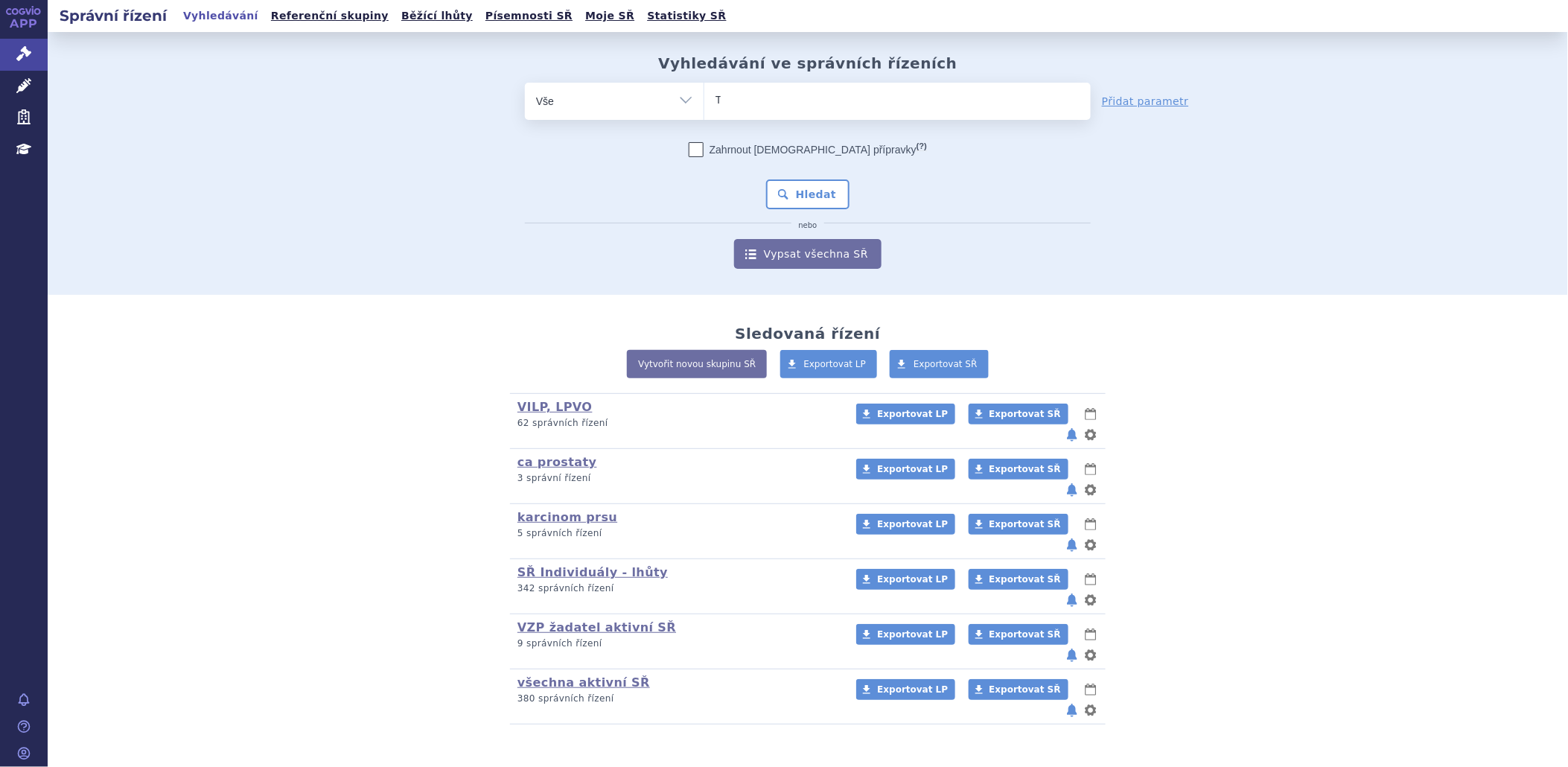
type input "TA"
type input "TAG"
type input "TAGR"
type input "TAGRI"
type input "TAGRISS"
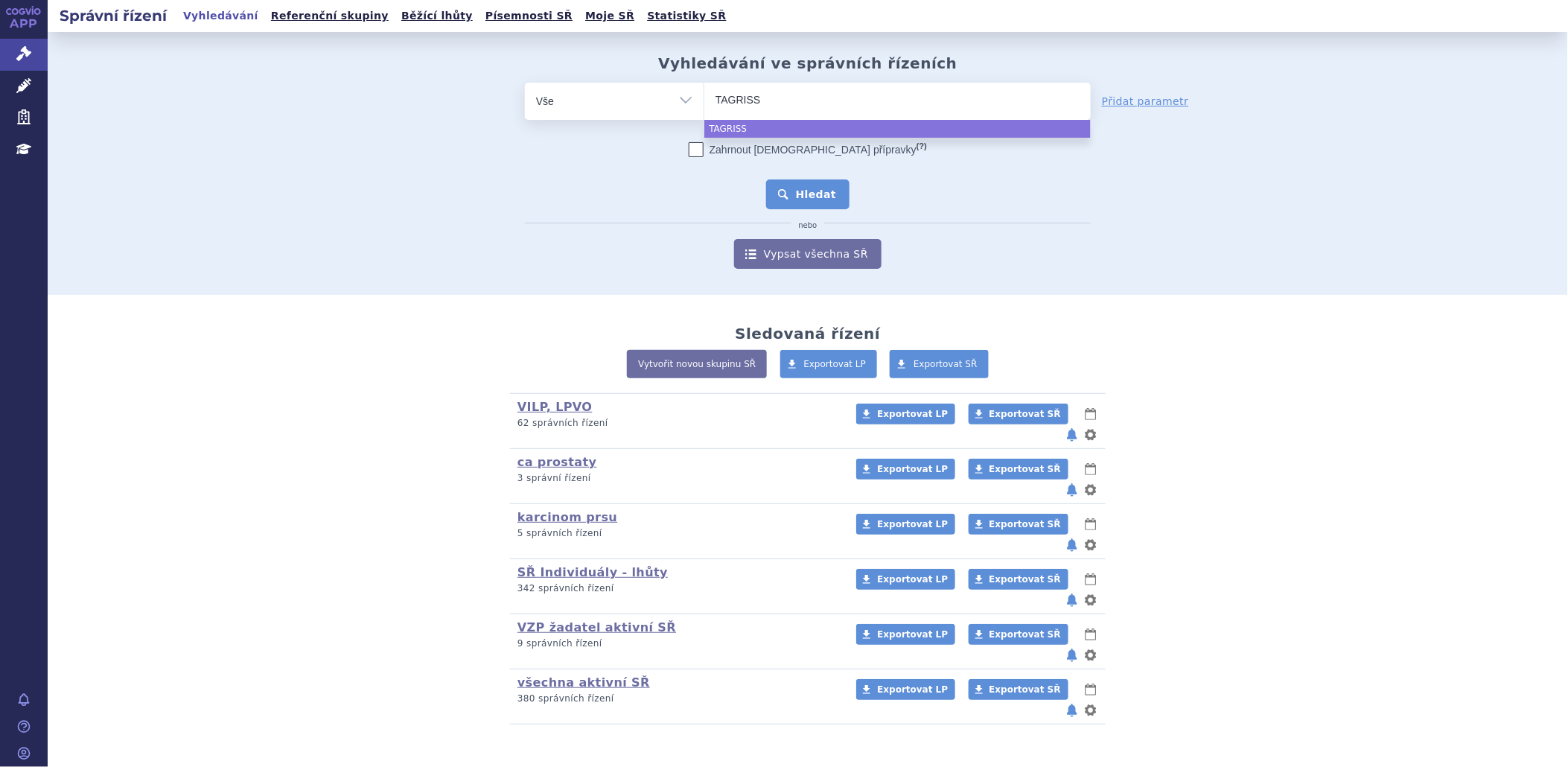
select select "TAGRISS"
click at [814, 187] on button "Hledat" at bounding box center [808, 194] width 85 height 30
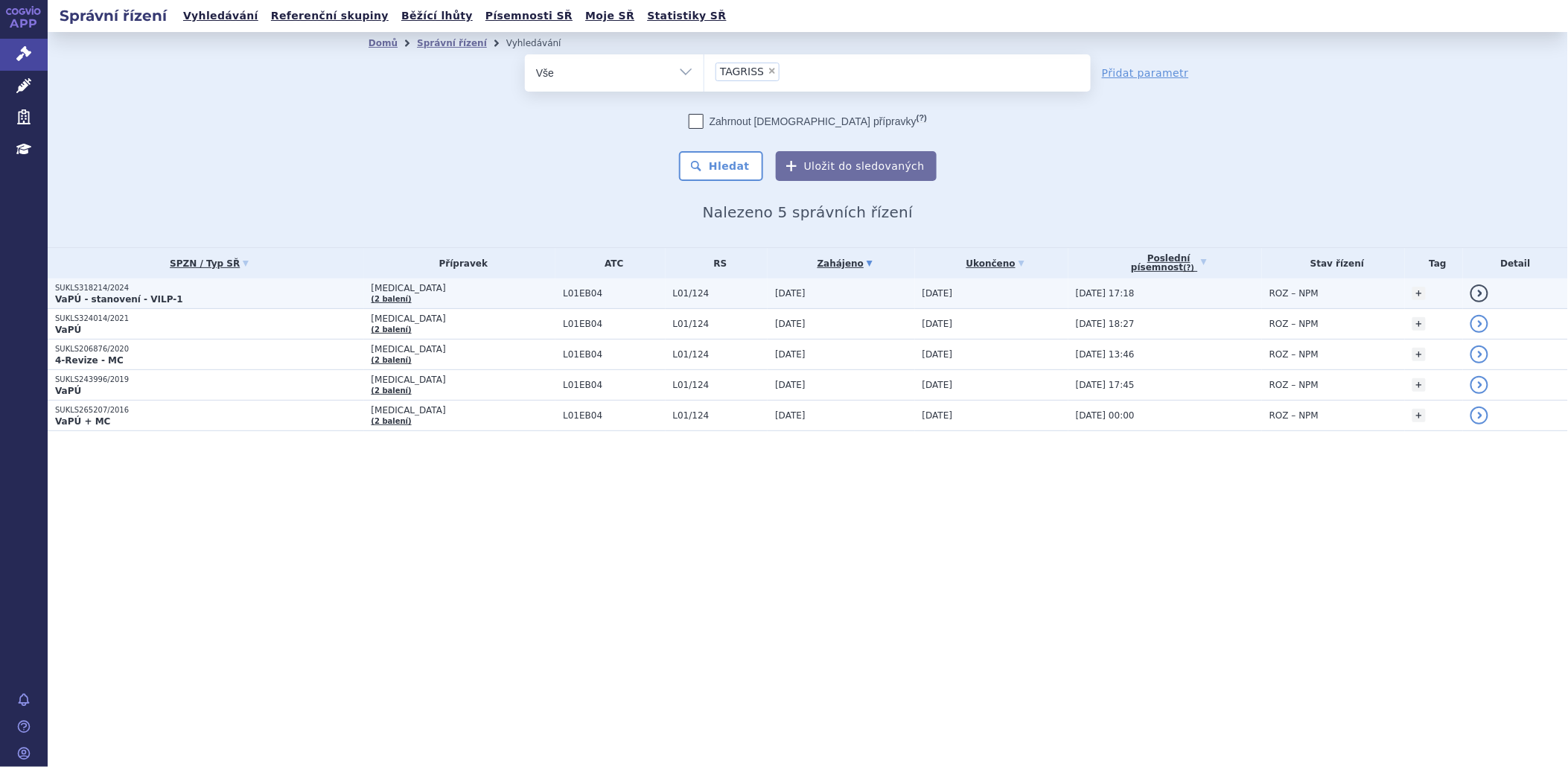
click at [129, 285] on p "SUKLS318214/2024" at bounding box center [210, 288] width 309 height 11
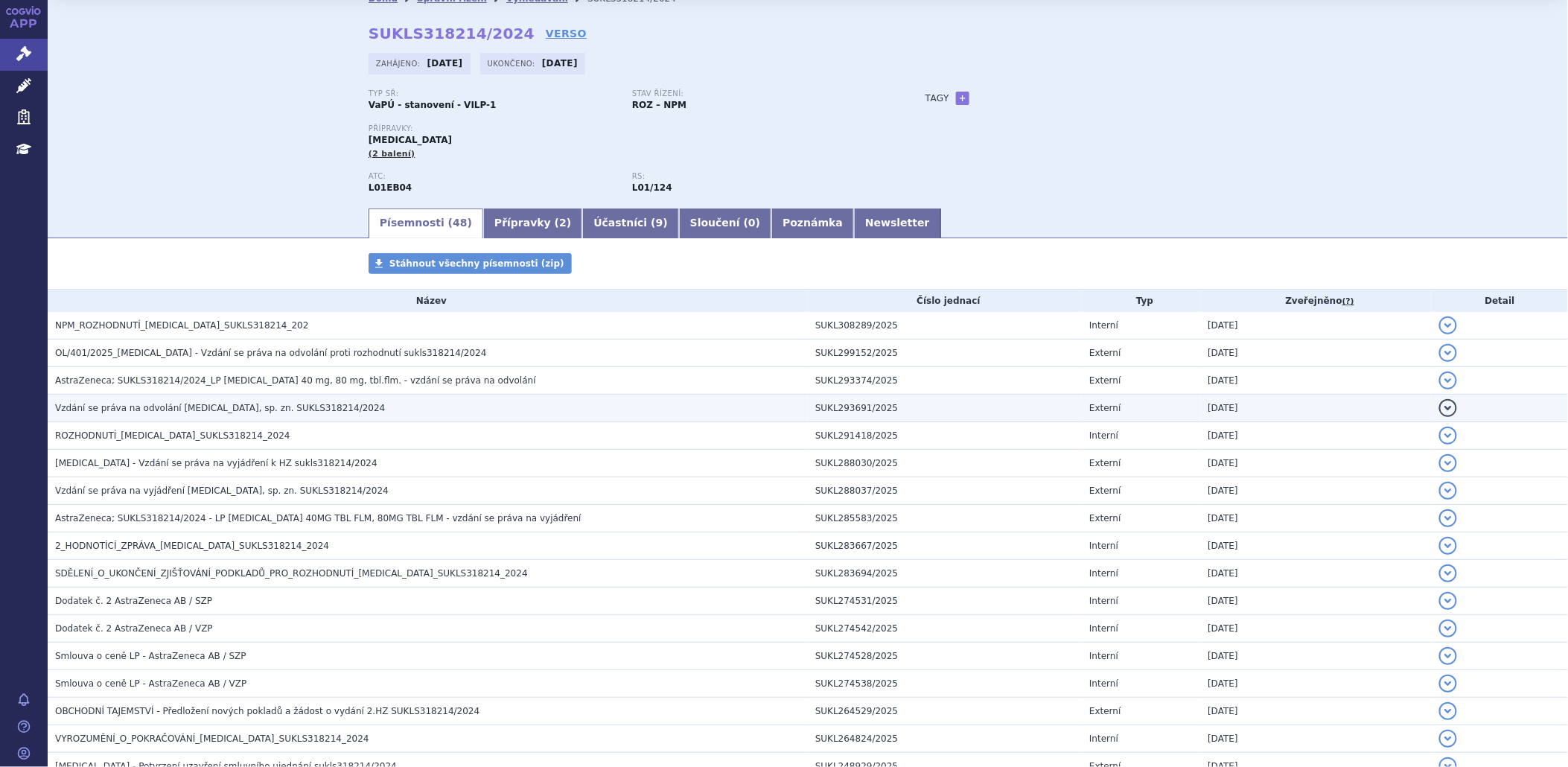
scroll to position [83, 0]
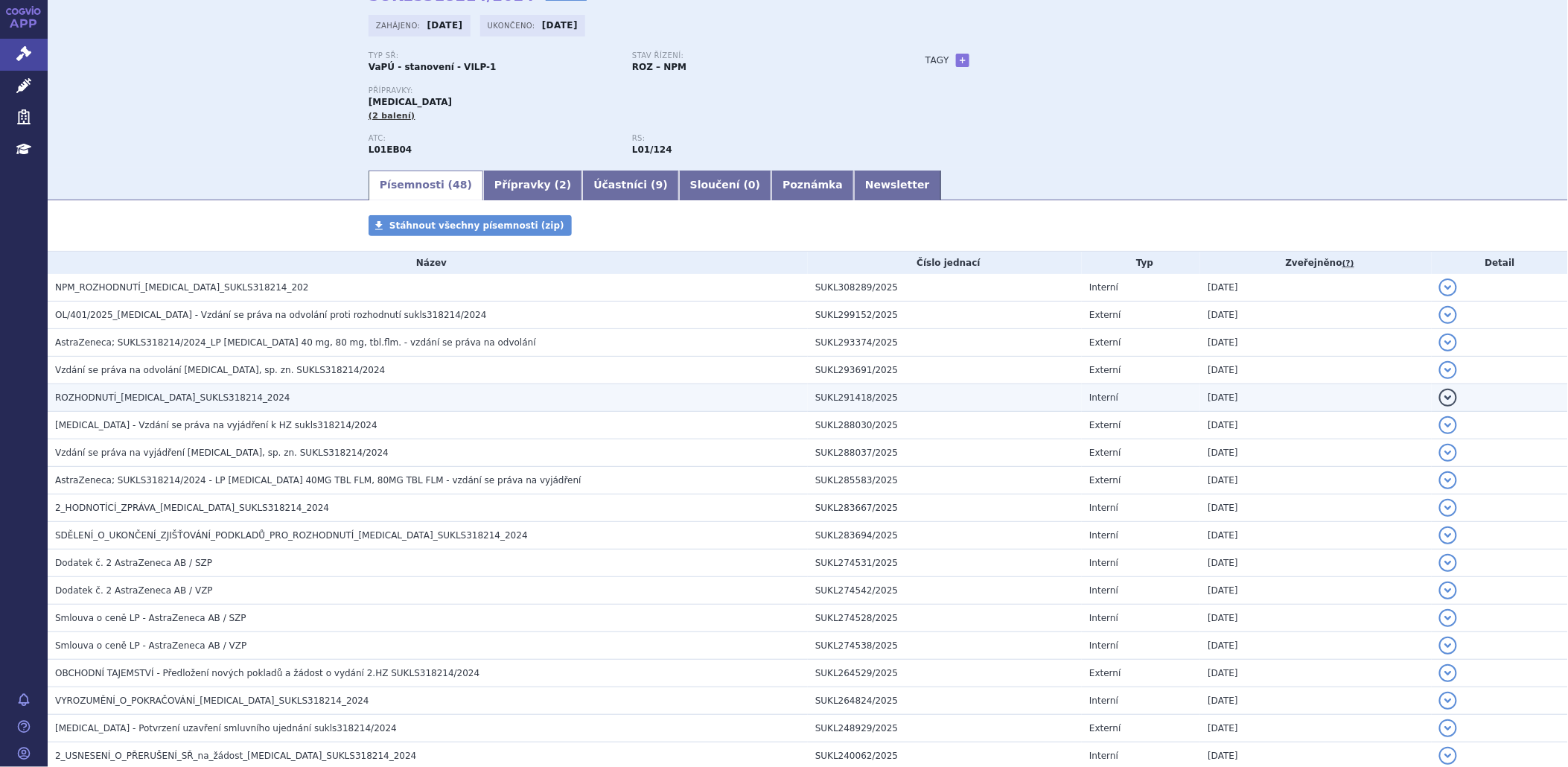
click at [240, 398] on h3 "ROZHODNUTÍ_[MEDICAL_DATA]_SUKLS318214_2024" at bounding box center [432, 397] width 753 height 15
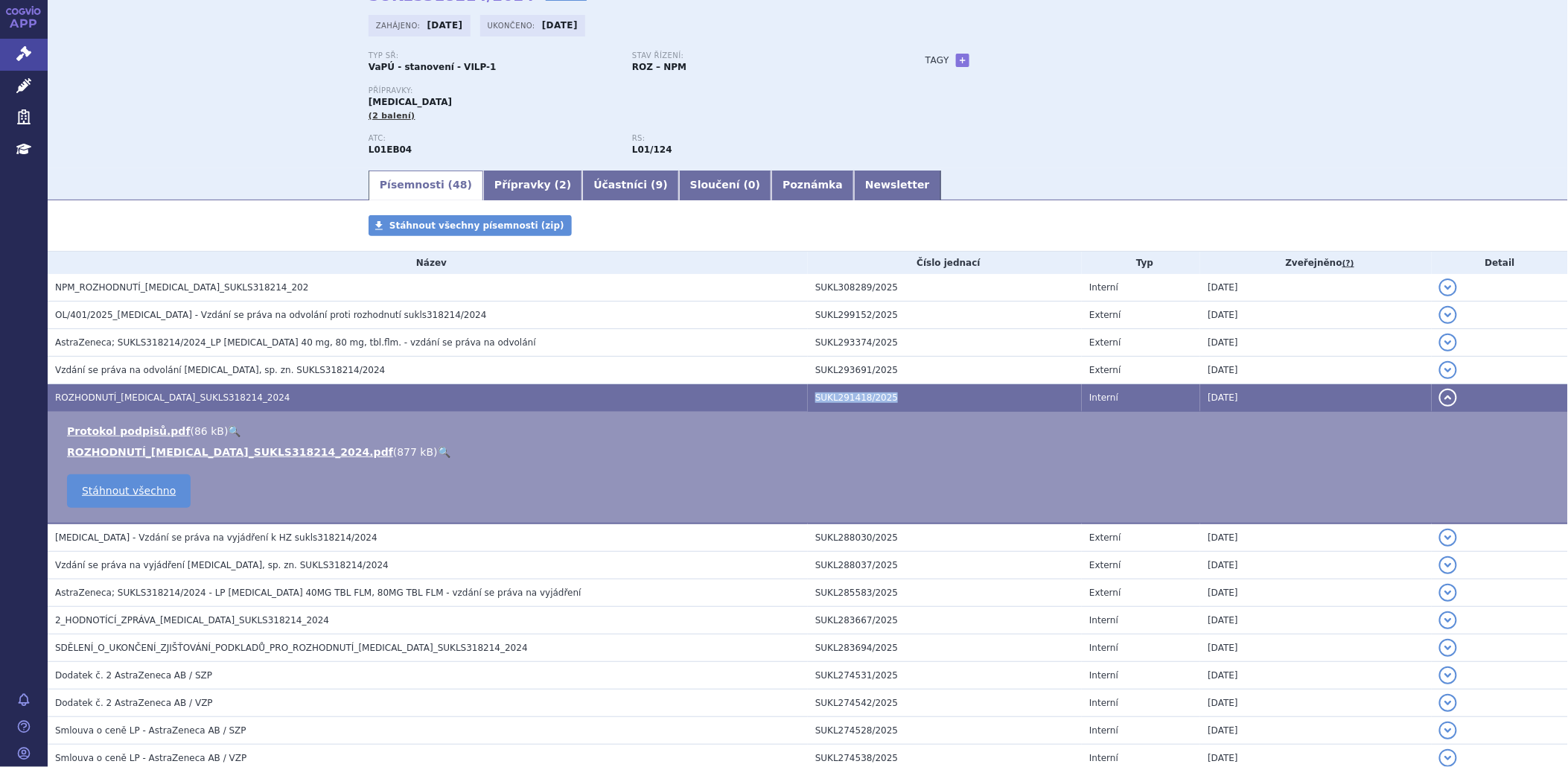
drag, startPoint x: 887, startPoint y: 397, endPoint x: 804, endPoint y: 400, distance: 83.1
click at [807, 400] on td "SUKL291418/2025" at bounding box center [944, 398] width 274 height 28
click at [898, 391] on td "SUKL291418/2025" at bounding box center [944, 398] width 274 height 28
click at [880, 398] on td "SUKL291418/2025" at bounding box center [944, 398] width 274 height 28
drag, startPoint x: 880, startPoint y: 398, endPoint x: 829, endPoint y: 400, distance: 51.0
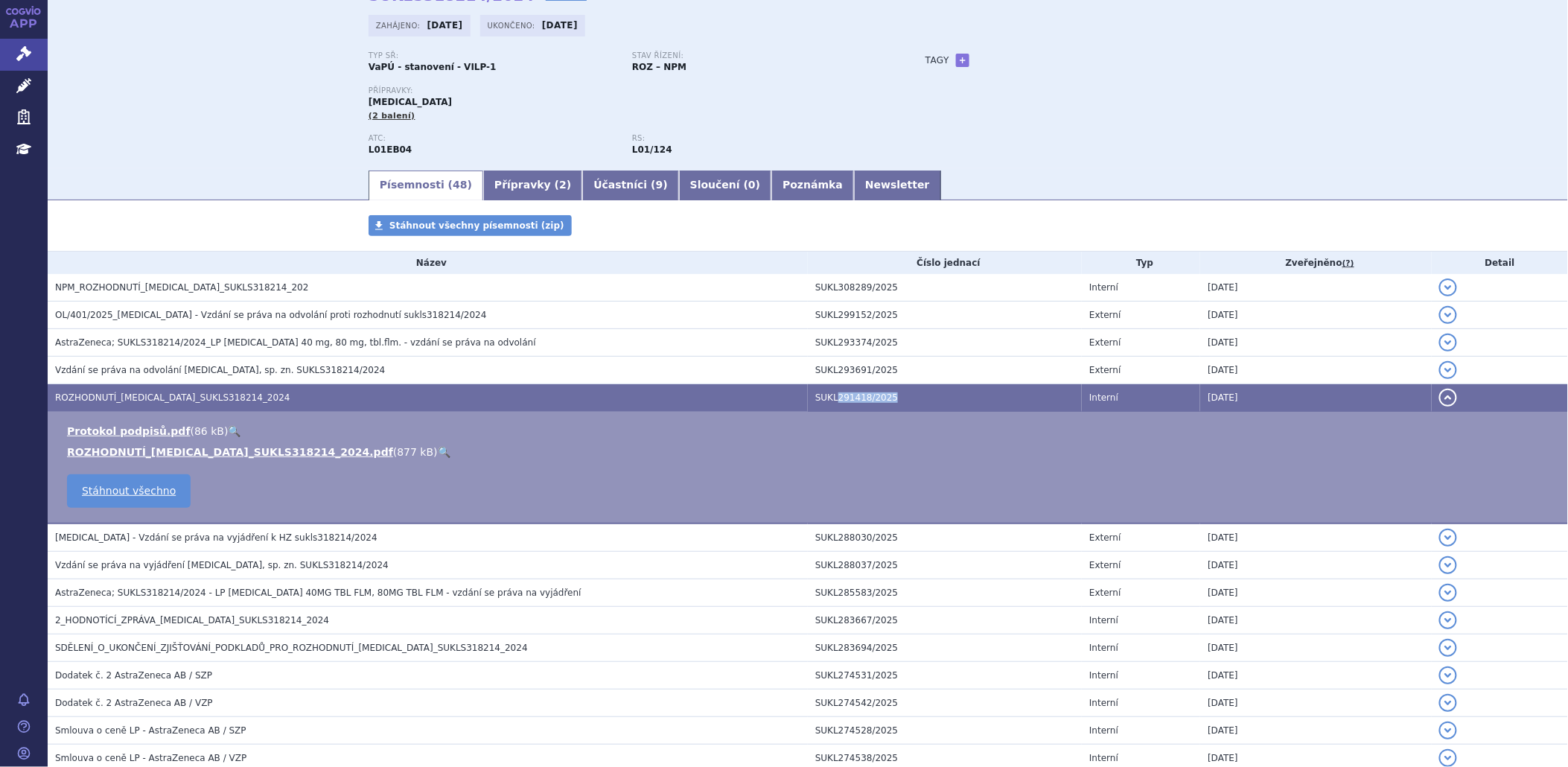
click at [829, 400] on td "SUKL291418/2025" at bounding box center [944, 398] width 274 height 28
copy td "291418/2025"
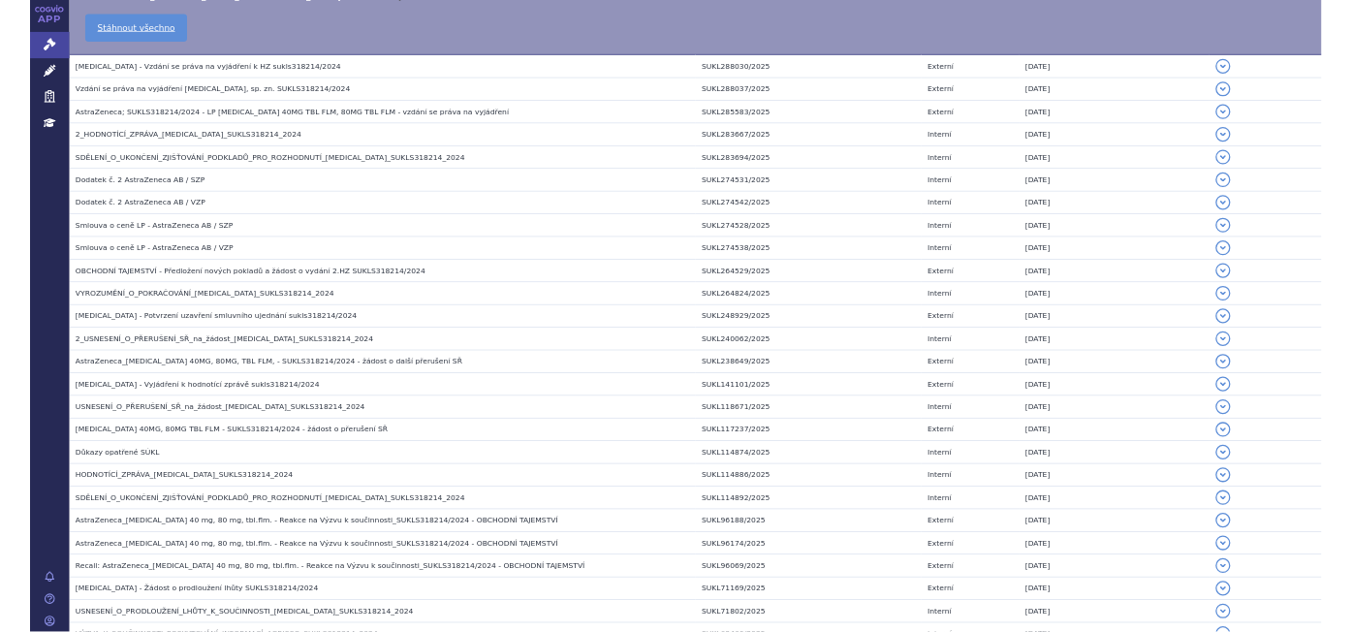
scroll to position [0, 0]
